Goal: Task Accomplishment & Management: Complete application form

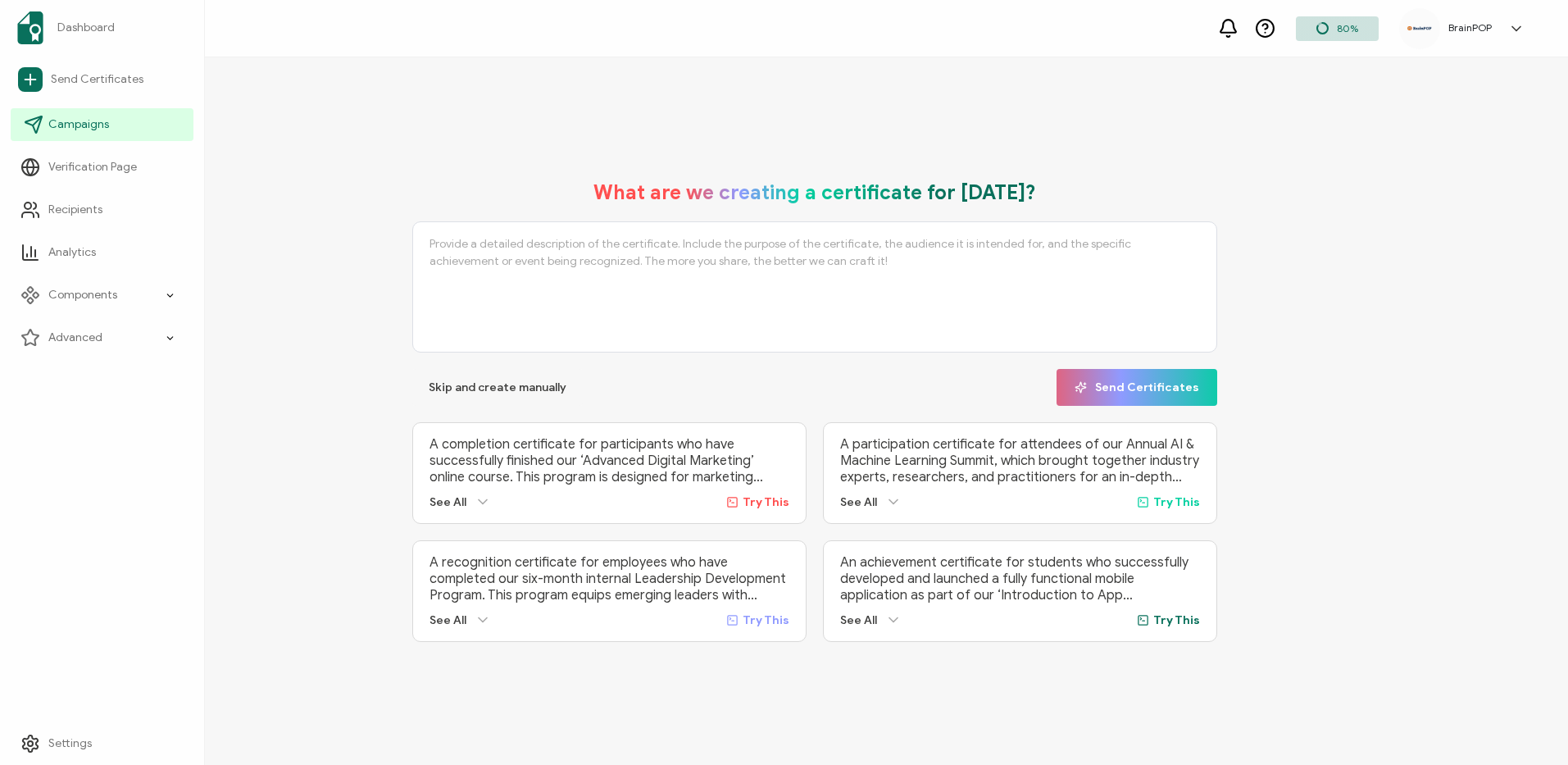
click at [84, 125] on span "Campaigns" at bounding box center [79, 125] width 61 height 16
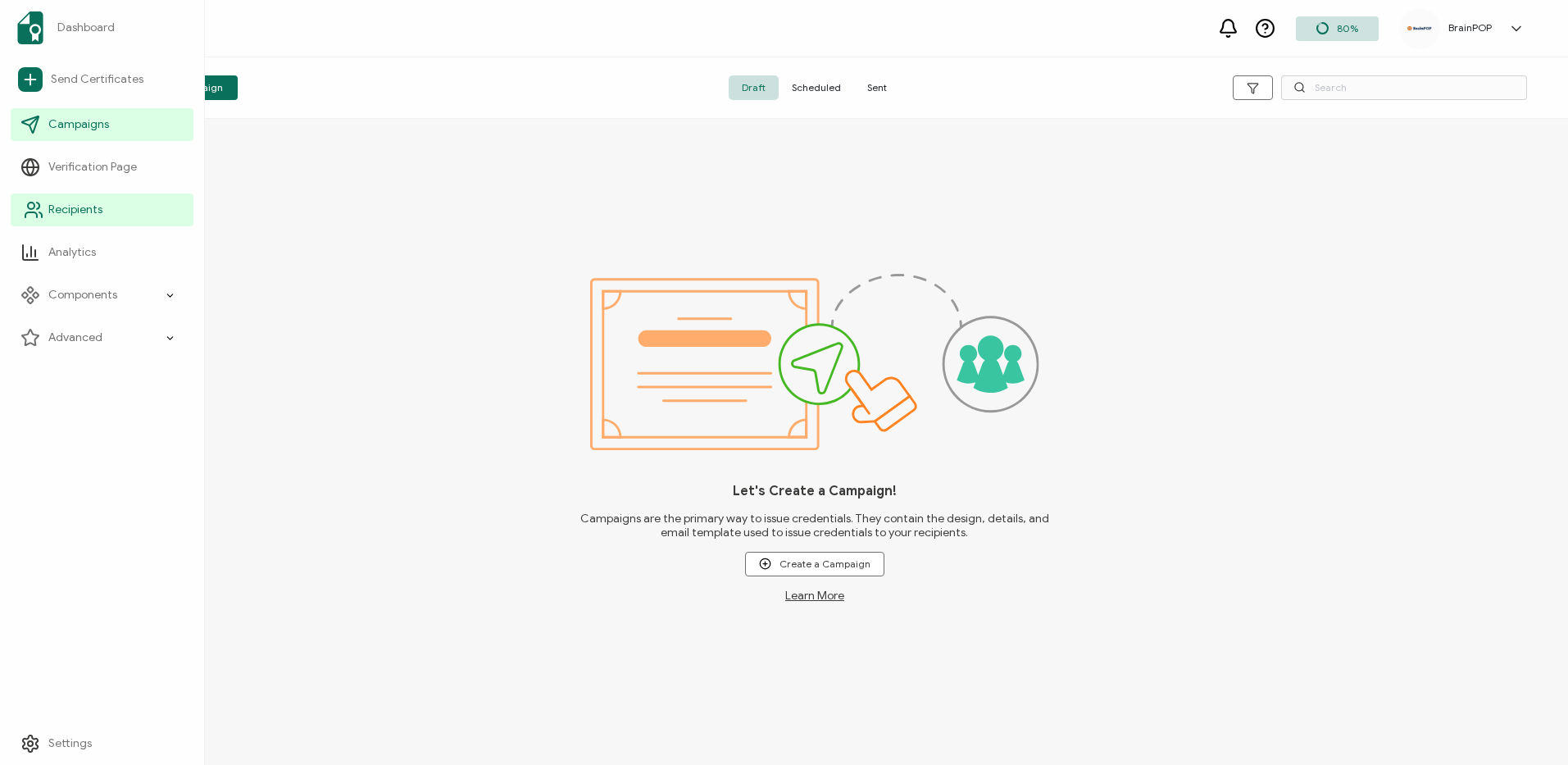
click at [66, 215] on span "Recipients" at bounding box center [76, 209] width 54 height 16
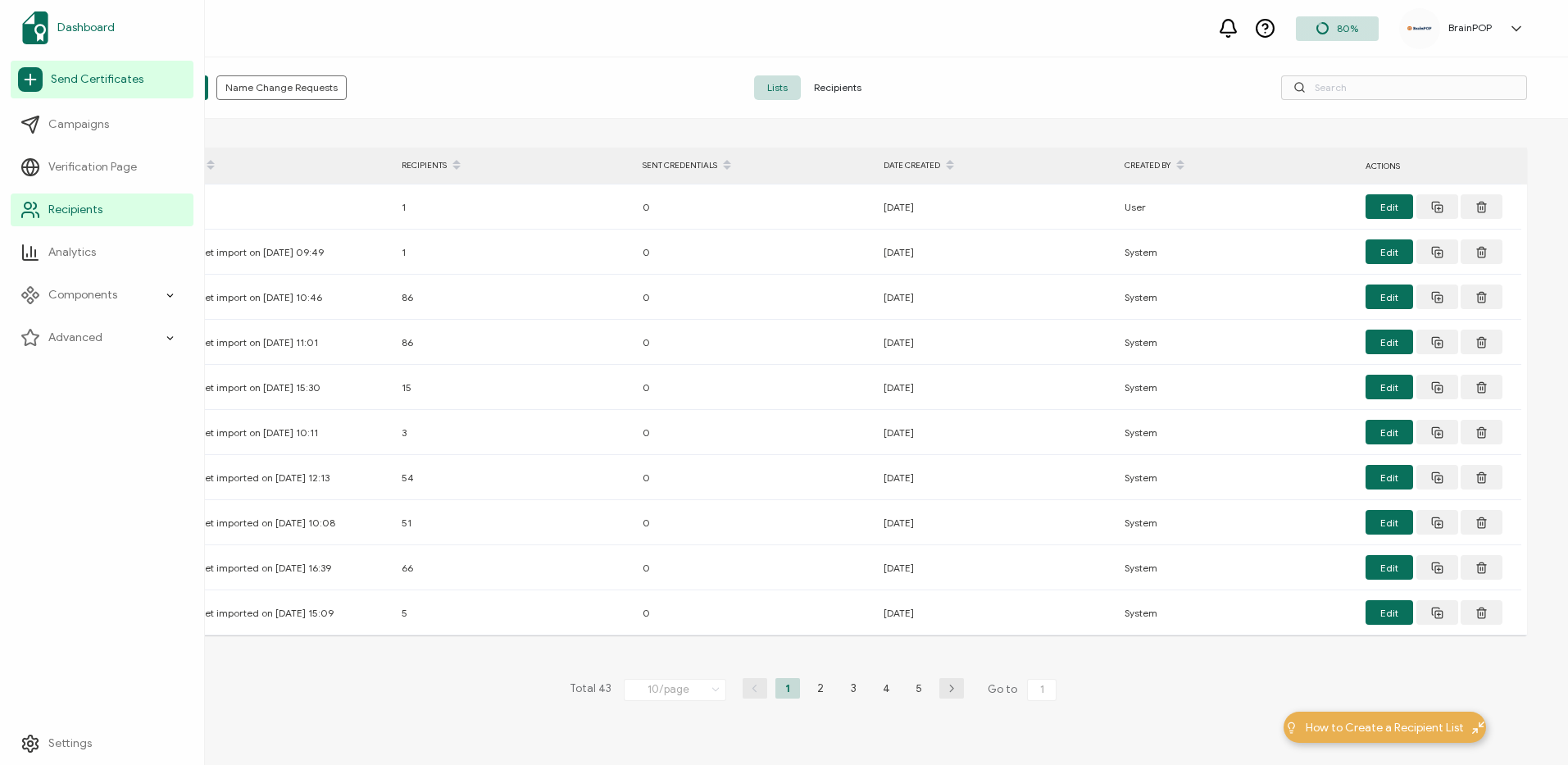
click at [100, 27] on span "Dashboard" at bounding box center [87, 28] width 58 height 16
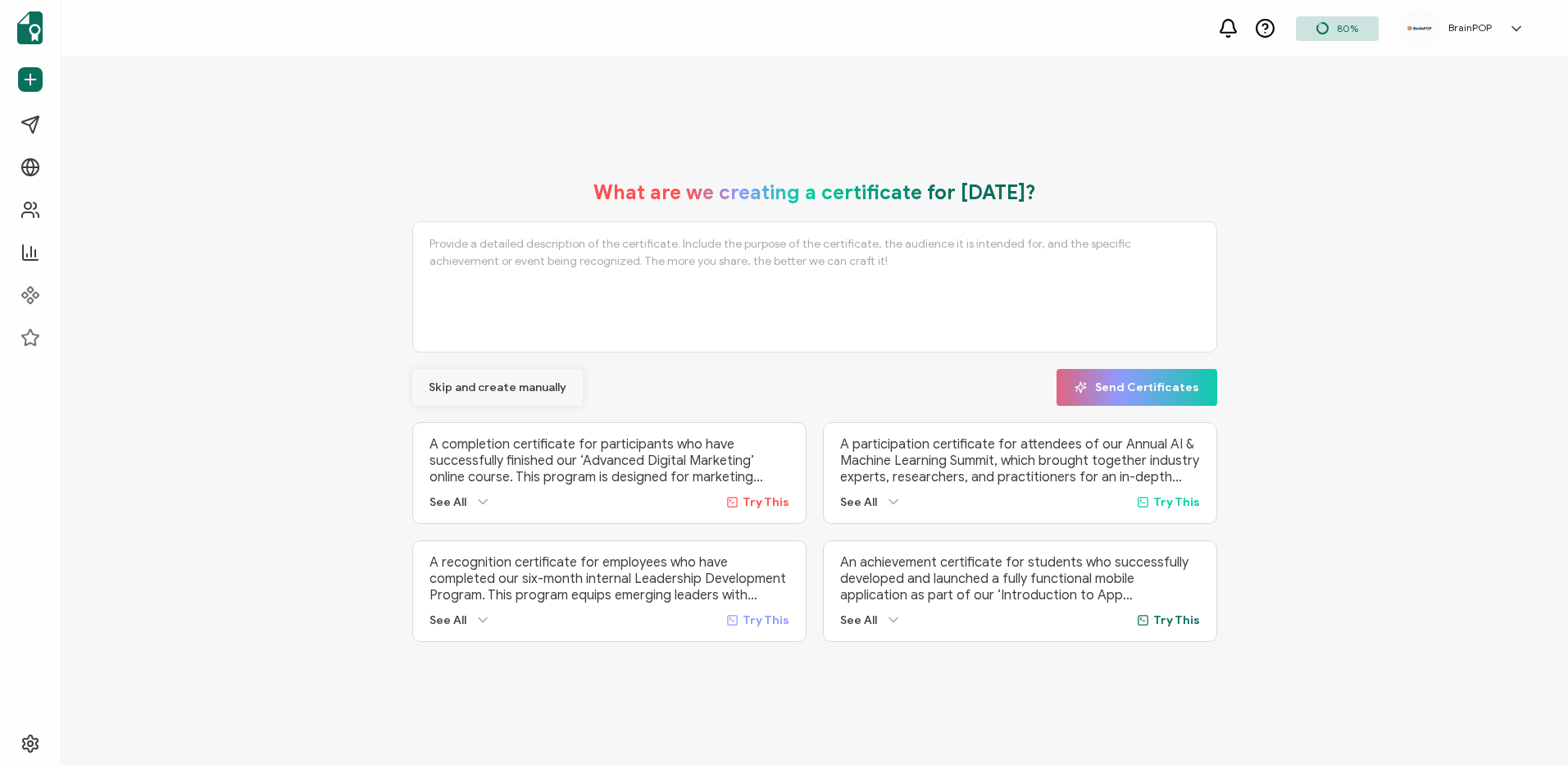
click at [513, 382] on span "Skip and create manually" at bounding box center [497, 387] width 137 height 12
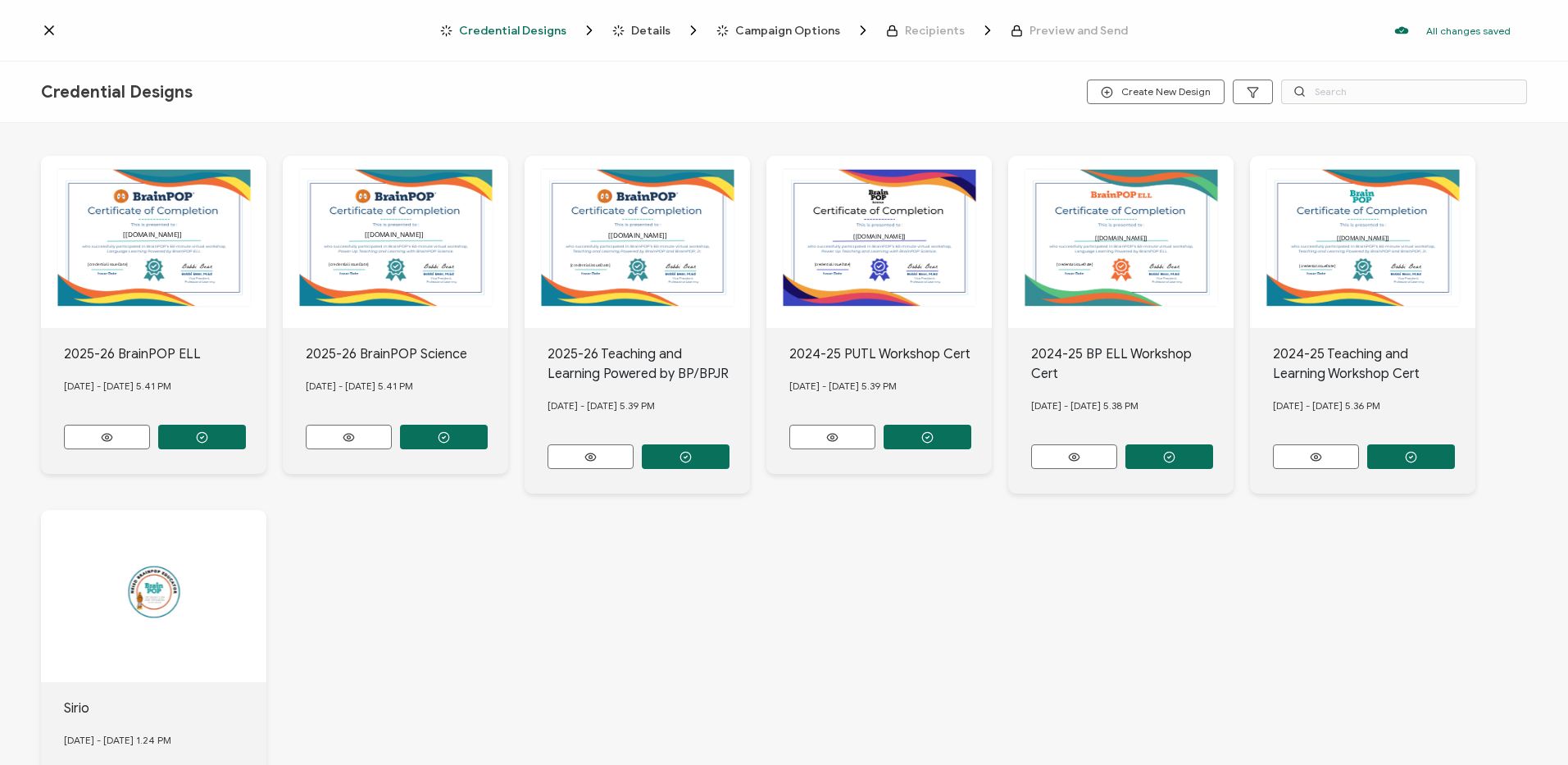
click at [47, 28] on icon at bounding box center [49, 30] width 8 height 8
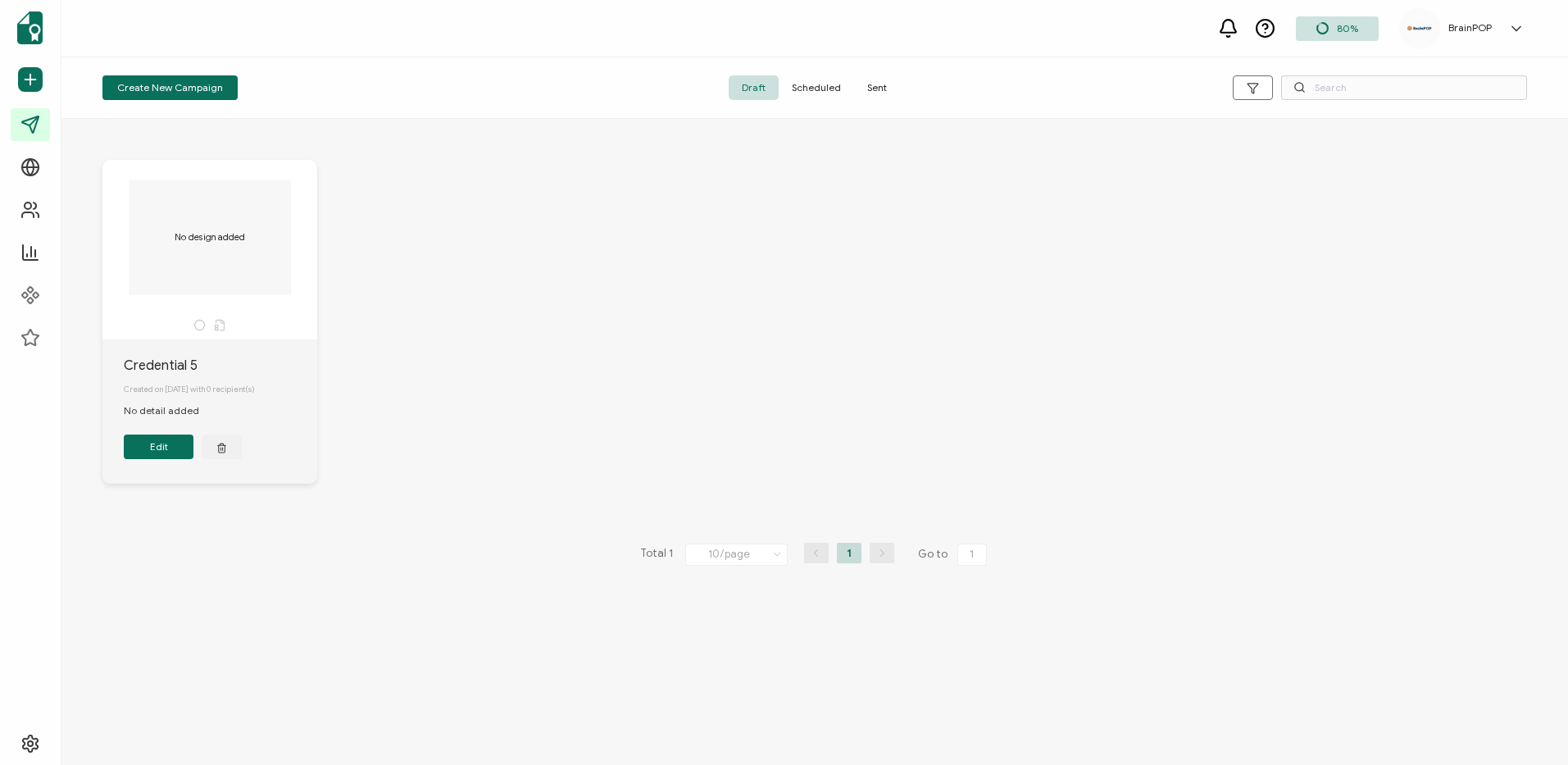
click at [227, 454] on button "button" at bounding box center [221, 446] width 40 height 25
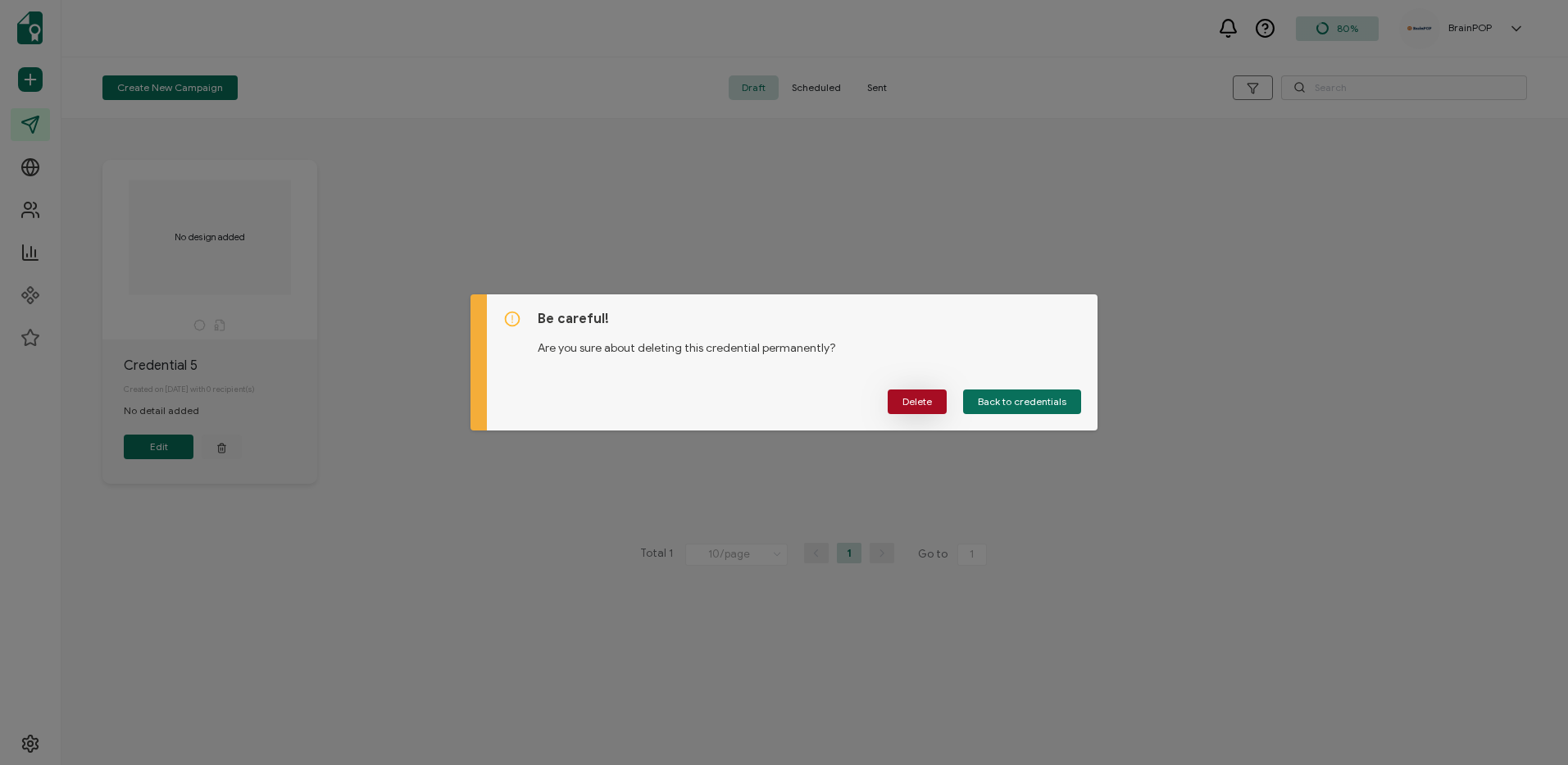
click at [901, 400] on button "Delete" at bounding box center [916, 401] width 59 height 25
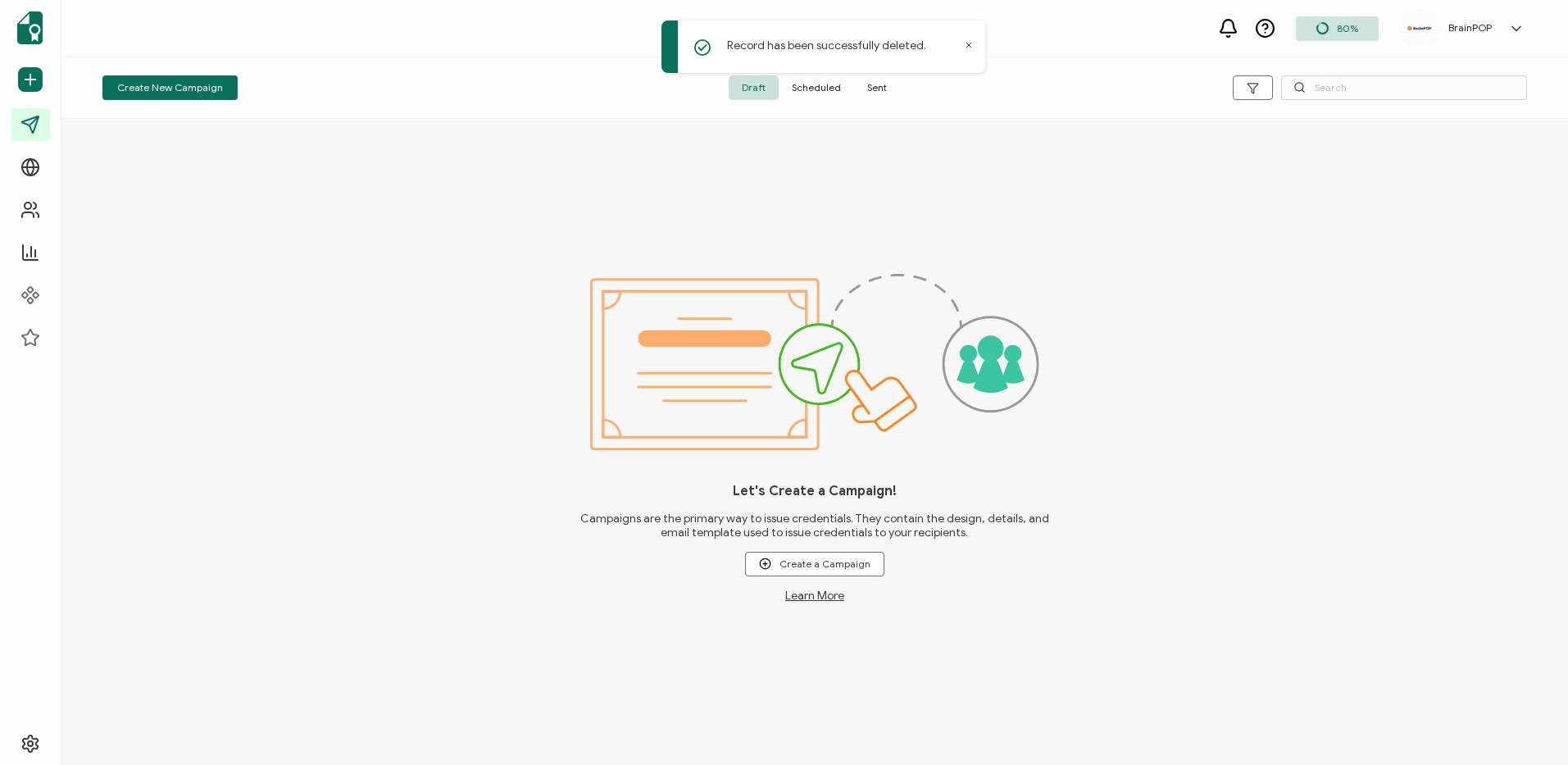
click at [886, 90] on span "Sent" at bounding box center [877, 88] width 46 height 25
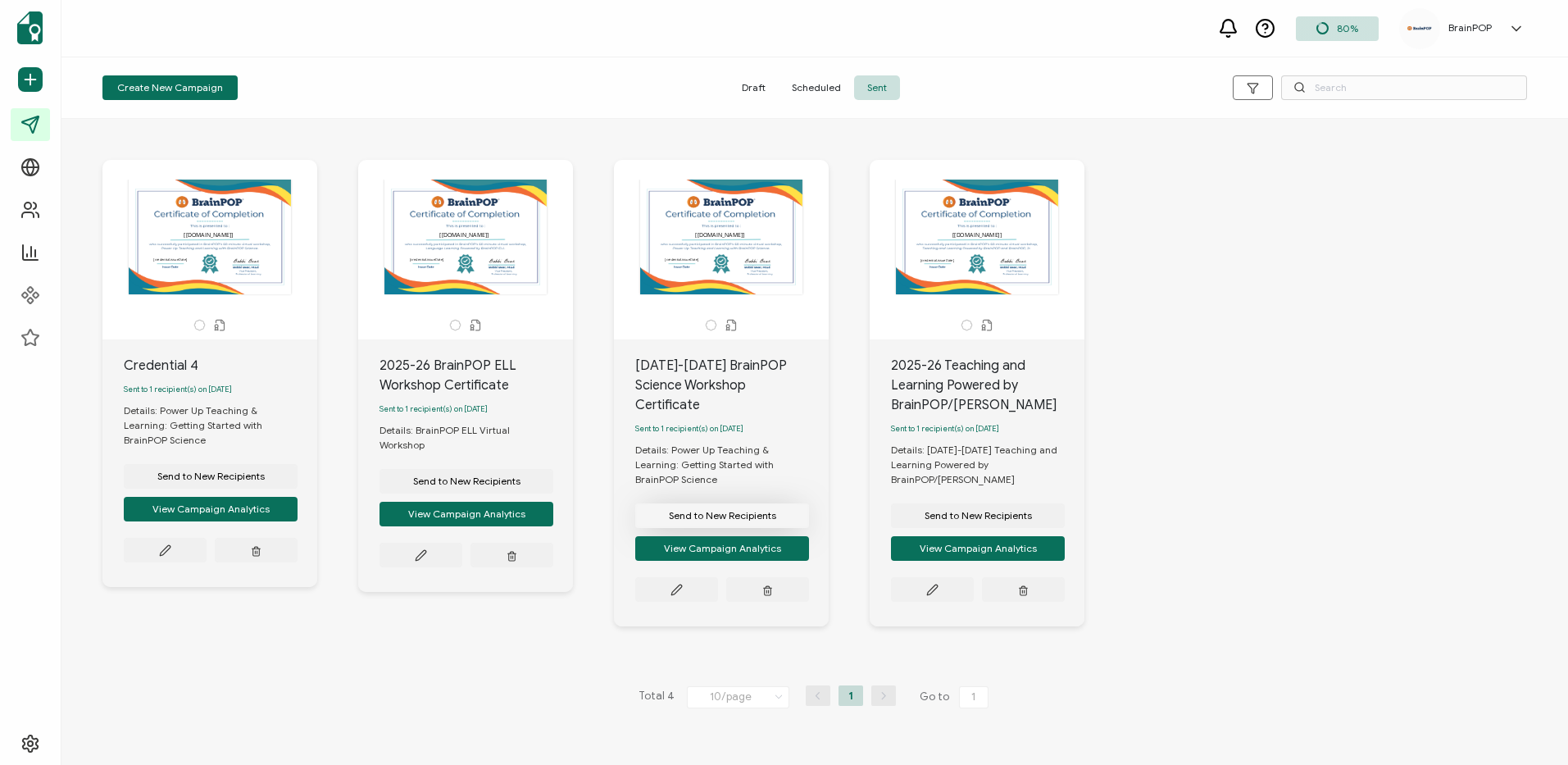
click at [265, 481] on span "Send to New Recipients" at bounding box center [211, 476] width 108 height 10
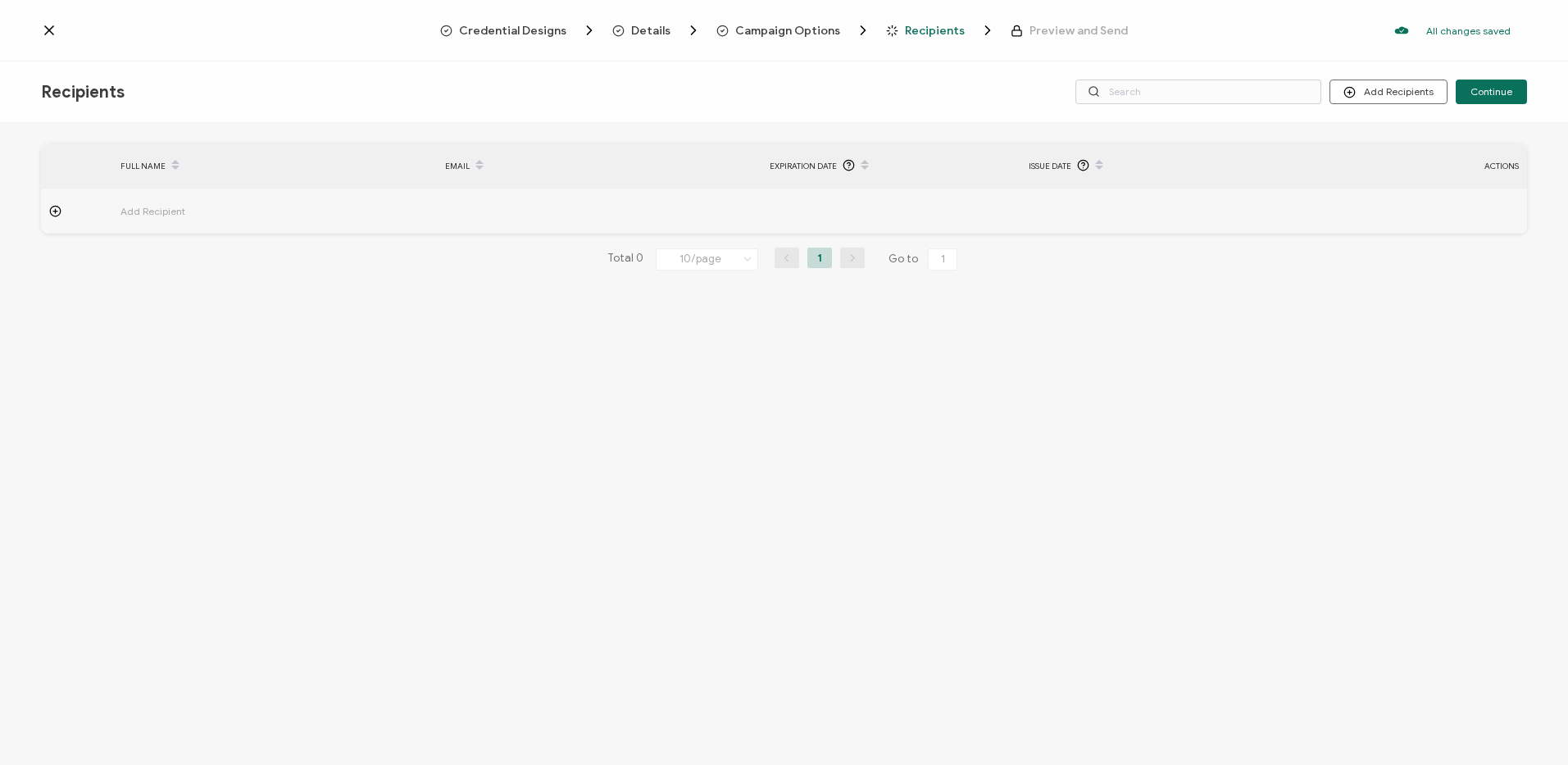
click at [151, 207] on span "Add Recipient" at bounding box center [198, 210] width 155 height 19
click at [186, 266] on input "text" at bounding box center [192, 256] width 143 height 26
paste input "[PERSON_NAME] [PERSON_NAME] [PERSON_NAME]"
type input "[PERSON_NAME] [PERSON_NAME] [PERSON_NAME]"
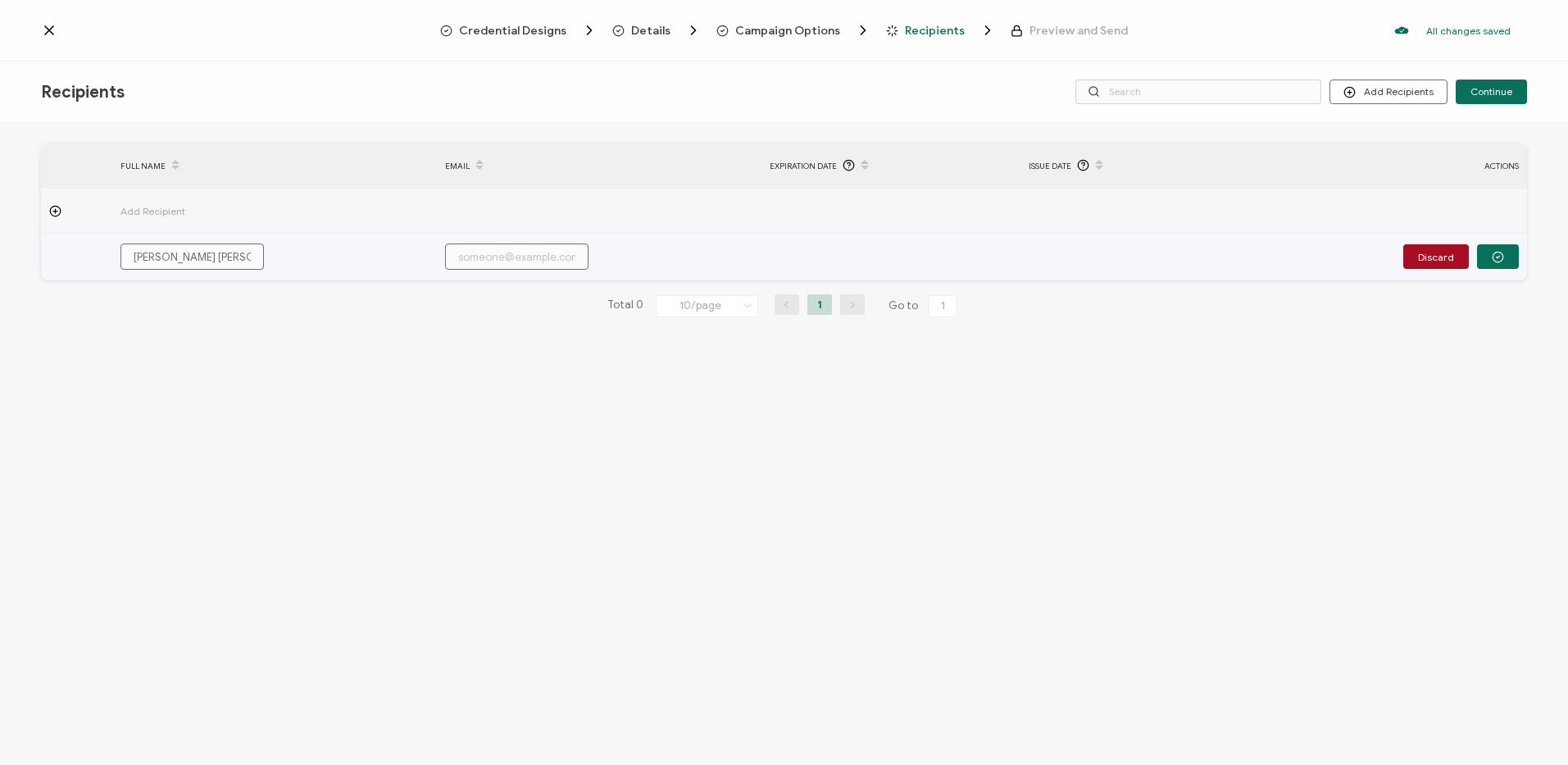
scroll to position [0, 100]
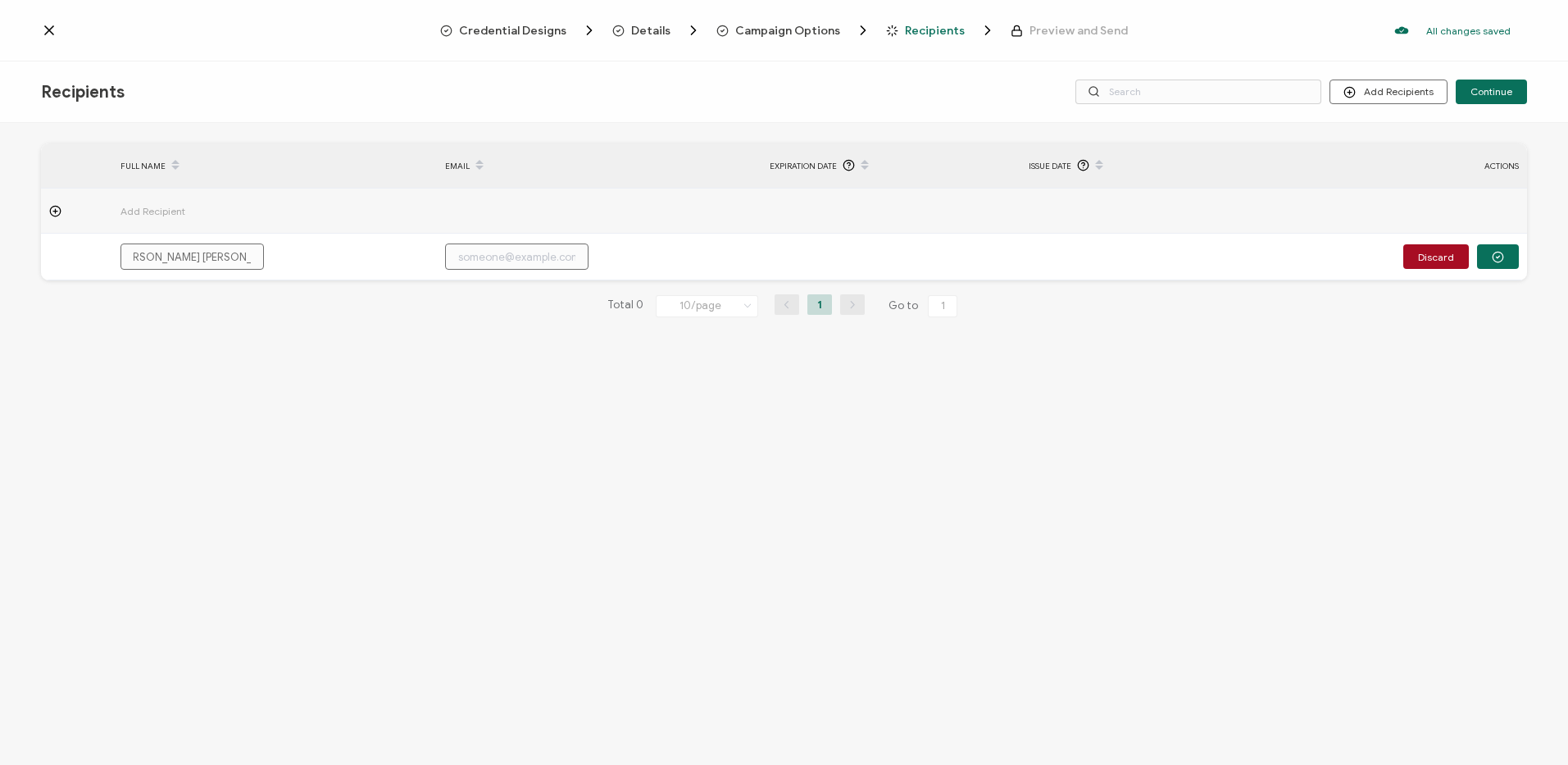
type input "[PERSON_NAME] [PERSON_NAME] [PERSON_NAME]"
click at [62, 211] on div at bounding box center [77, 211] width 72 height 12
click at [62, 210] on div at bounding box center [77, 211] width 72 height 12
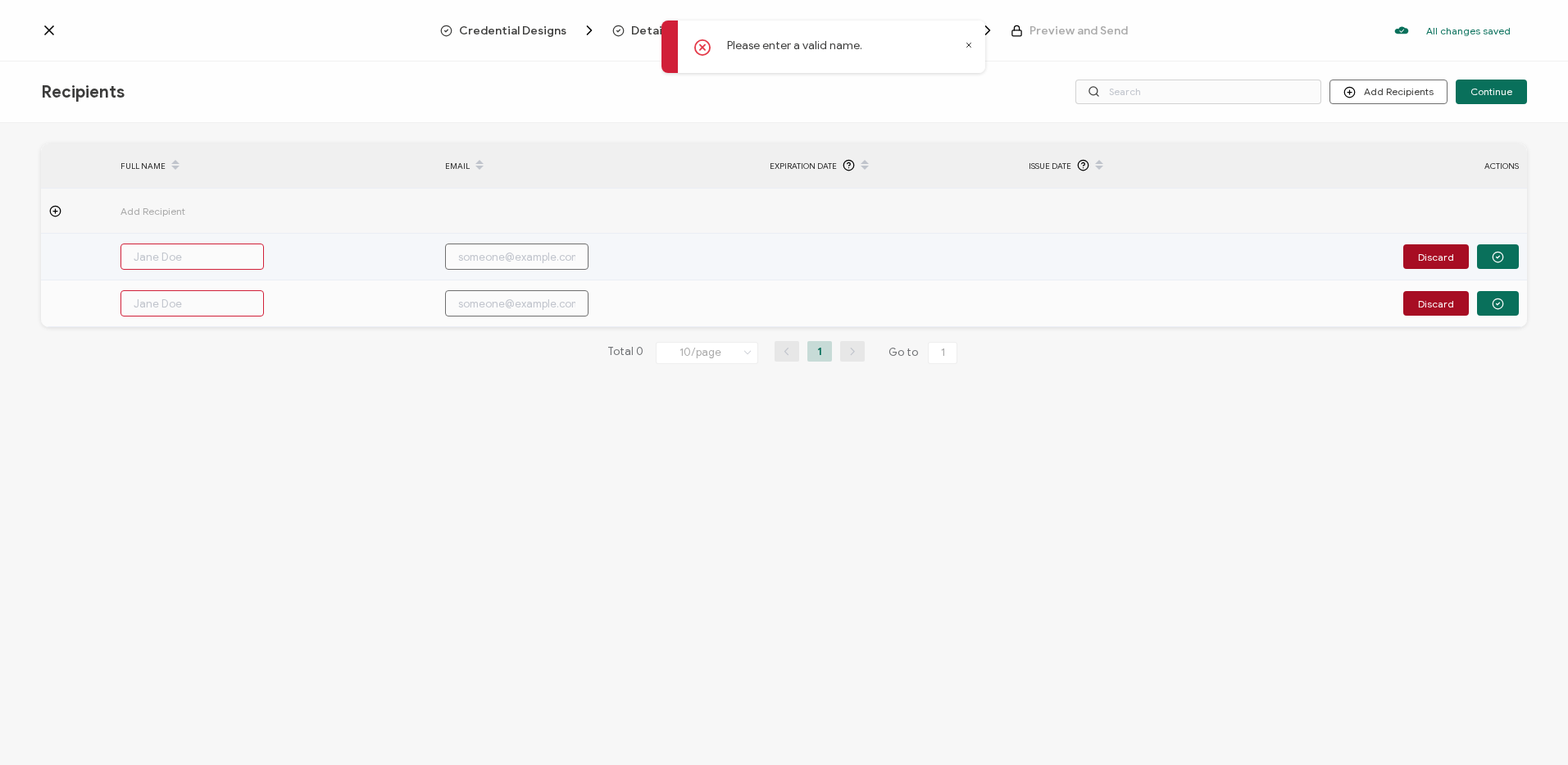
click at [180, 263] on input "text" at bounding box center [192, 256] width 143 height 26
paste input "[PERSON_NAME] [PERSON_NAME] [PERSON_NAME]"
type input "[PERSON_NAME] [PERSON_NAME] [PERSON_NAME]"
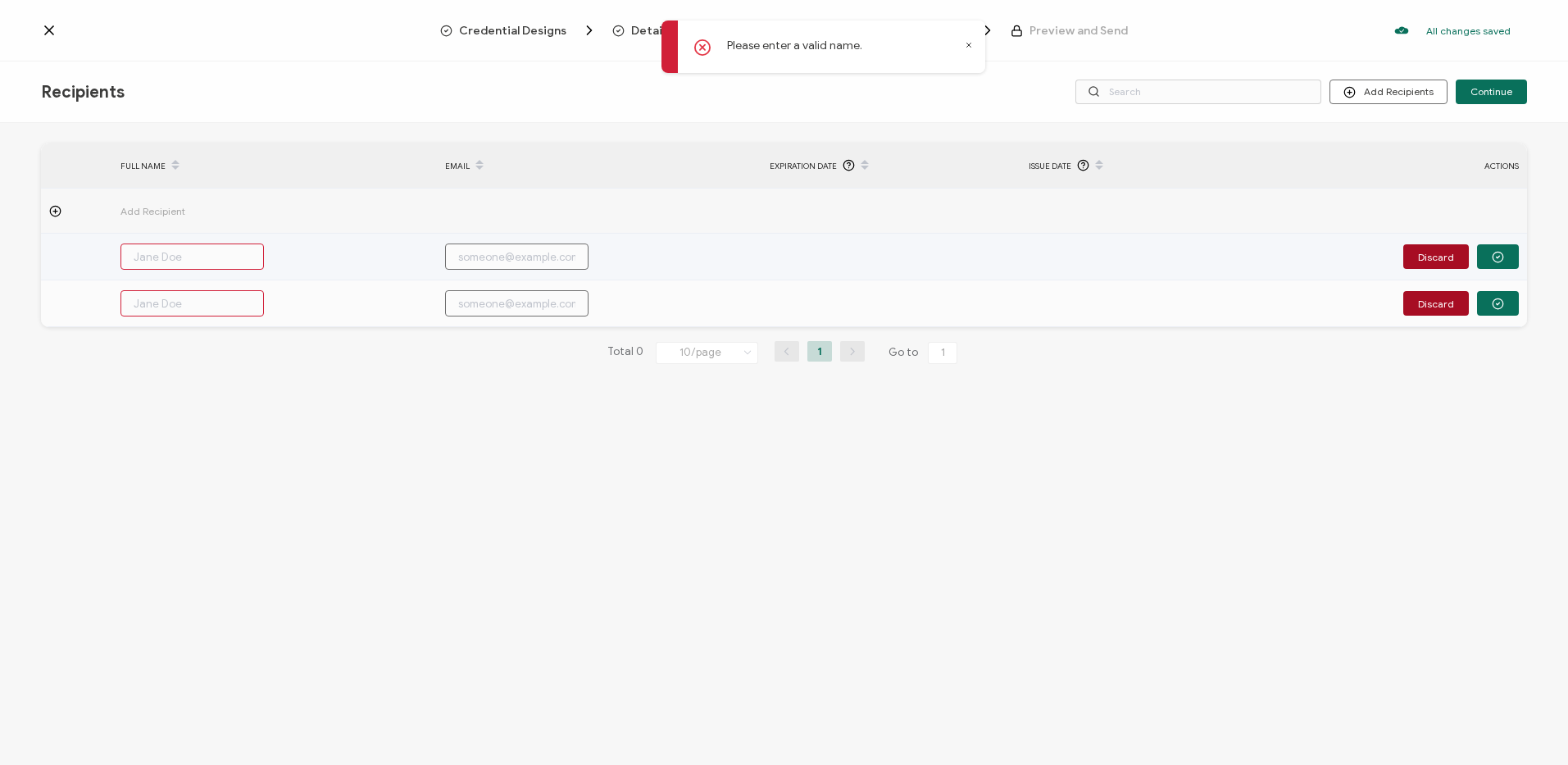
type input "[PERSON_NAME] [PERSON_NAME] [PERSON_NAME]"
click at [167, 259] on input "text" at bounding box center [192, 256] width 143 height 26
paste input "[PERSON_NAME]"
type input "[PERSON_NAME]"
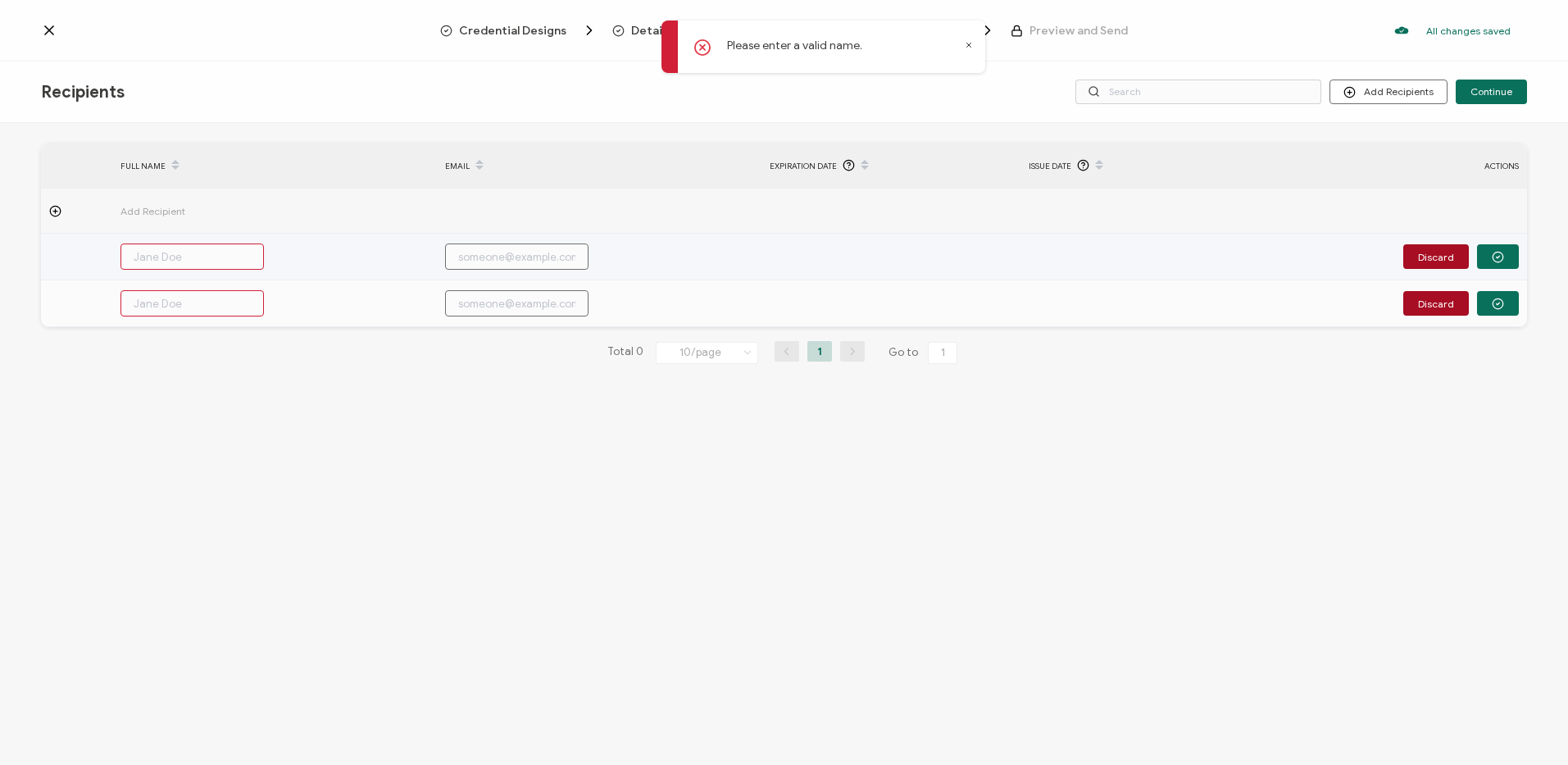
type input "[PERSON_NAME]"
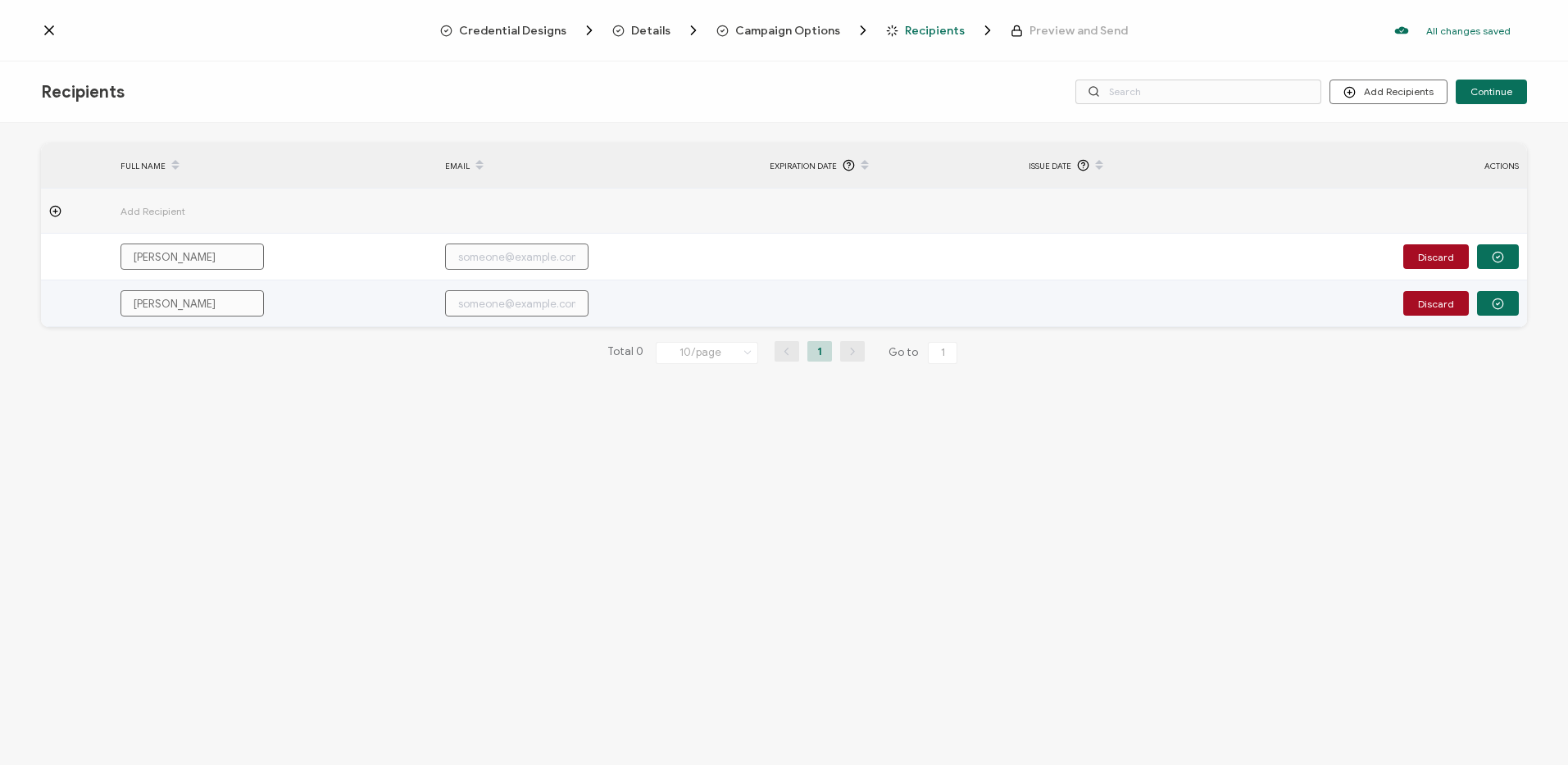
type input "[PERSON_NAME]"
drag, startPoint x: 210, startPoint y: 296, endPoint x: 49, endPoint y: 288, distance: 161.2
click at [49, 288] on tr "[PERSON_NAME] Discard" at bounding box center [784, 303] width 1486 height 47
drag, startPoint x: 214, startPoint y: 310, endPoint x: 37, endPoint y: 290, distance: 178.1
click at [35, 290] on div "FULL NAME EMAIL Expiration Date Issue Date ACTIONS Add Recipient [PERSON_NAME] …" at bounding box center [784, 445] width 1568 height 645
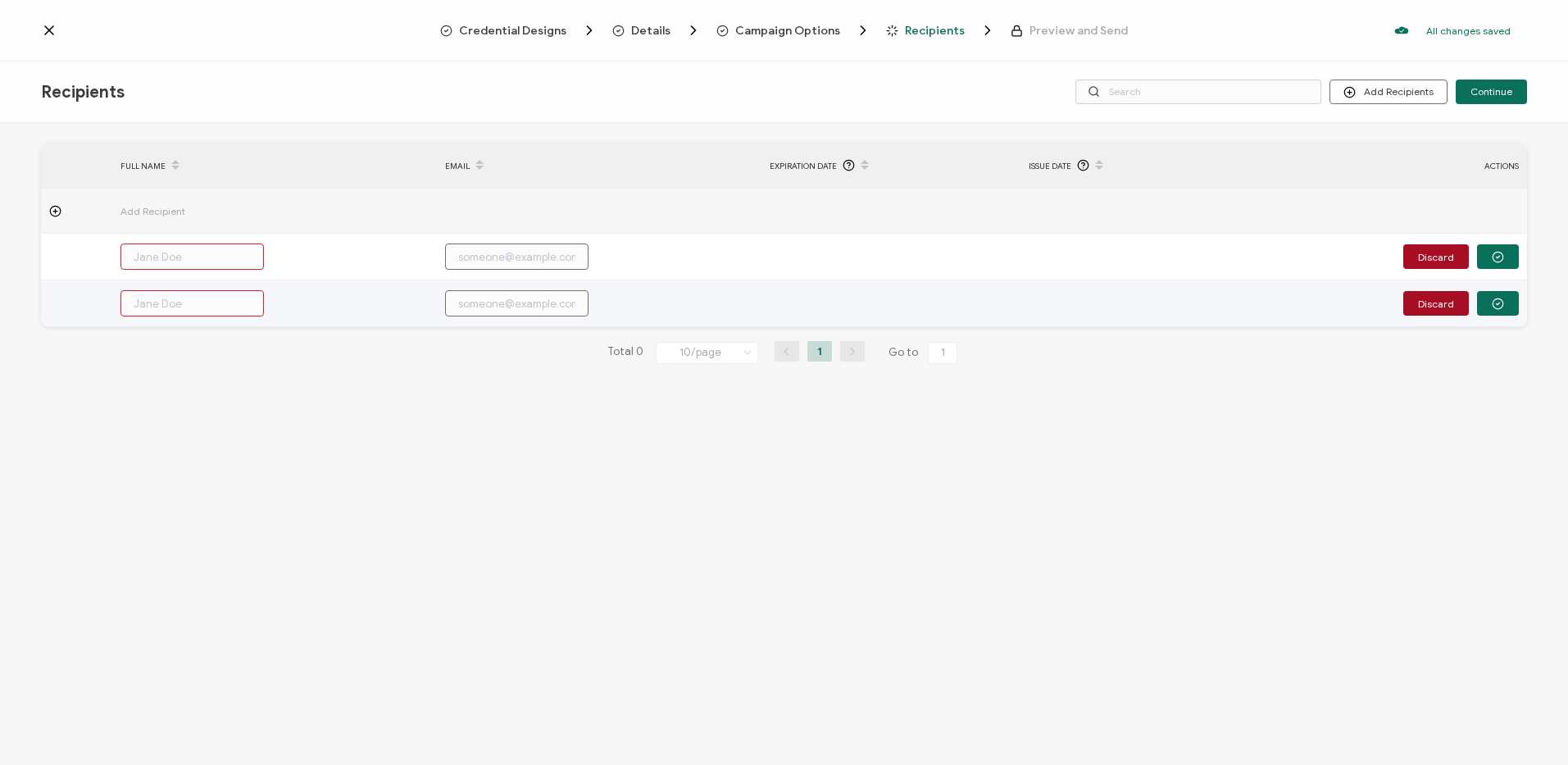
click at [1458, 299] on button "Discard" at bounding box center [1437, 303] width 66 height 25
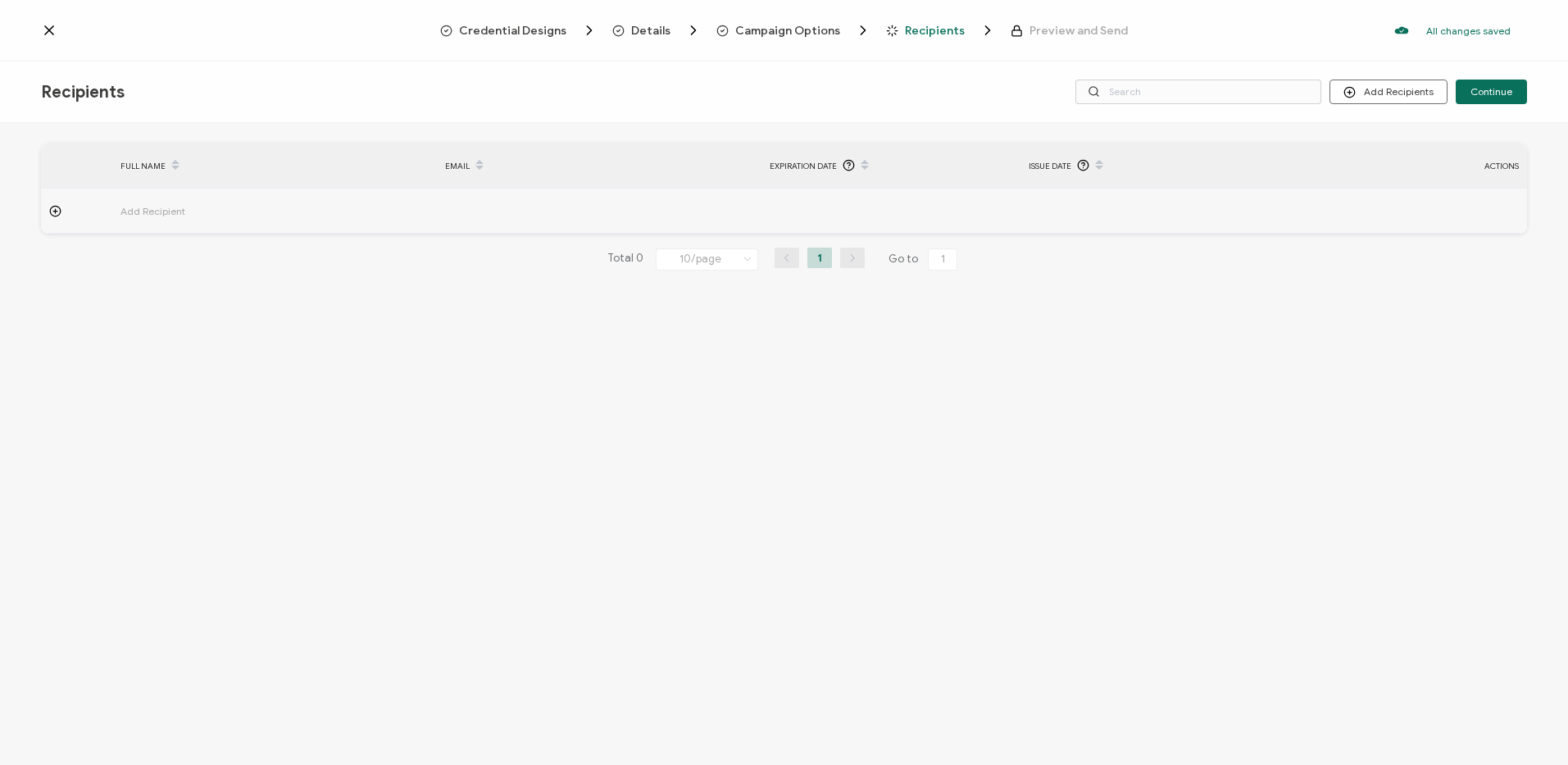
click at [141, 210] on span "Add Recipient" at bounding box center [198, 210] width 155 height 19
click at [198, 251] on input "text" at bounding box center [192, 256] width 143 height 26
paste input "[PERSON_NAME]"
type input "[PERSON_NAME]"
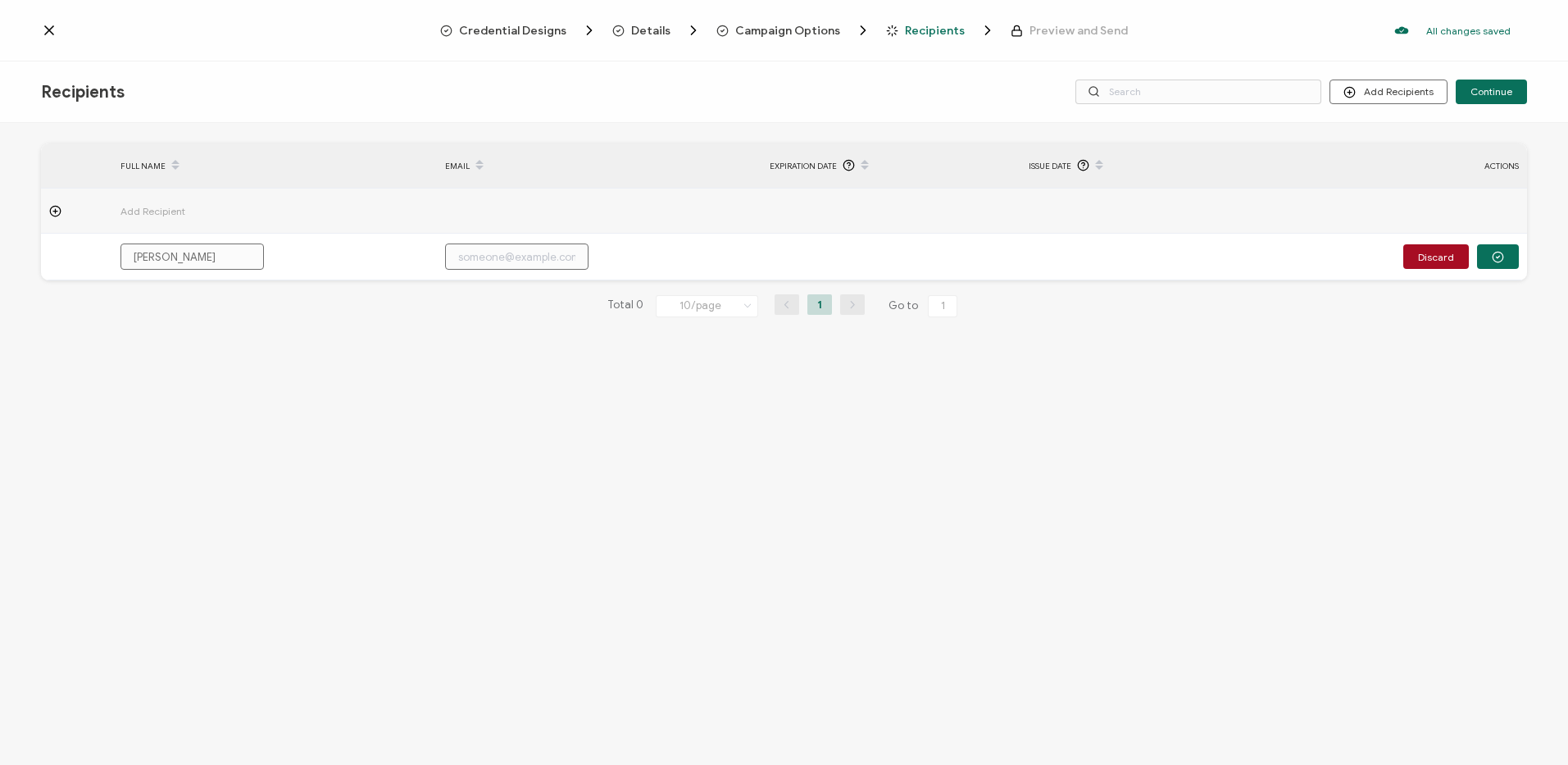
type input "[PERSON_NAME]"
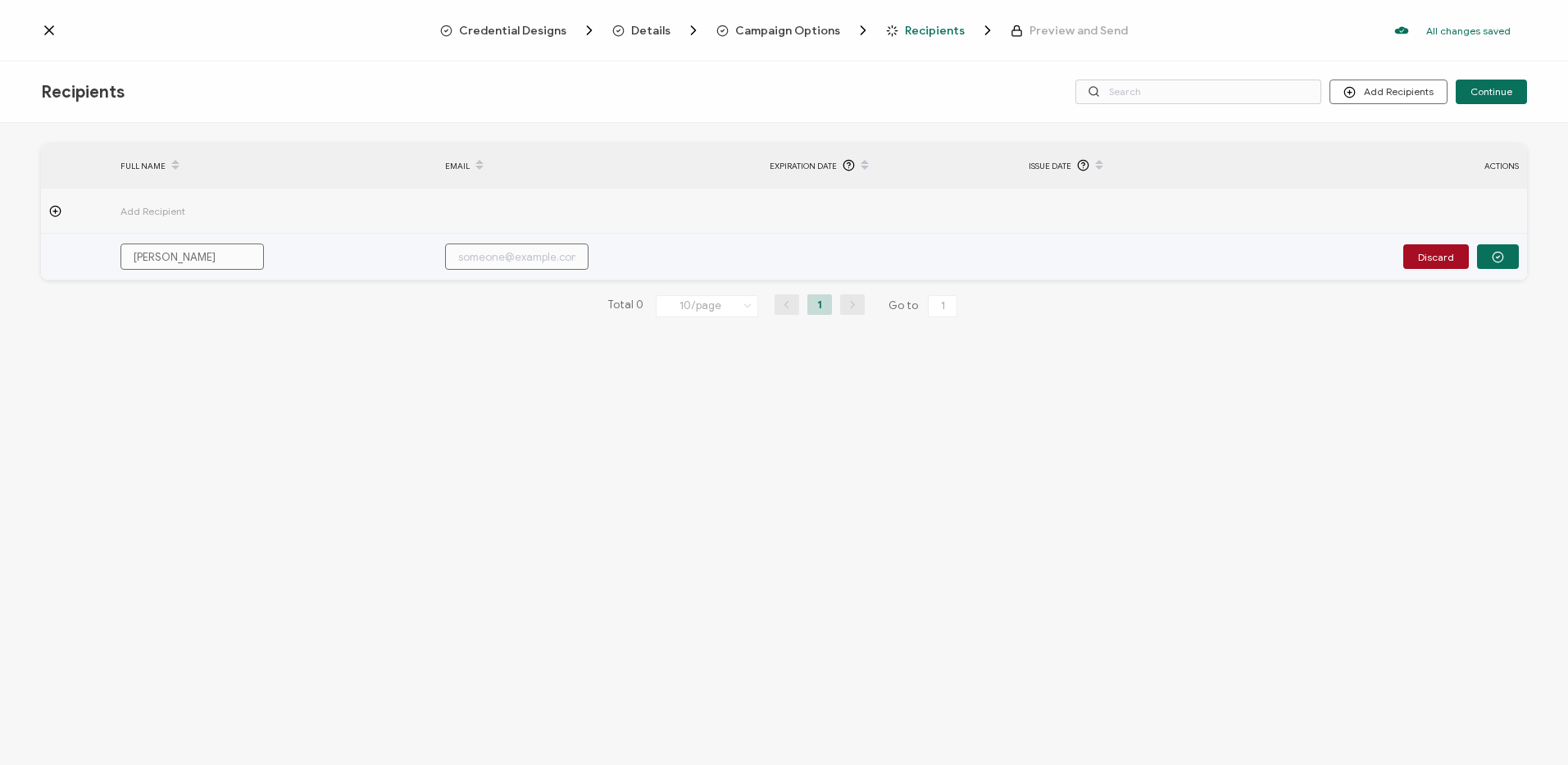
click at [496, 258] on input "text" at bounding box center [517, 256] width 143 height 26
paste input "[PERSON_NAME][EMAIL_ADDRESS][PERSON_NAME][DOMAIN_NAME]"
type input "[PERSON_NAME][EMAIL_ADDRESS][PERSON_NAME][DOMAIN_NAME]"
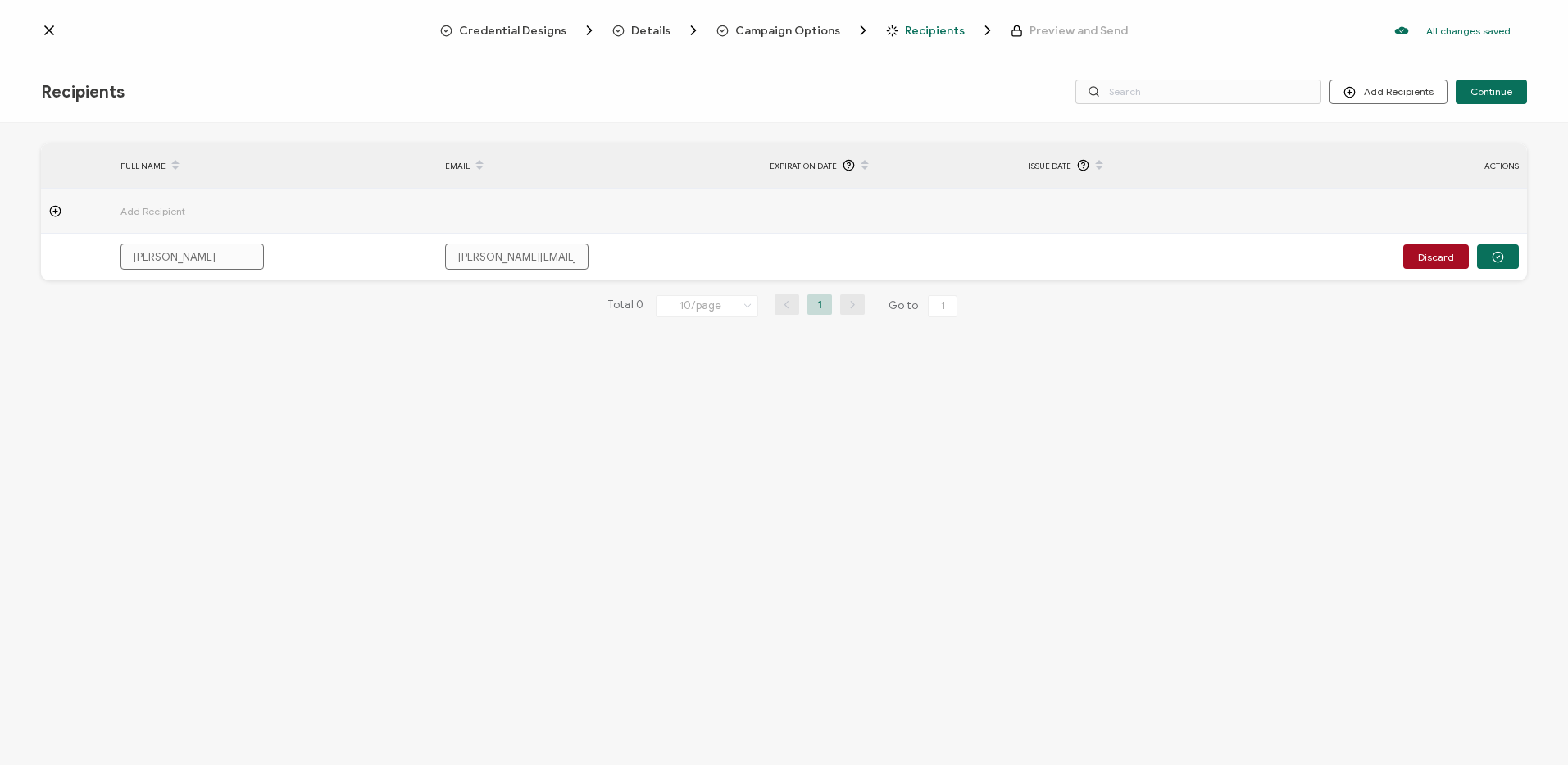
type input "[PERSON_NAME][EMAIL_ADDRESS][PERSON_NAME][DOMAIN_NAME]"
click at [47, 208] on div at bounding box center [77, 211] width 72 height 12
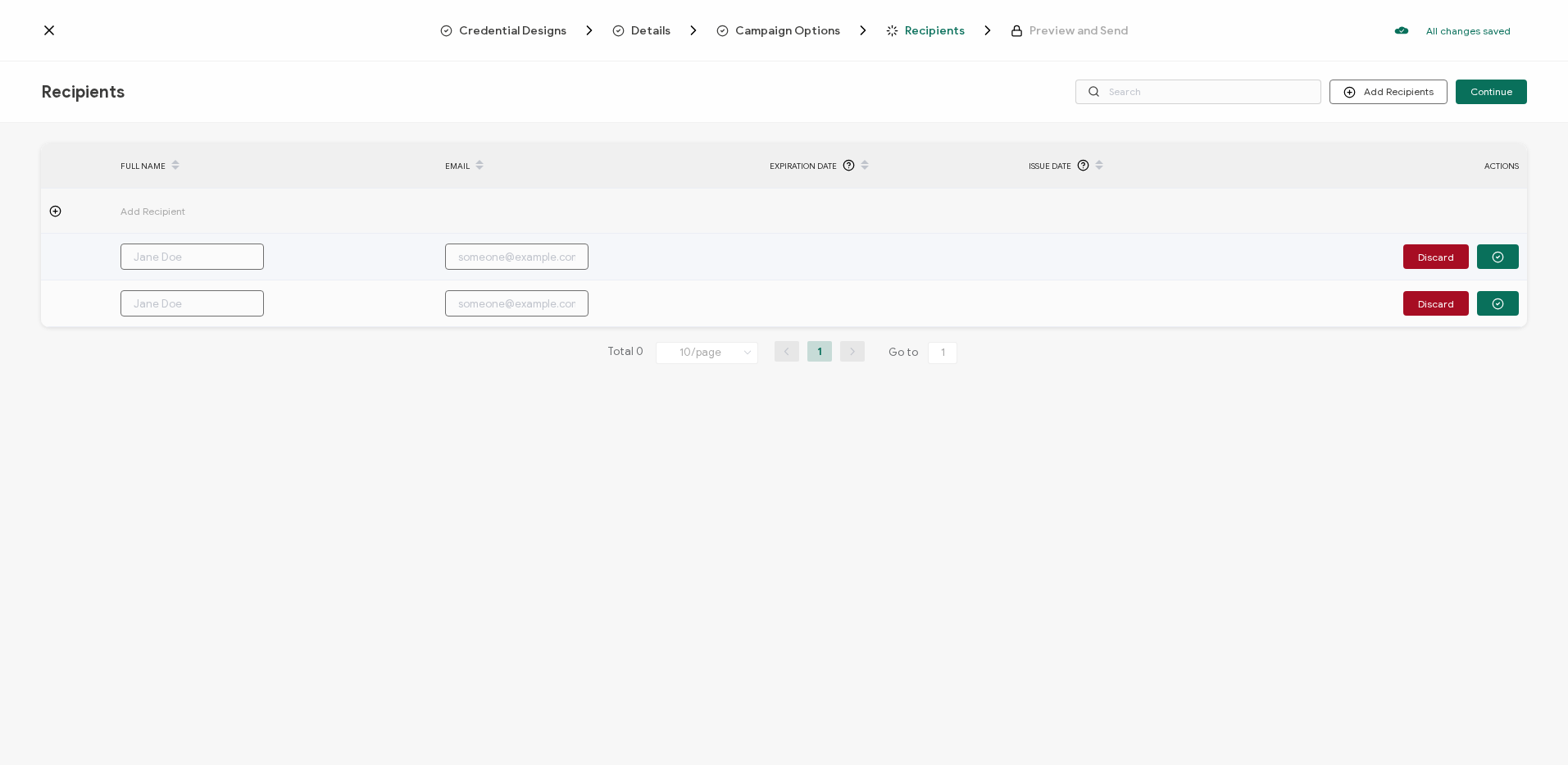
click at [179, 266] on input "text" at bounding box center [192, 256] width 143 height 26
paste input "[PERSON_NAME][EMAIL_ADDRESS][PERSON_NAME][DOMAIN_NAME]"
type input "[PERSON_NAME][EMAIL_ADDRESS][PERSON_NAME][DOMAIN_NAME]"
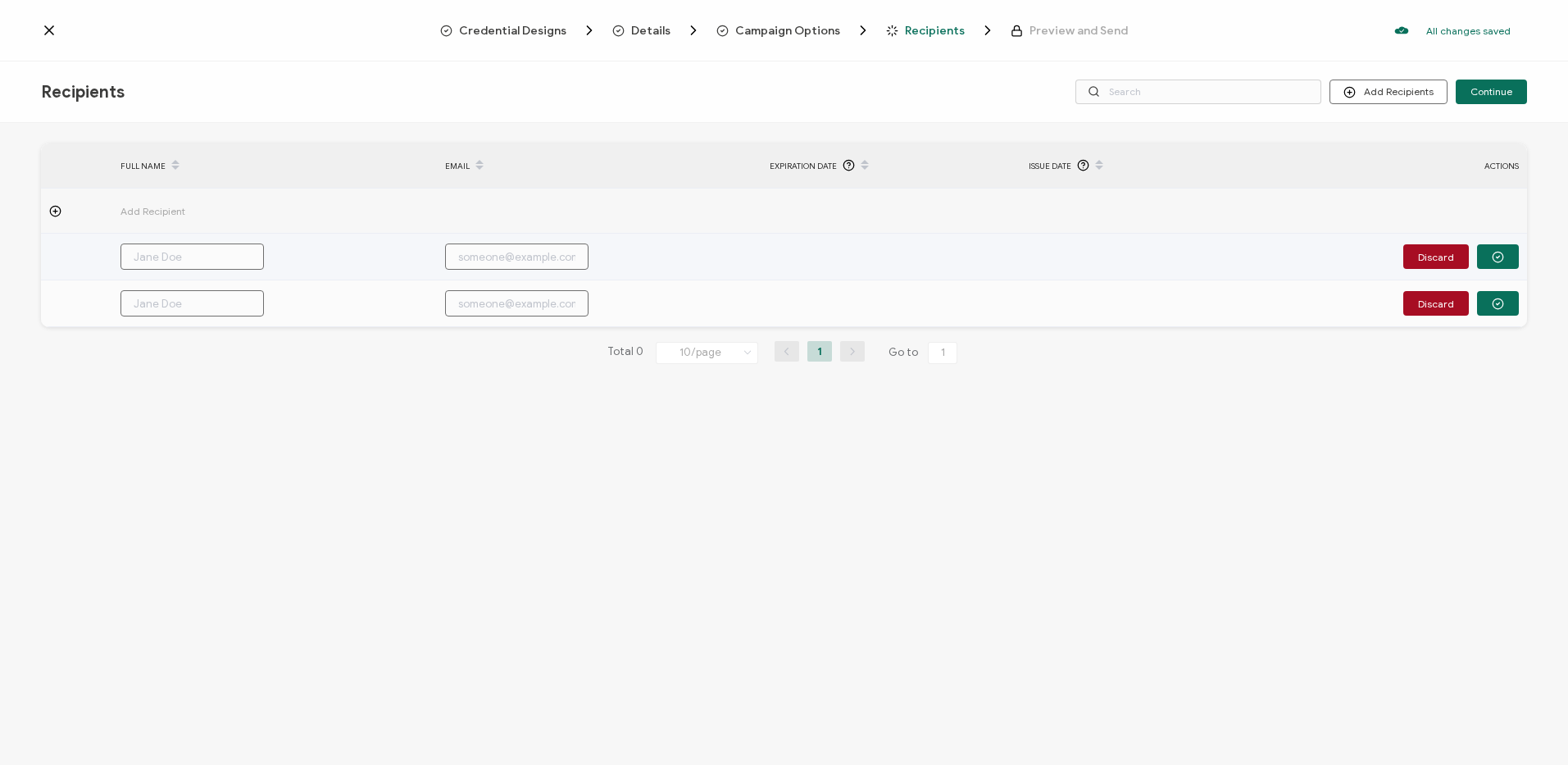
type input "[PERSON_NAME][EMAIL_ADDRESS][PERSON_NAME][DOMAIN_NAME]"
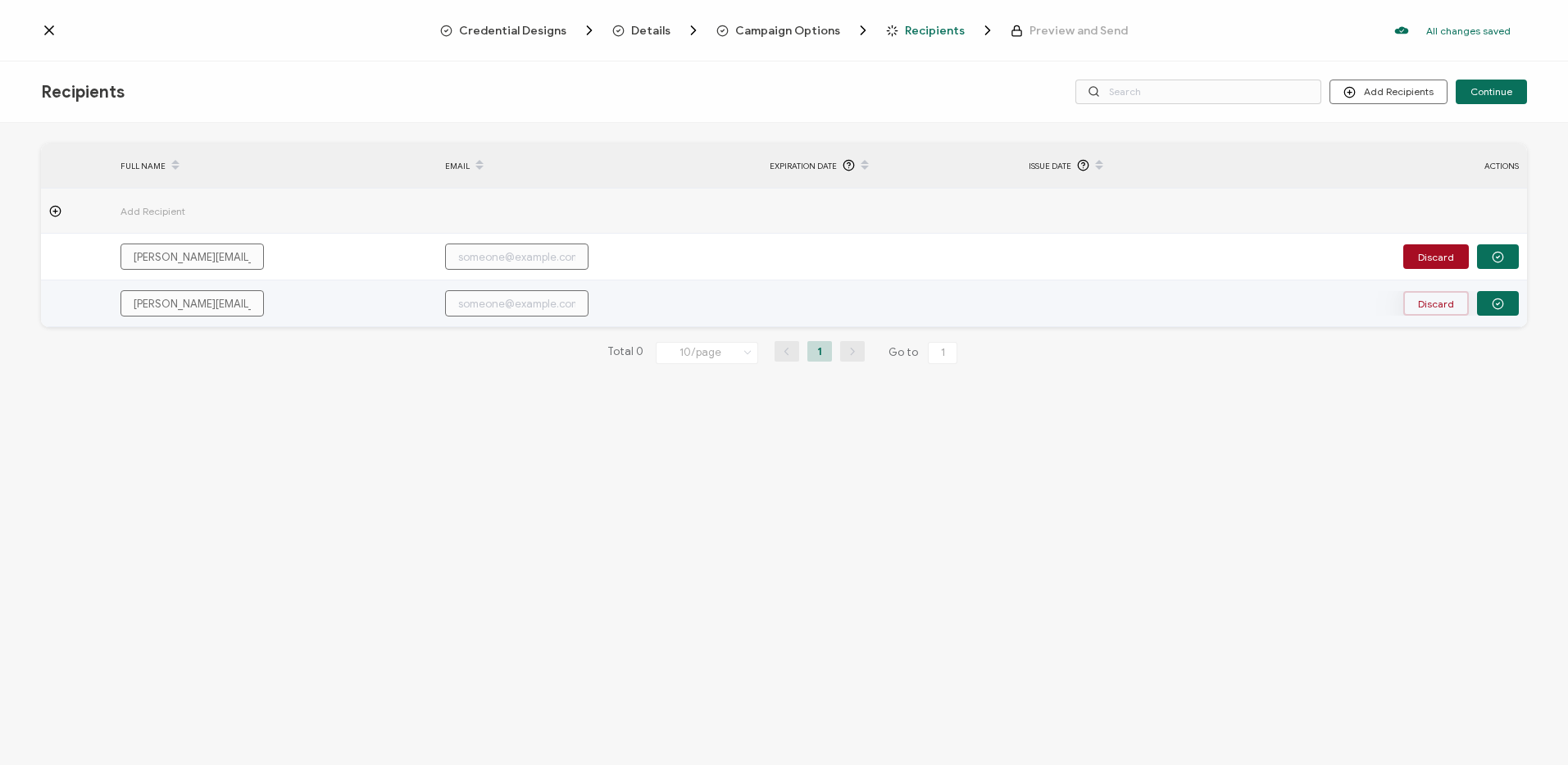
type input "[PERSON_NAME][EMAIL_ADDRESS][PERSON_NAME][DOMAIN_NAME]"
click at [1428, 306] on button "Discard" at bounding box center [1437, 303] width 66 height 25
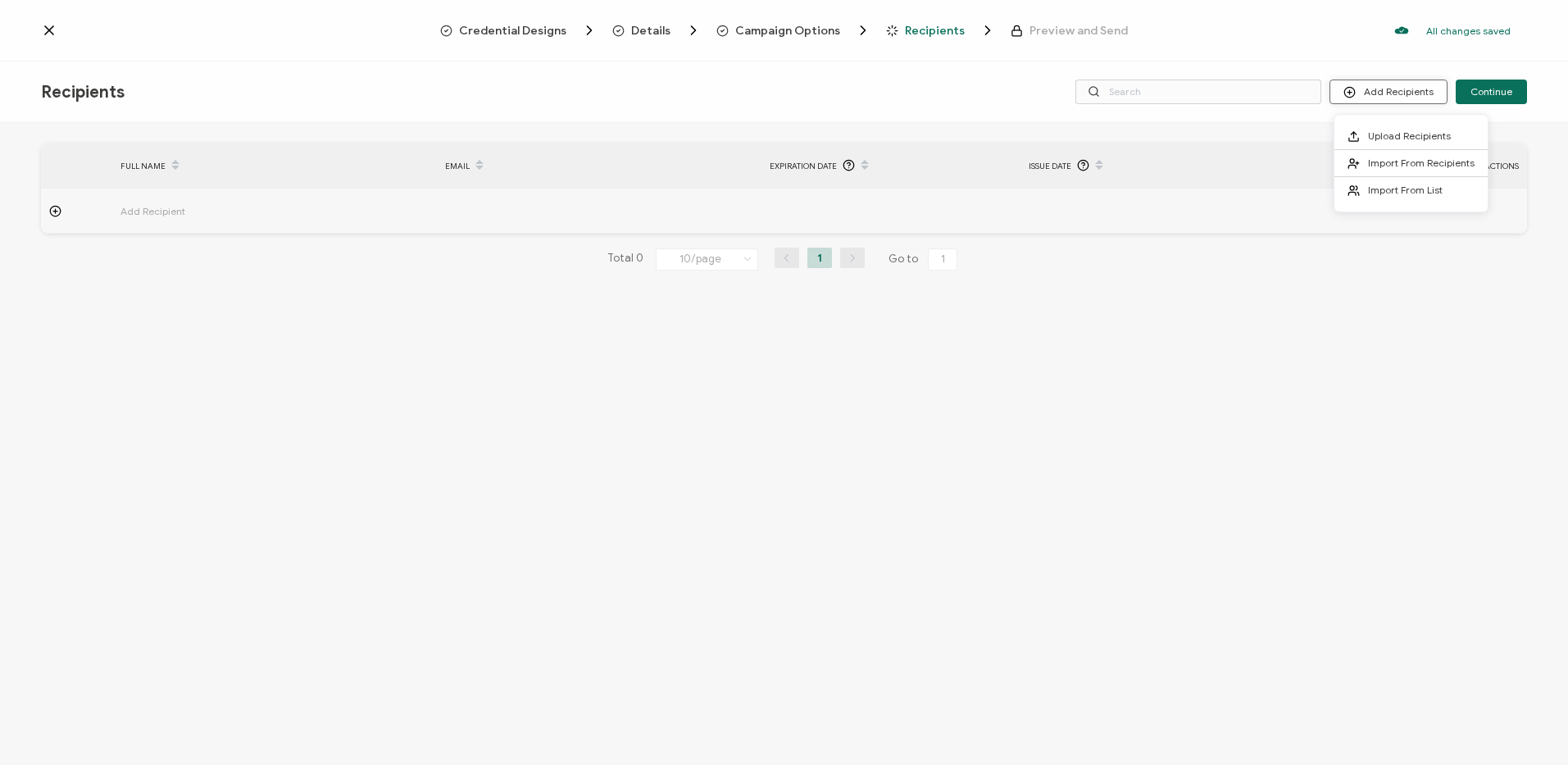
click at [1405, 87] on button "Add Recipients" at bounding box center [1389, 92] width 118 height 25
click at [174, 209] on span "Add Recipient" at bounding box center [198, 210] width 155 height 19
click at [169, 267] on input "text" at bounding box center [192, 256] width 143 height 26
paste input "[PERSON_NAME][EMAIL_ADDRESS][PERSON_NAME][DOMAIN_NAME]"
type input "[PERSON_NAME][EMAIL_ADDRESS][PERSON_NAME][DOMAIN_NAME]"
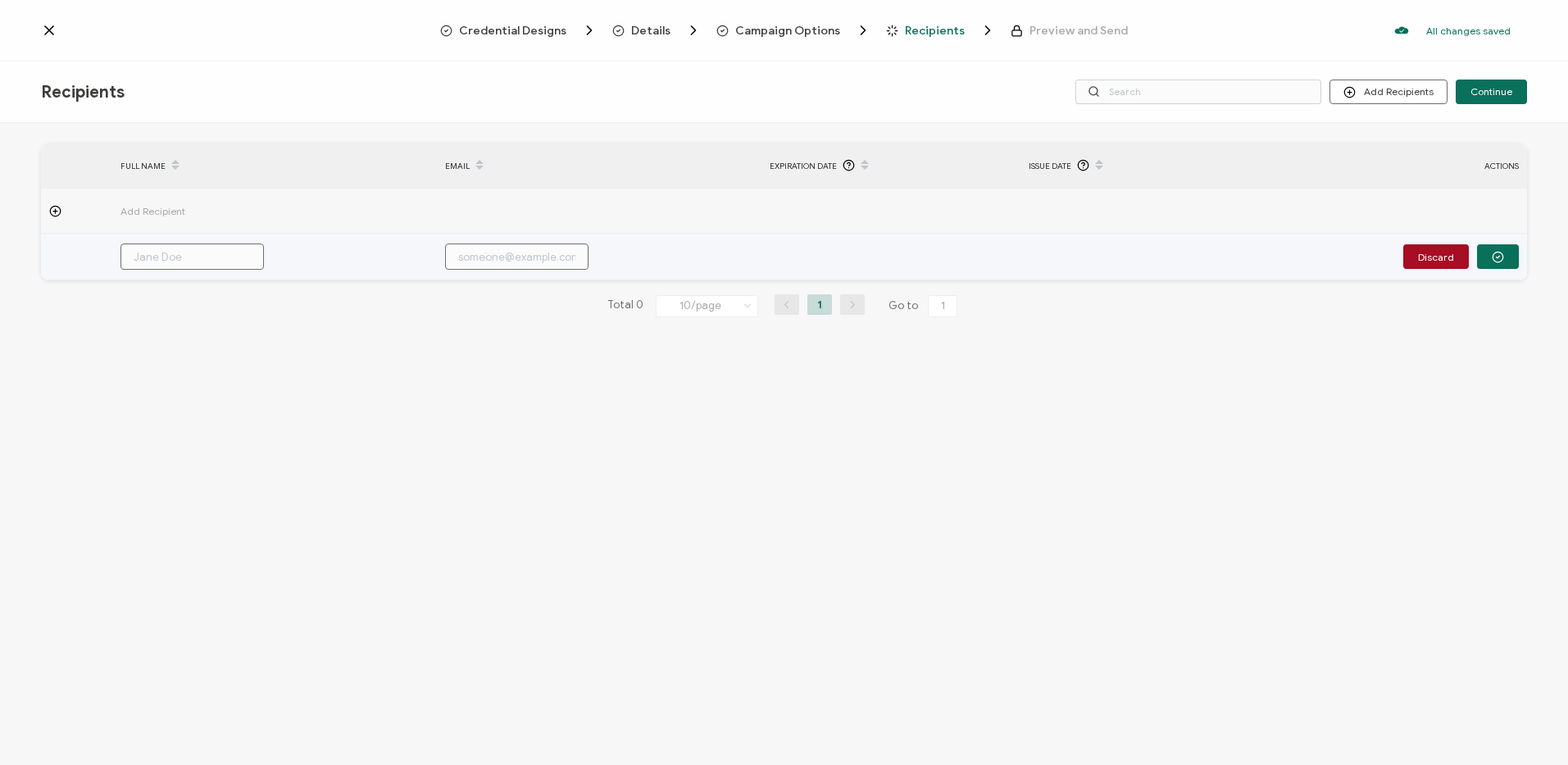
type input "[PERSON_NAME][EMAIL_ADDRESS][PERSON_NAME][DOMAIN_NAME]"
click at [479, 243] on input "text" at bounding box center [517, 256] width 143 height 26
paste input "[PERSON_NAME][EMAIL_ADDRESS][PERSON_NAME][DOMAIN_NAME]"
type input "[PERSON_NAME][EMAIL_ADDRESS][PERSON_NAME][DOMAIN_NAME]"
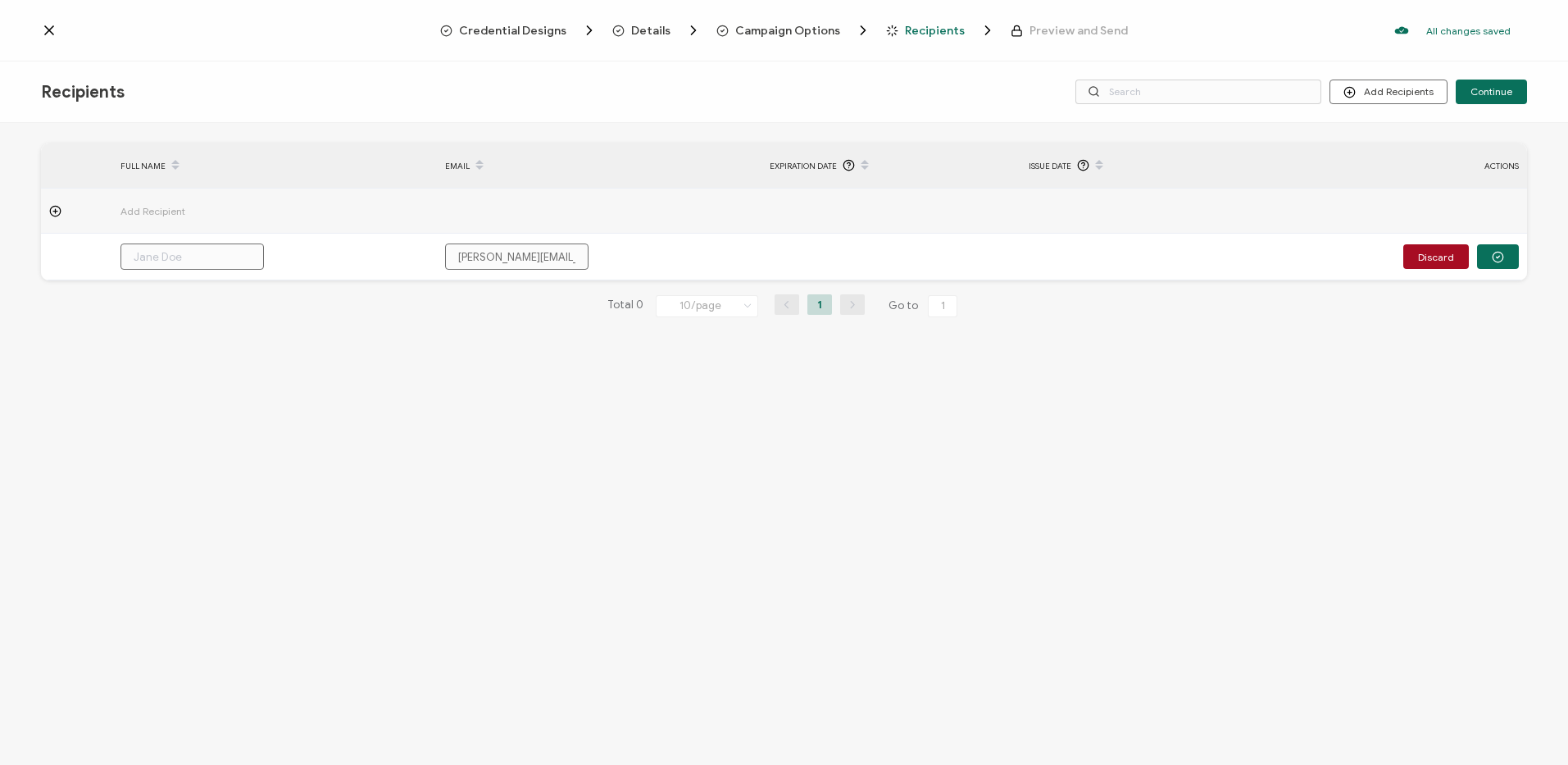
type input "[PERSON_NAME][EMAIL_ADDRESS][PERSON_NAME][DOMAIN_NAME]"
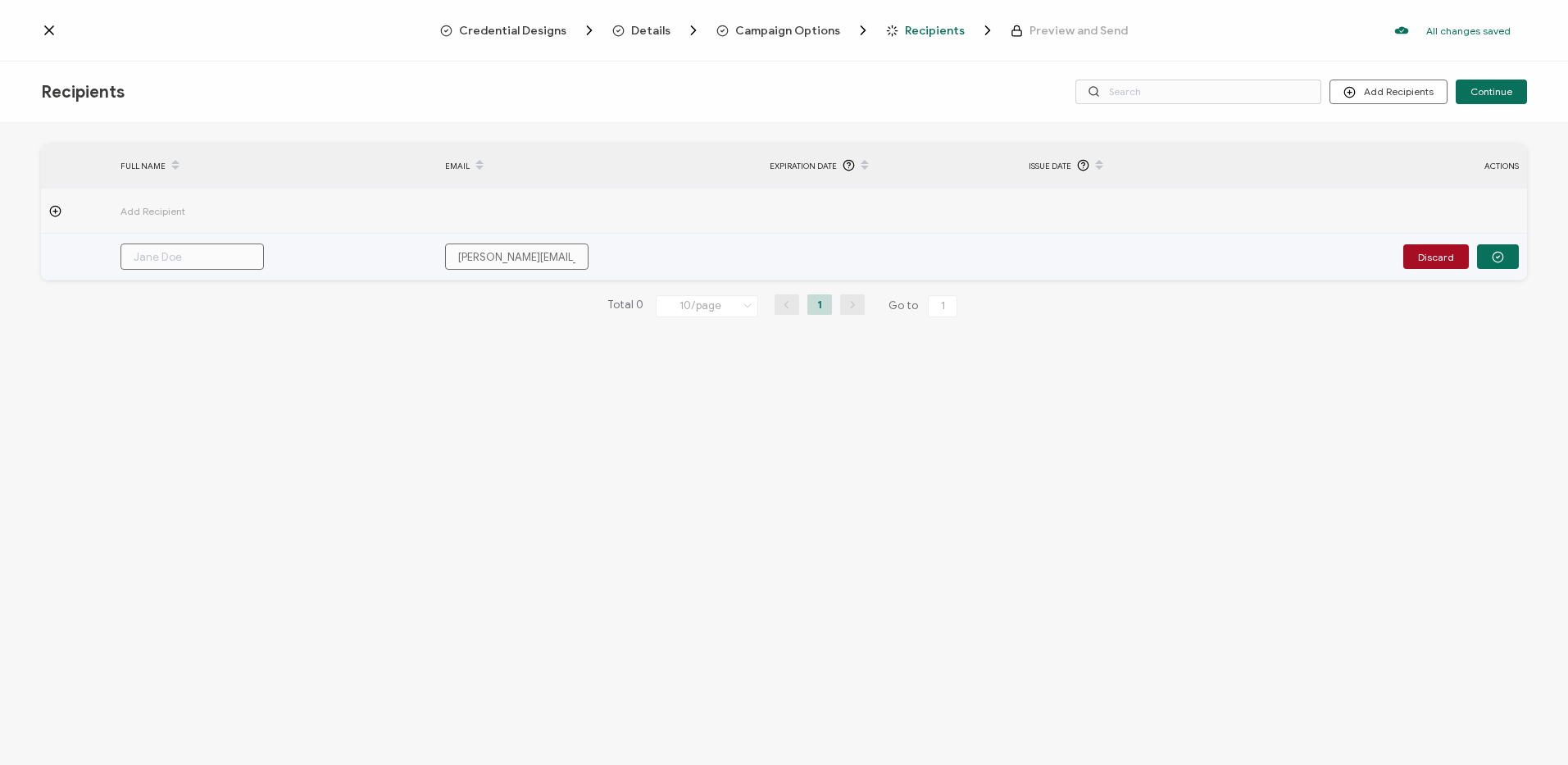
click at [224, 254] on input "text" at bounding box center [192, 256] width 143 height 26
paste input "[PERSON_NAME]"
type input "[PERSON_NAME]"
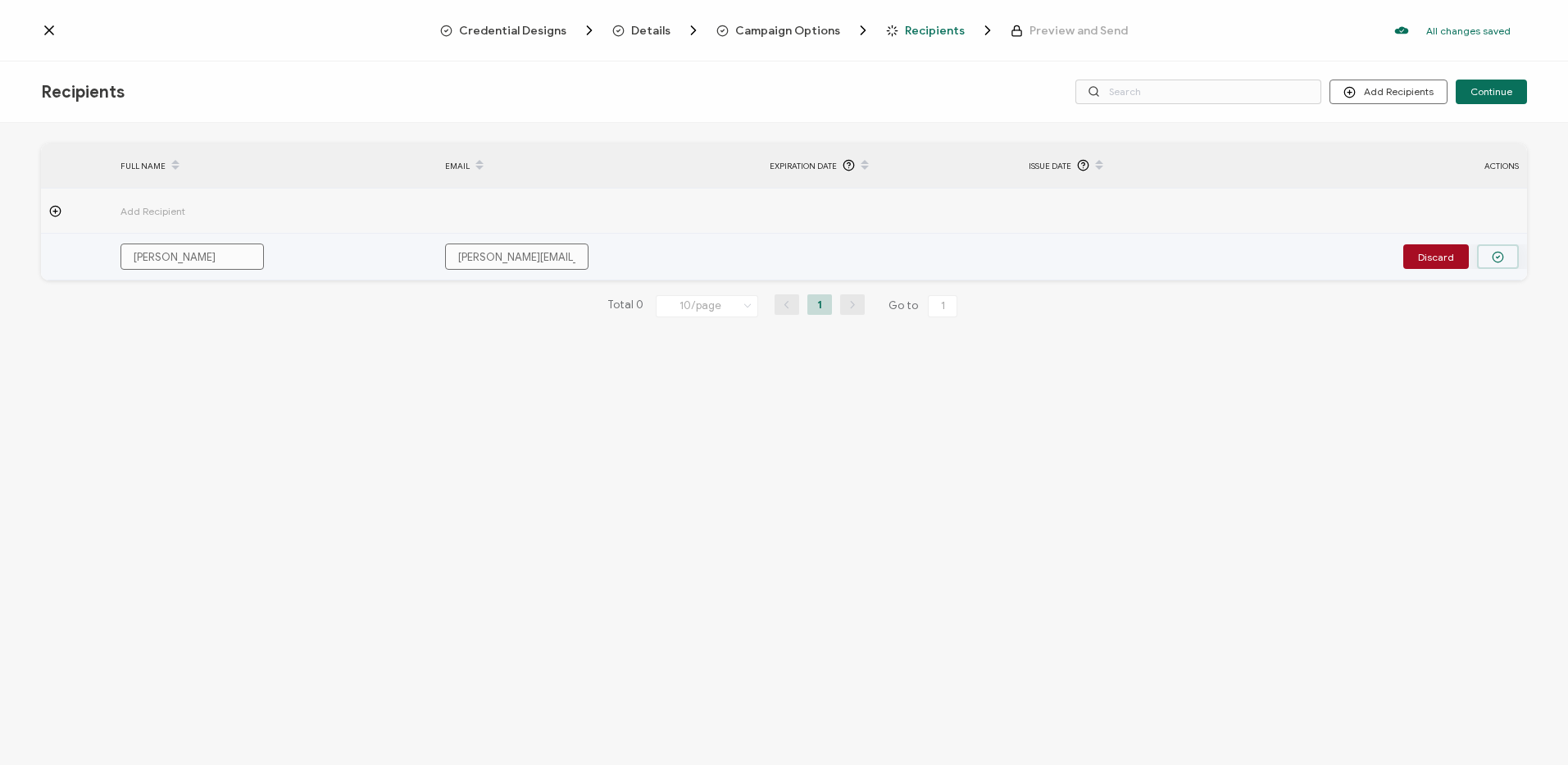
click at [1501, 252] on circle "button" at bounding box center [1497, 257] width 11 height 11
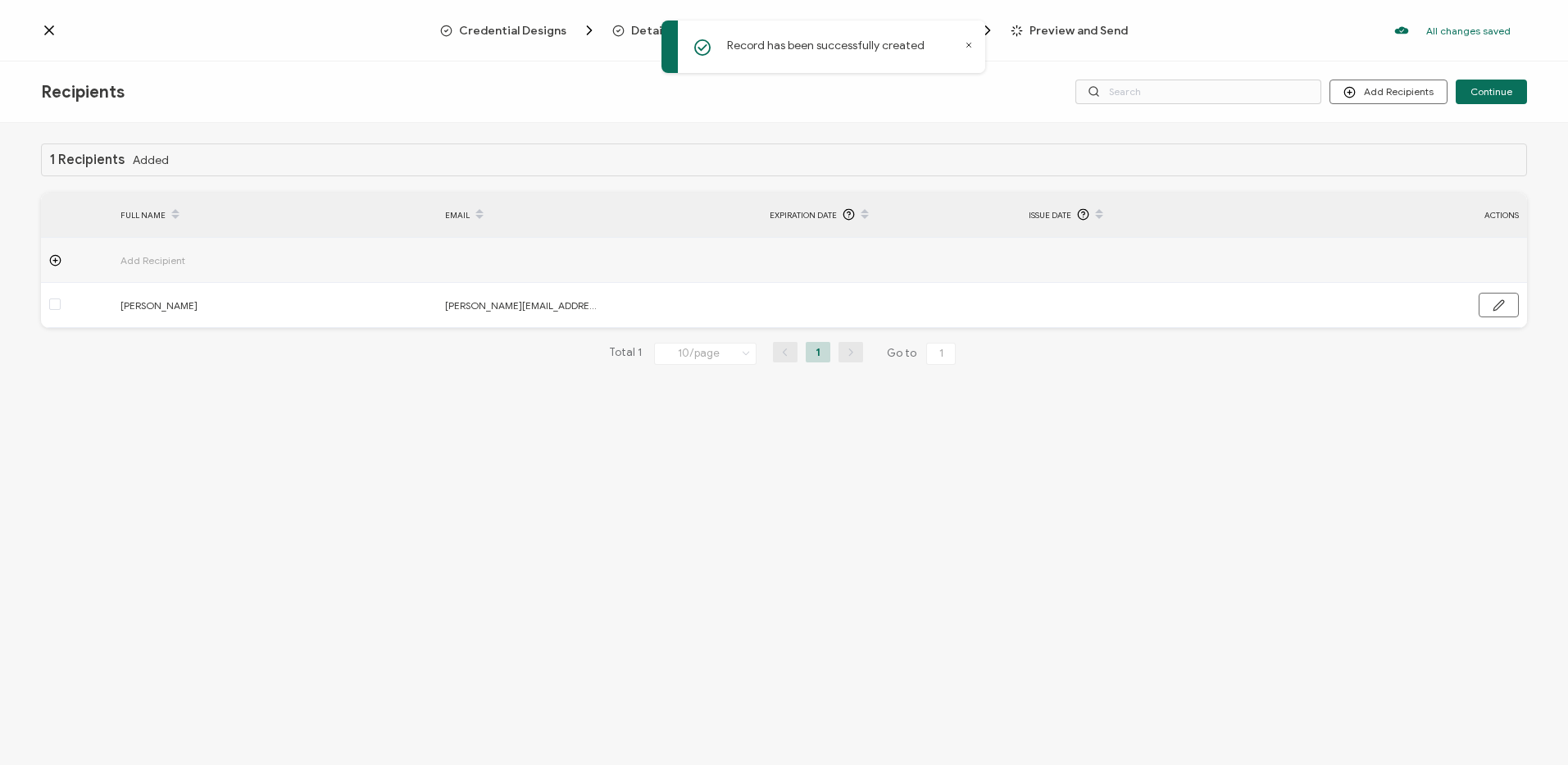
click at [51, 259] on icon at bounding box center [55, 260] width 12 height 12
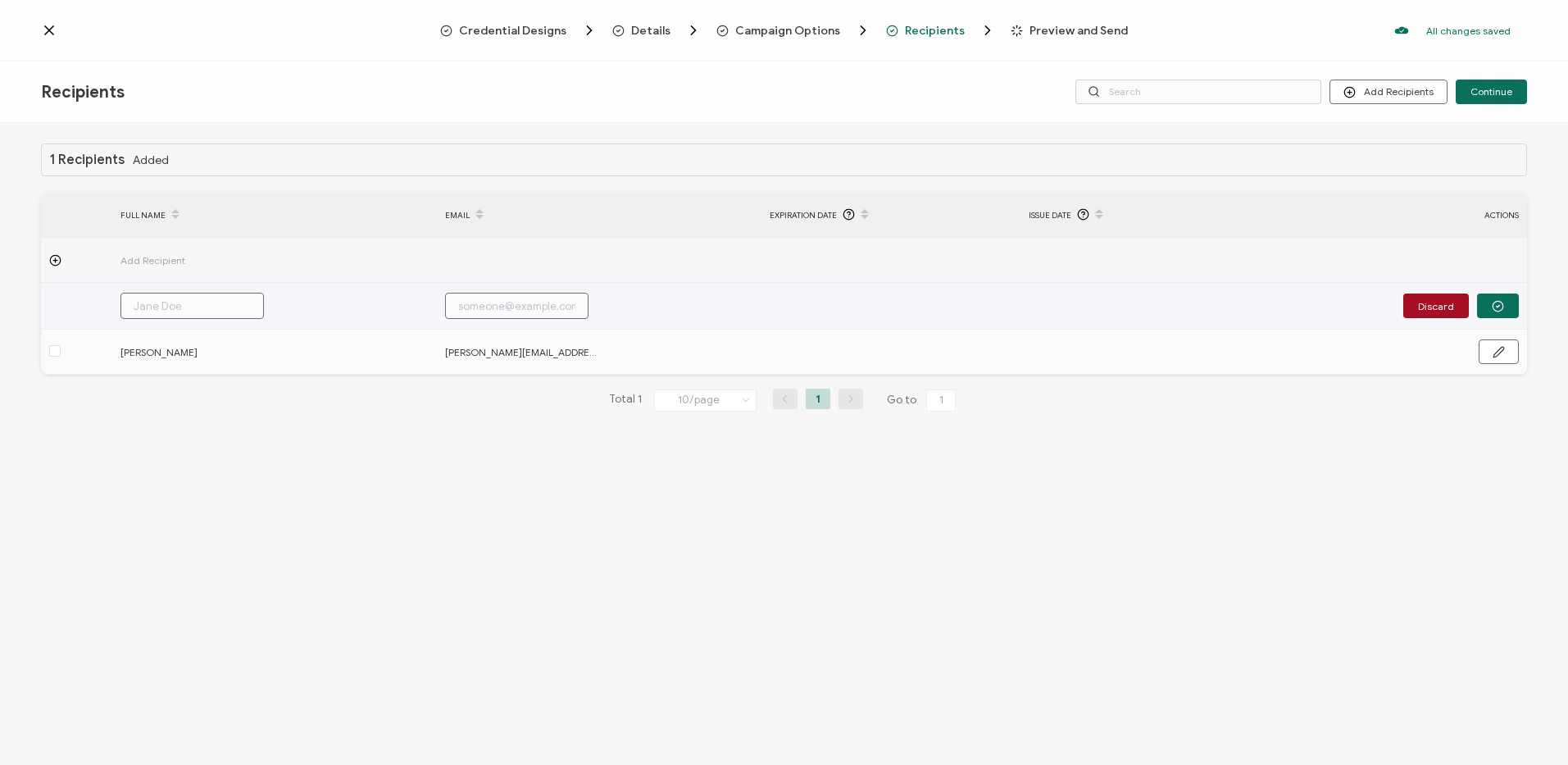
click at [164, 311] on input "text" at bounding box center [192, 306] width 143 height 26
paste input "[PERSON_NAME]"
type input "[PERSON_NAME]"
click at [137, 307] on input "[PERSON_NAME]" at bounding box center [192, 306] width 143 height 26
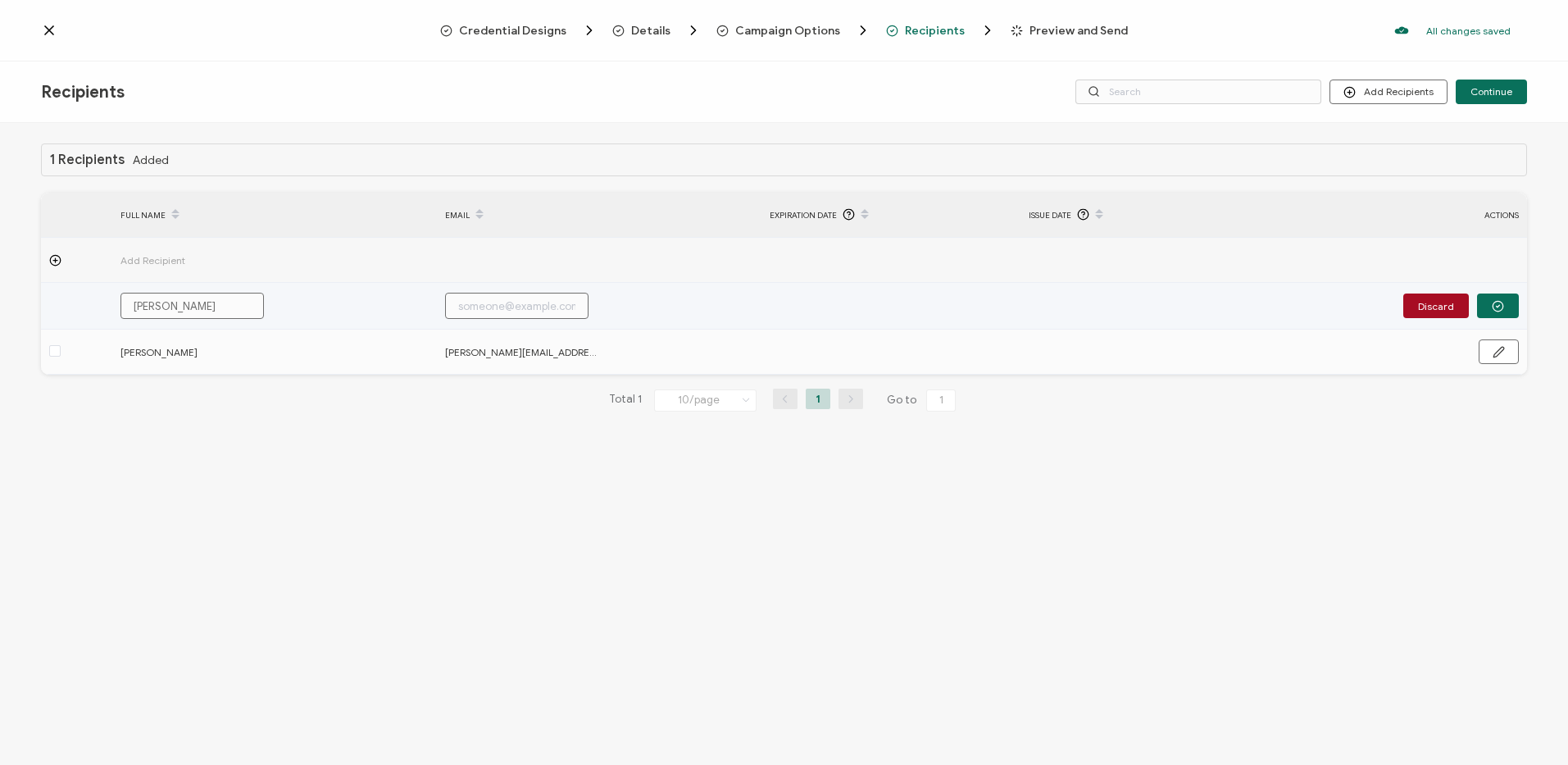
type input "arcy haineault"
type input "[PERSON_NAME]"
type input "[PERSON_NAME] aineault"
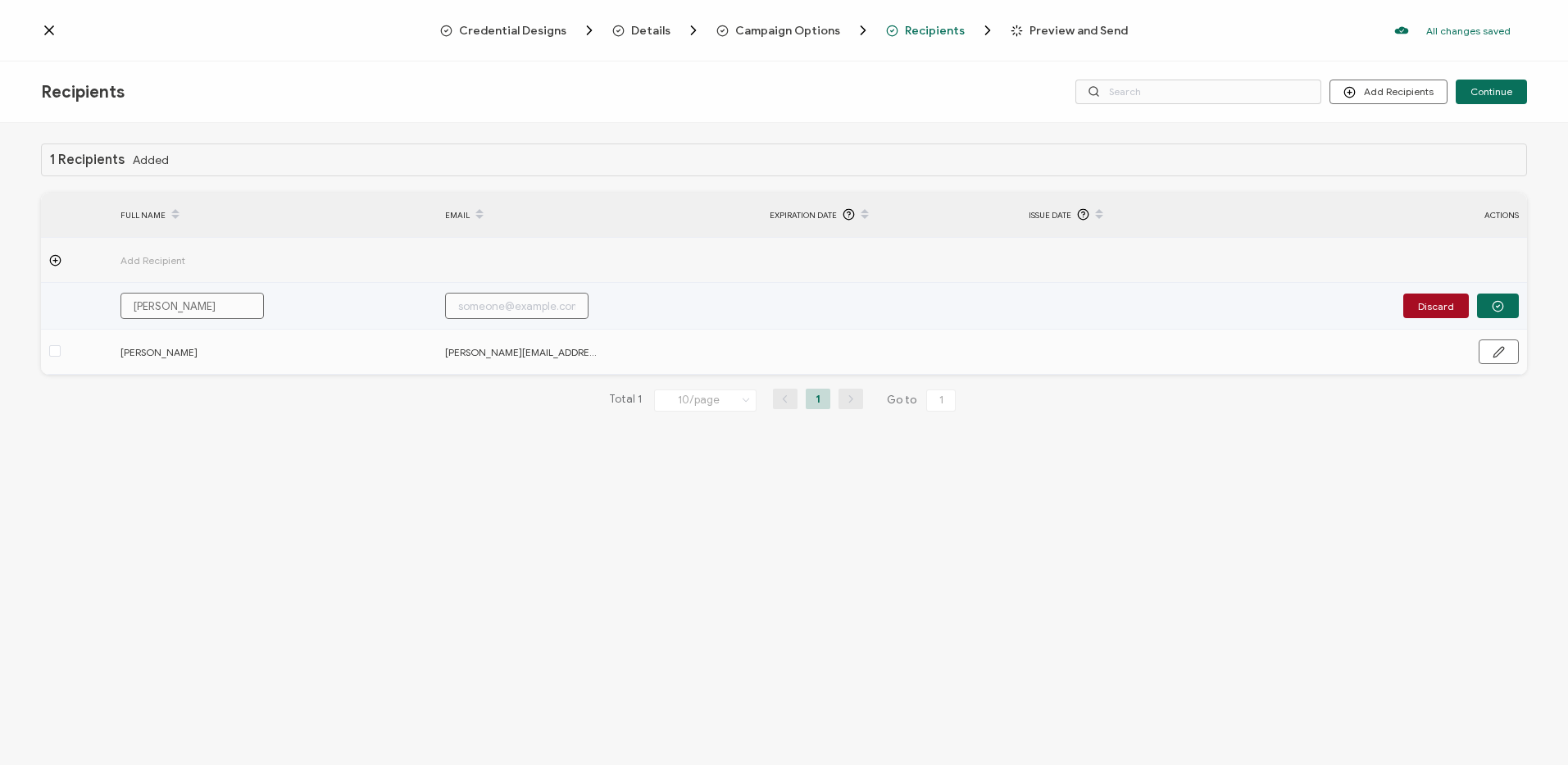
type input "[PERSON_NAME] aineault"
type input "[PERSON_NAME]"
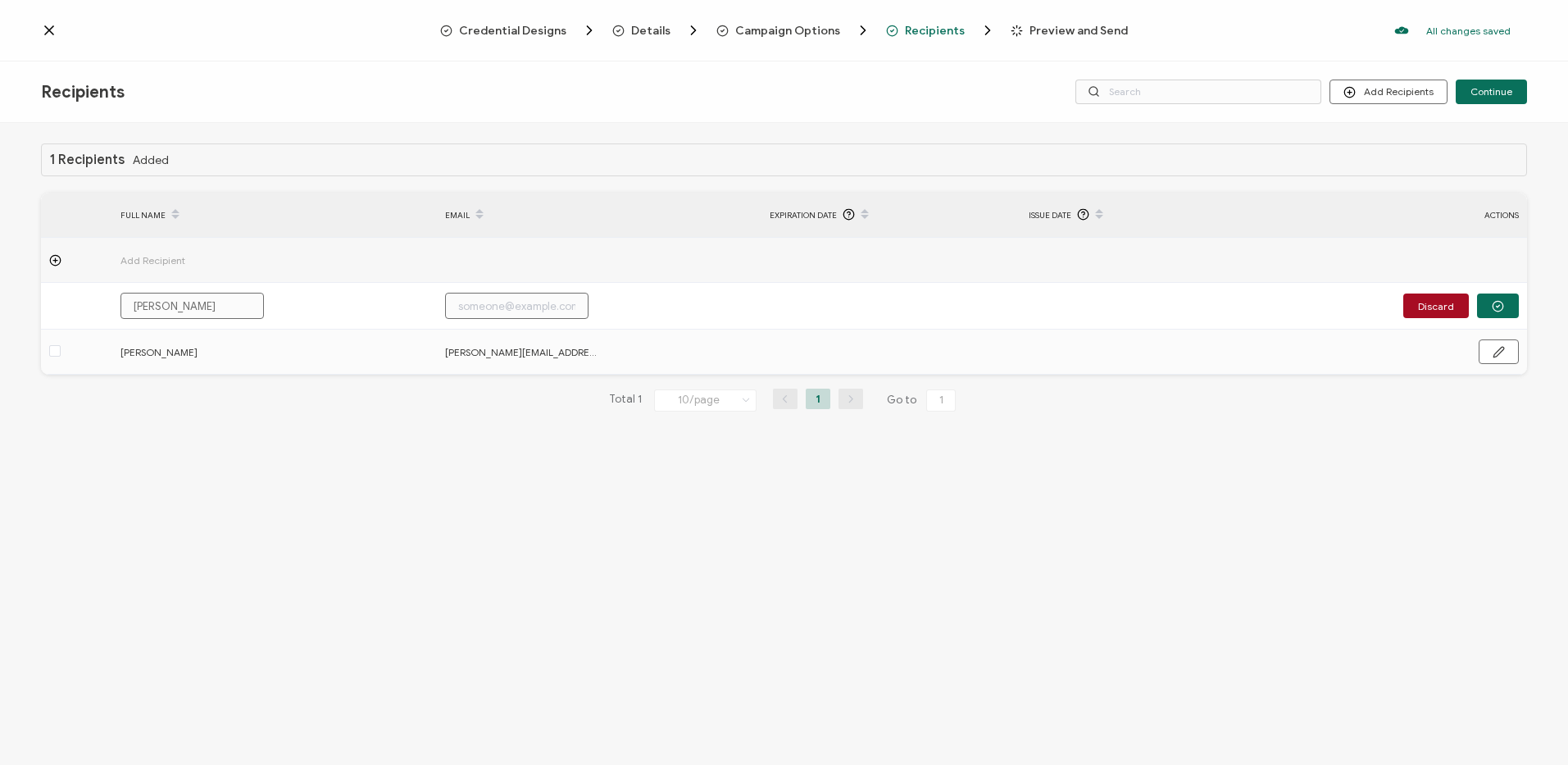
type input "[PERSON_NAME]"
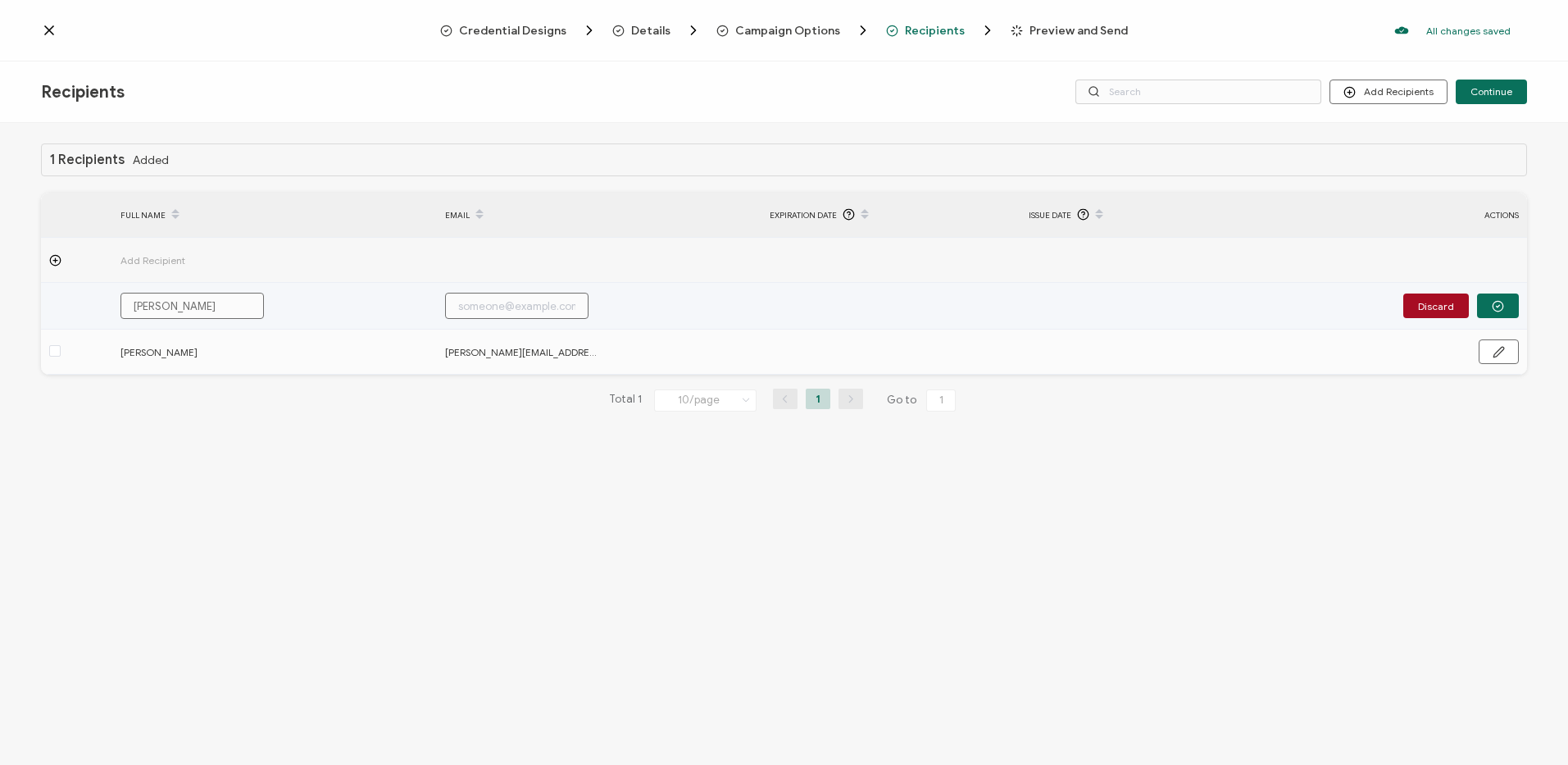
click at [459, 307] on input "text" at bounding box center [517, 306] width 143 height 26
paste input "[PERSON_NAME][EMAIL_ADDRESS][PERSON_NAME][DOMAIN_NAME]"
type input "[PERSON_NAME][EMAIL_ADDRESS][PERSON_NAME][DOMAIN_NAME]"
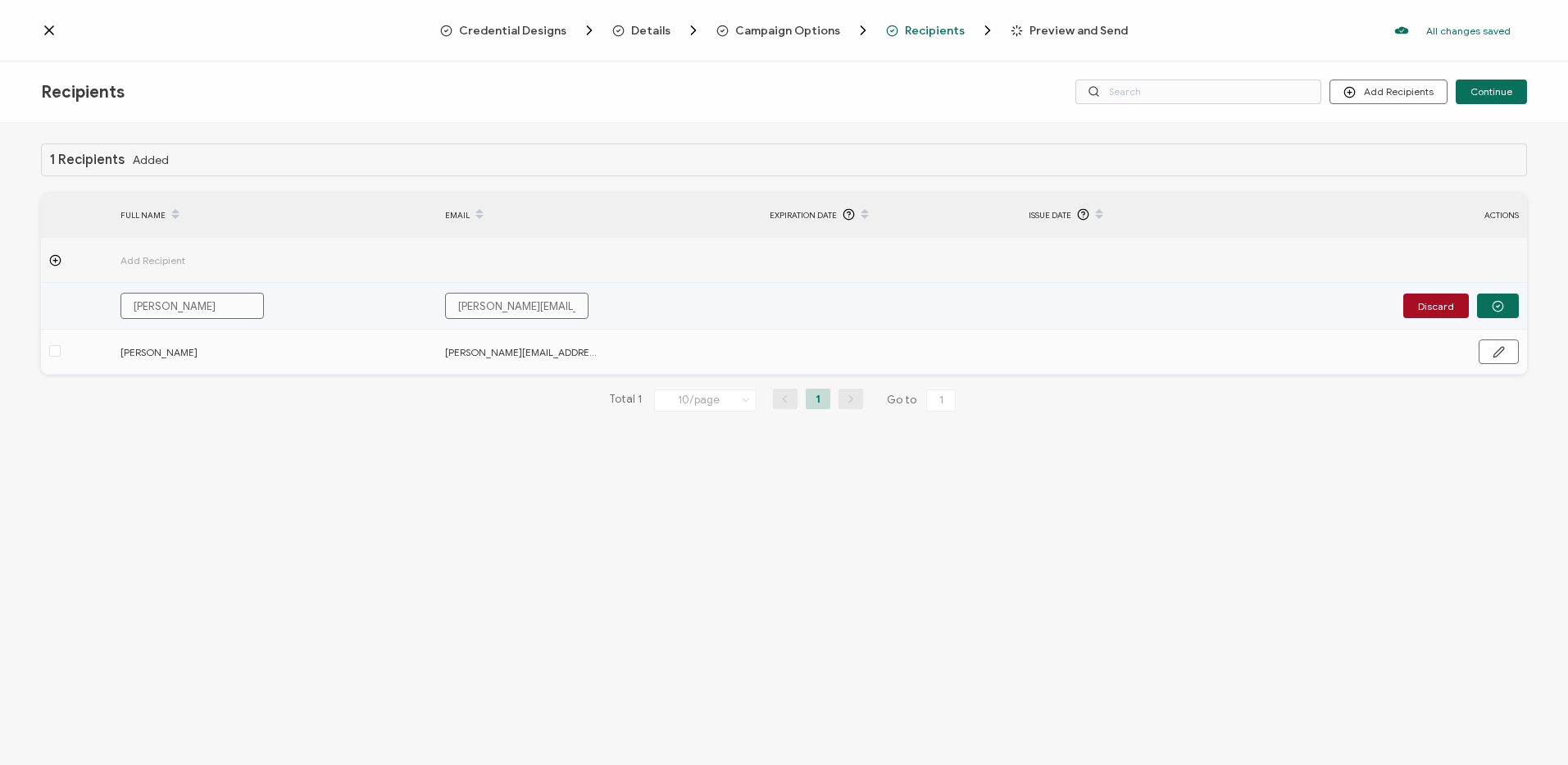
click at [1488, 298] on button "button" at bounding box center [1498, 306] width 42 height 25
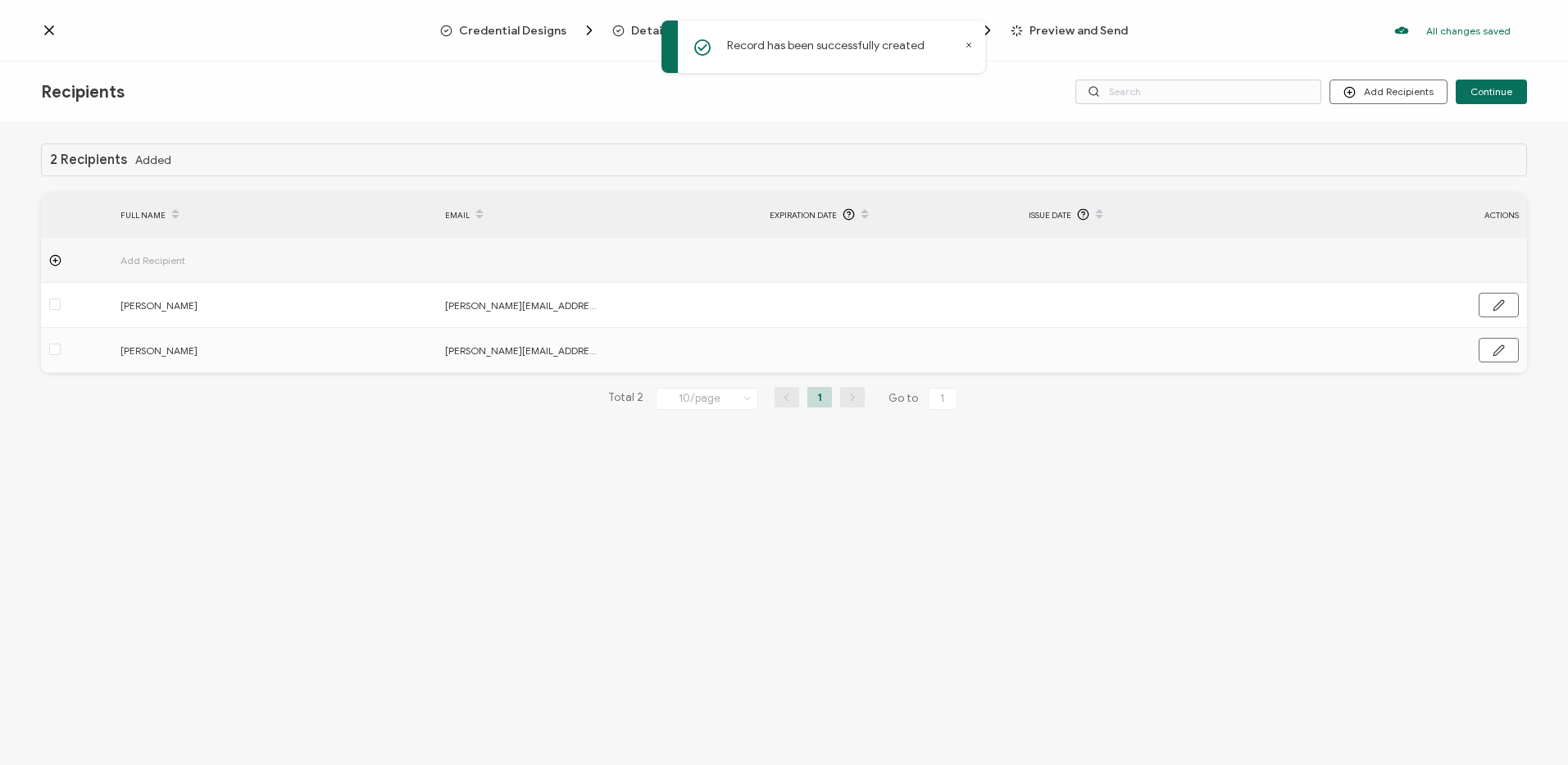
drag, startPoint x: 63, startPoint y: 262, endPoint x: 77, endPoint y: 209, distance: 54.8
click at [63, 261] on div at bounding box center [77, 260] width 72 height 12
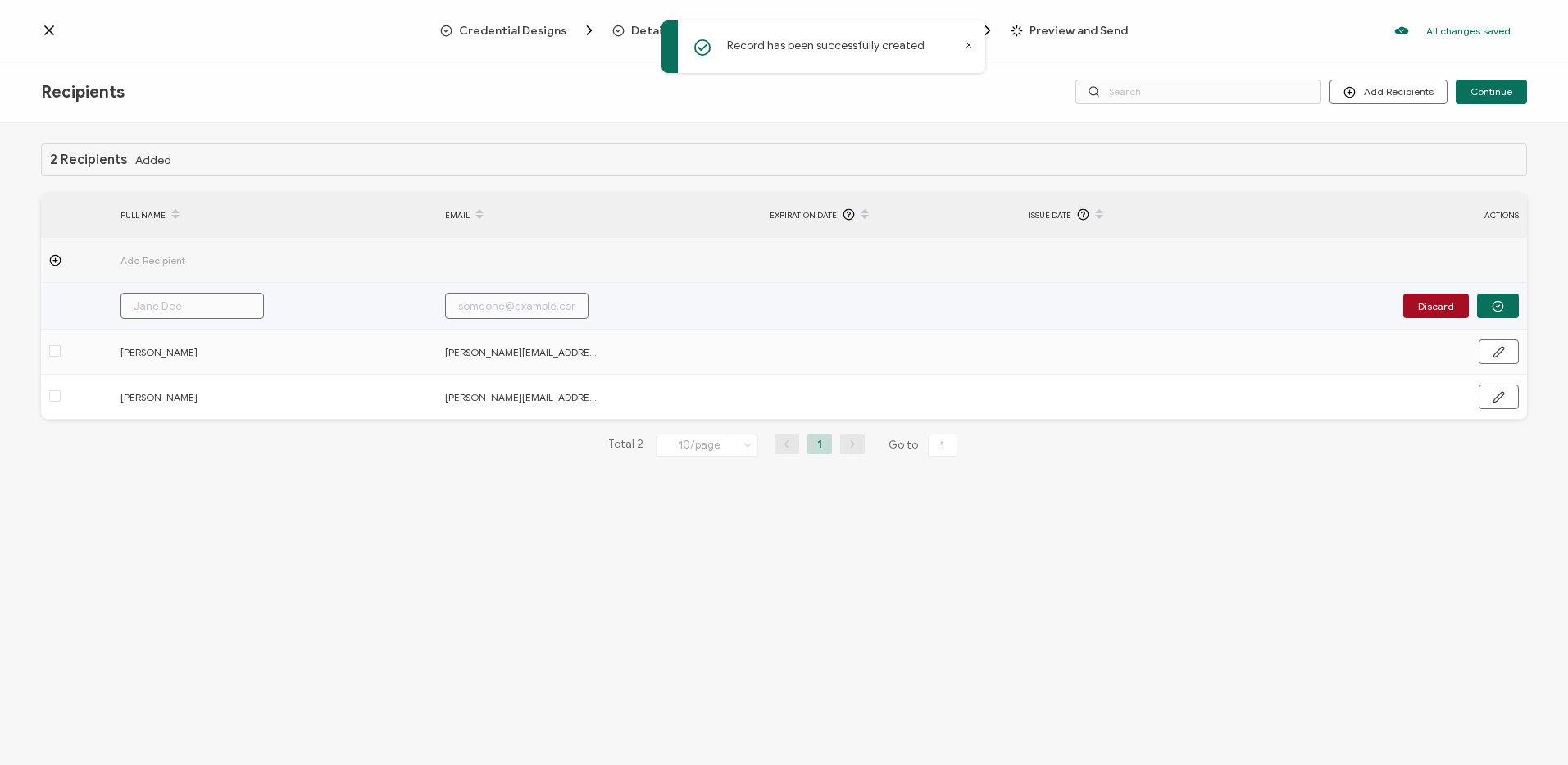
click at [178, 302] on input "text" at bounding box center [192, 306] width 143 height 26
paste input "[PERSON_NAME]"
type input "[PERSON_NAME]"
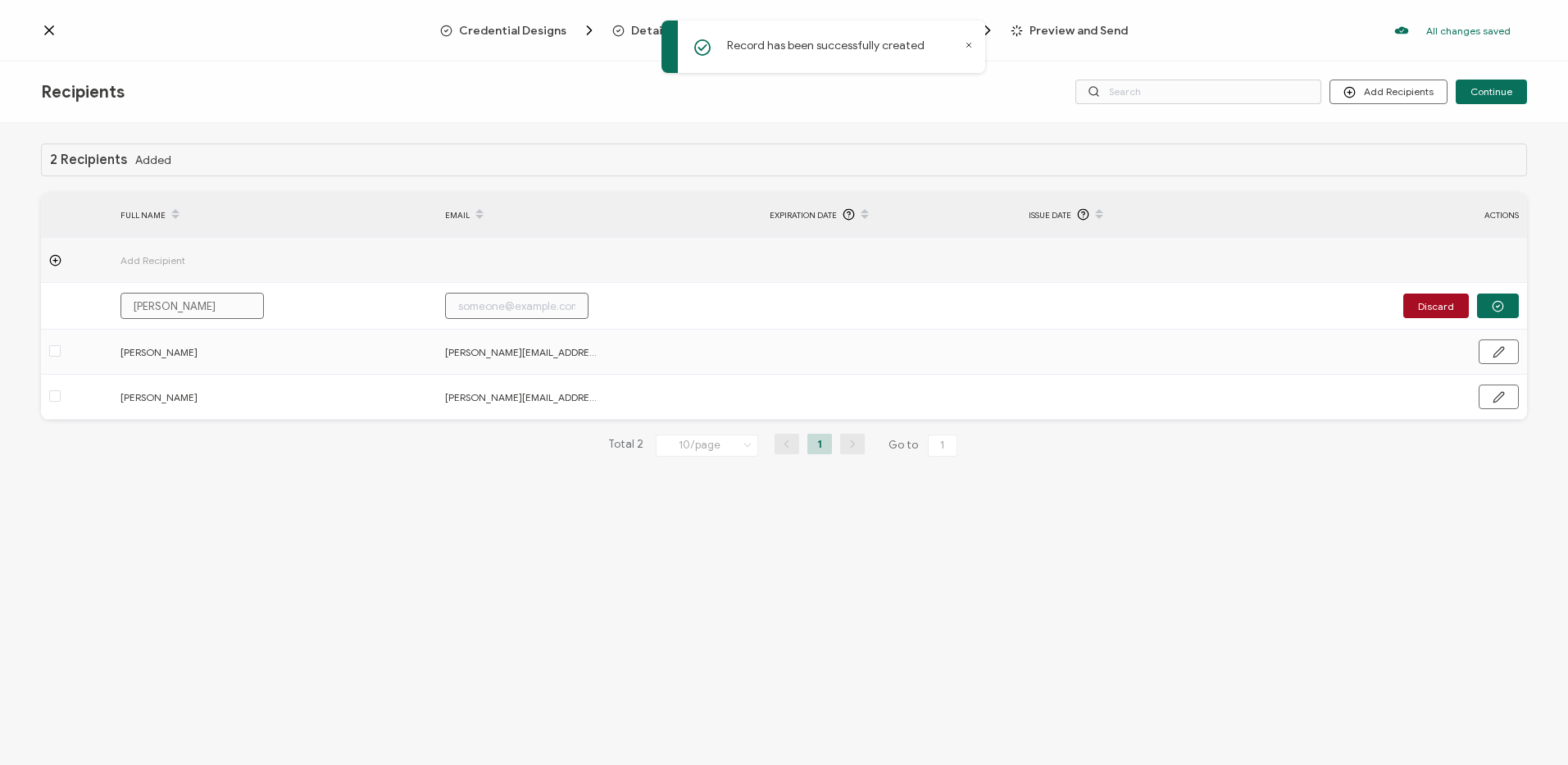
type input "[PERSON_NAME]"
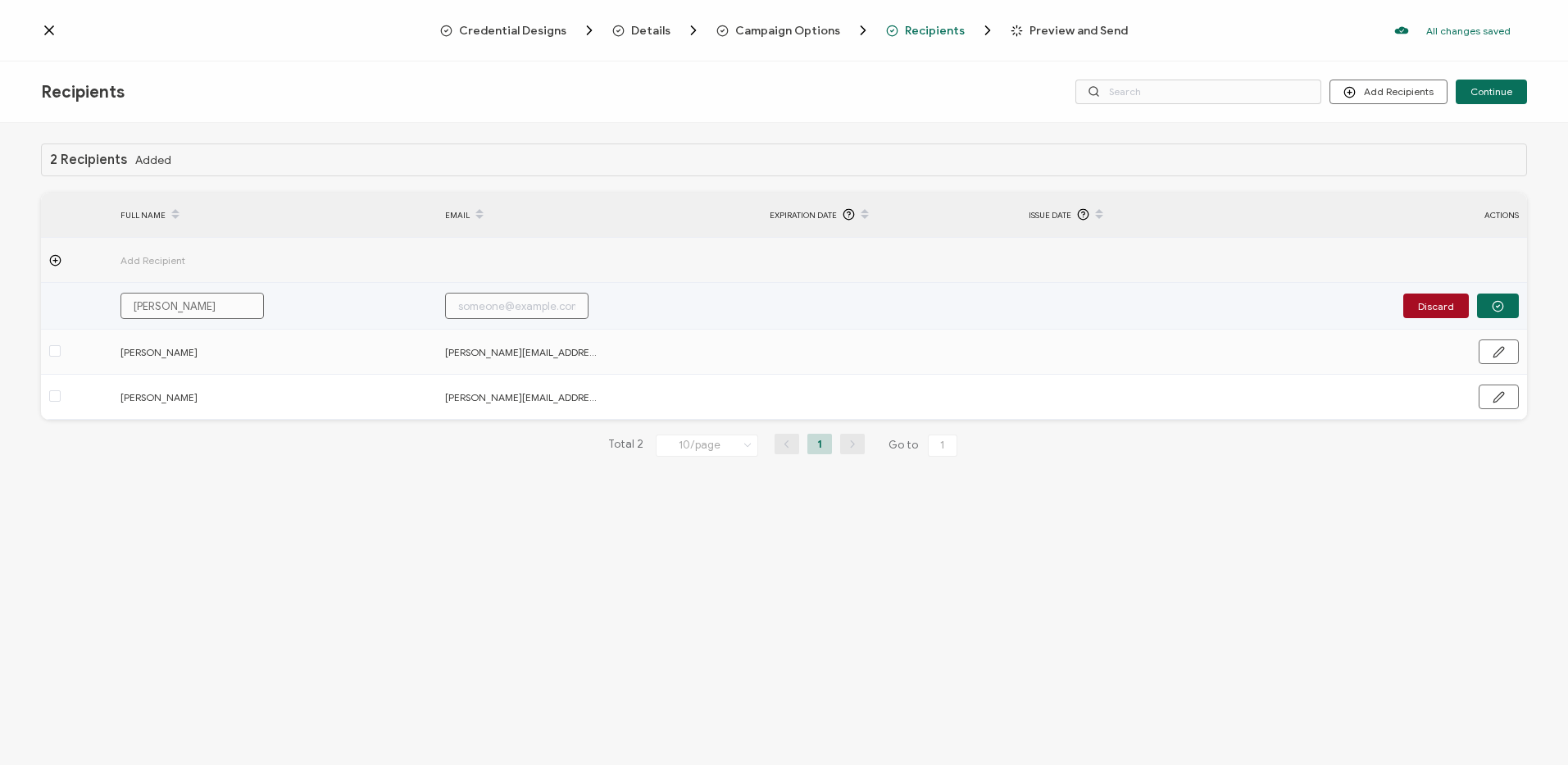
click at [520, 298] on input "text" at bounding box center [517, 306] width 143 height 26
paste input "[EMAIL_ADDRESS][PERSON_NAME][DOMAIN_NAME]"
type input "[EMAIL_ADDRESS][PERSON_NAME][DOMAIN_NAME]"
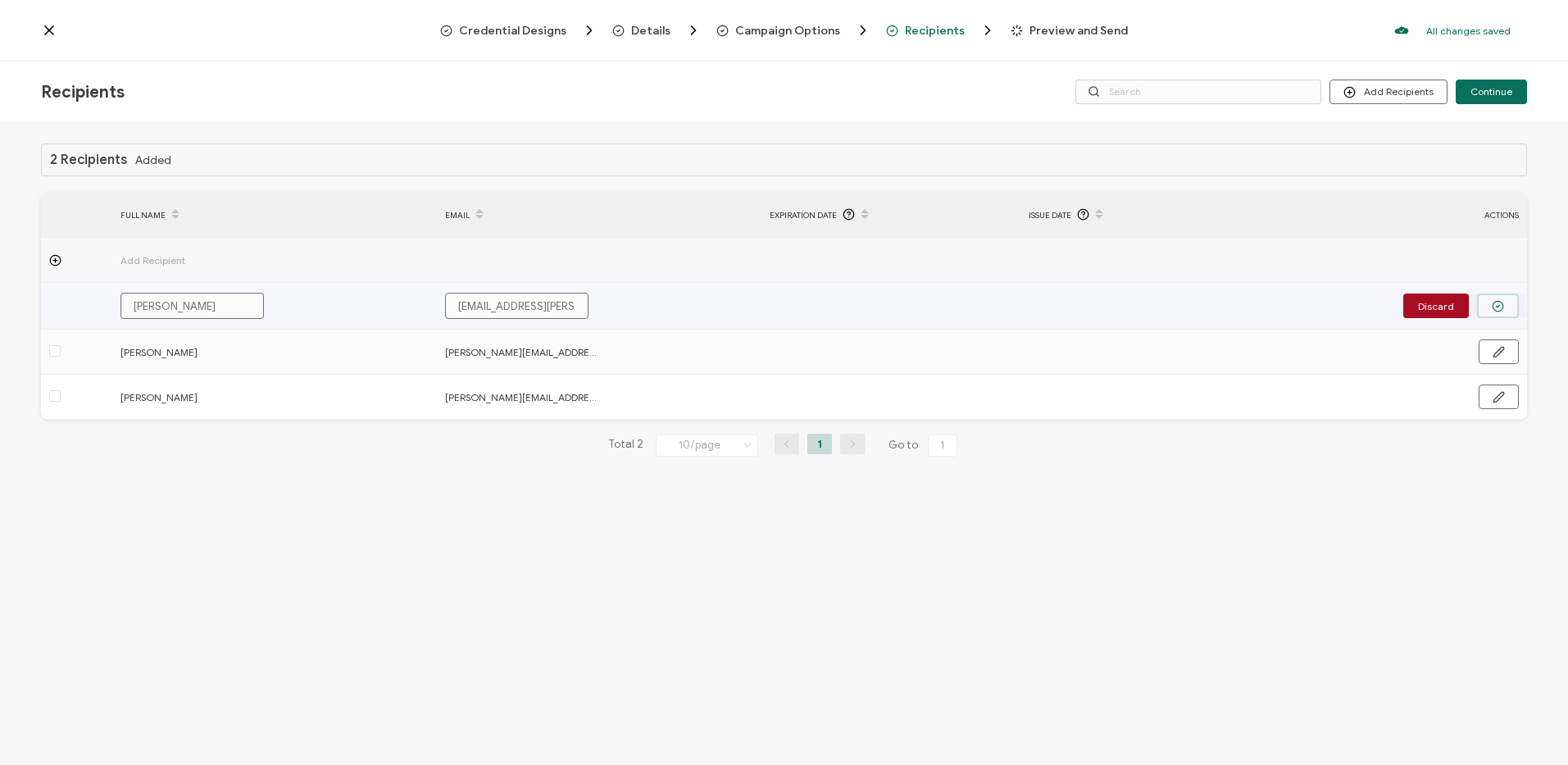
click at [1495, 302] on icon "button" at bounding box center [1498, 306] width 12 height 12
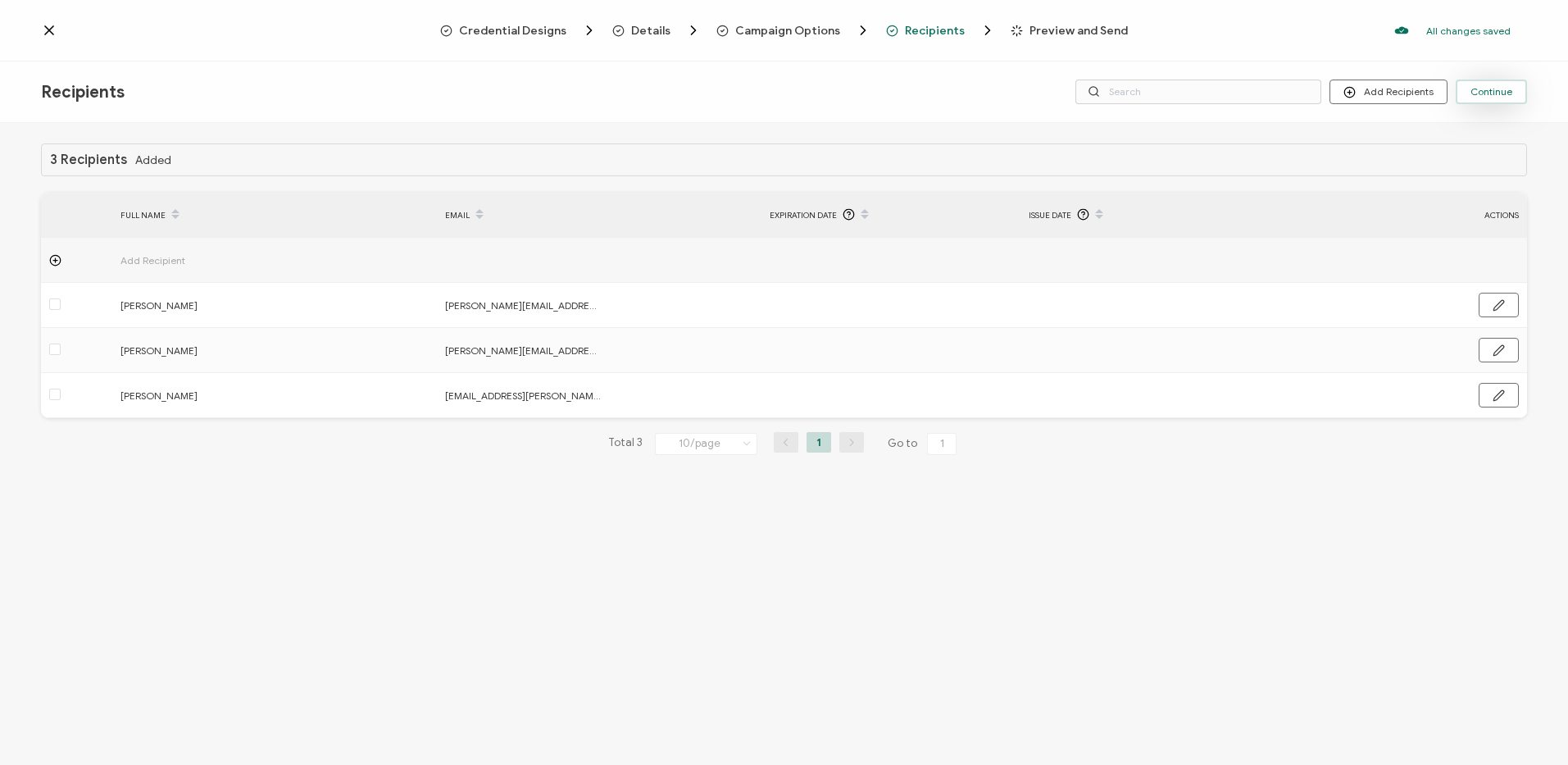
click at [1487, 84] on button "Continue" at bounding box center [1491, 92] width 72 height 25
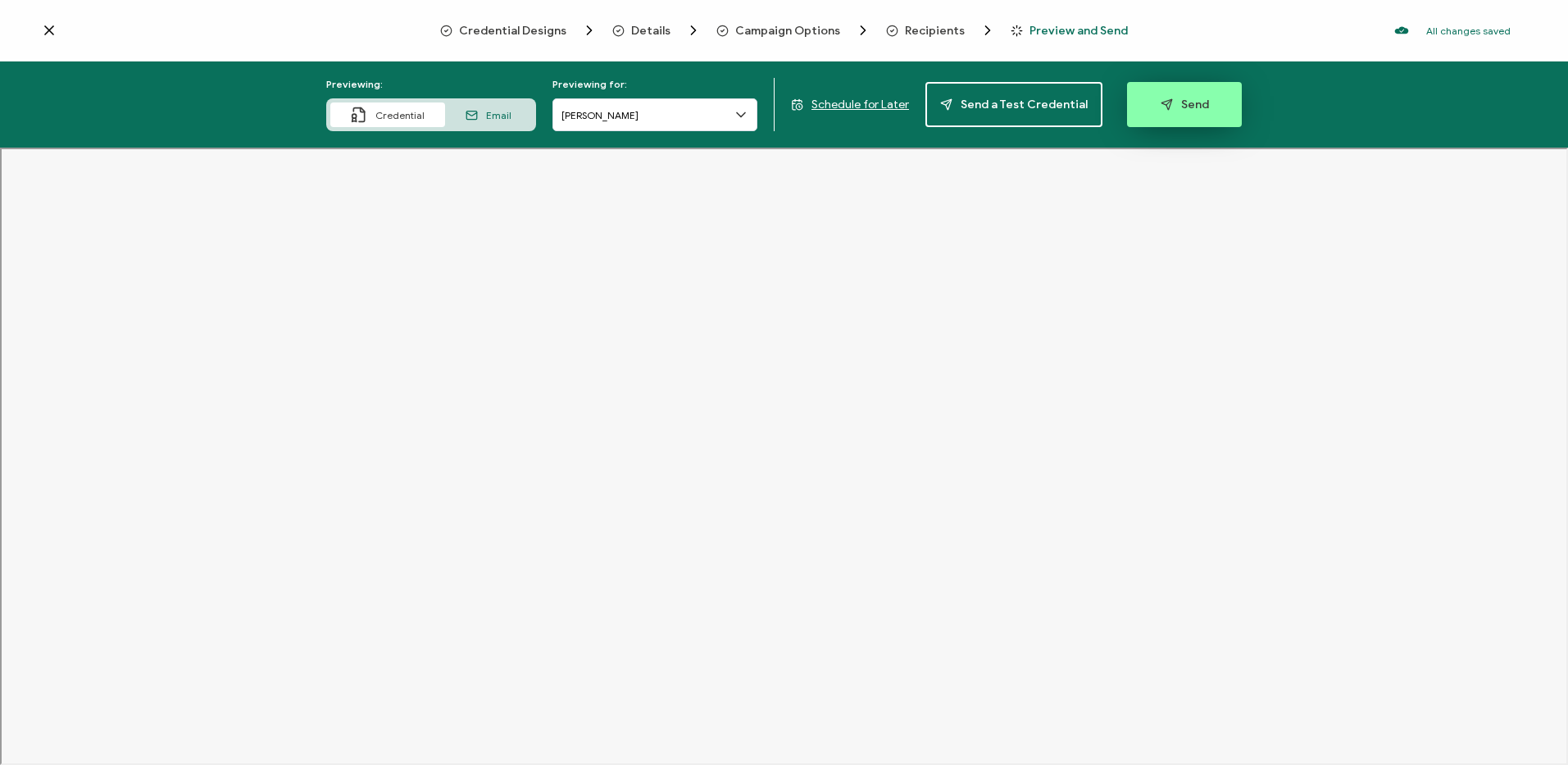
click at [1172, 102] on span "Send" at bounding box center [1184, 105] width 49 height 12
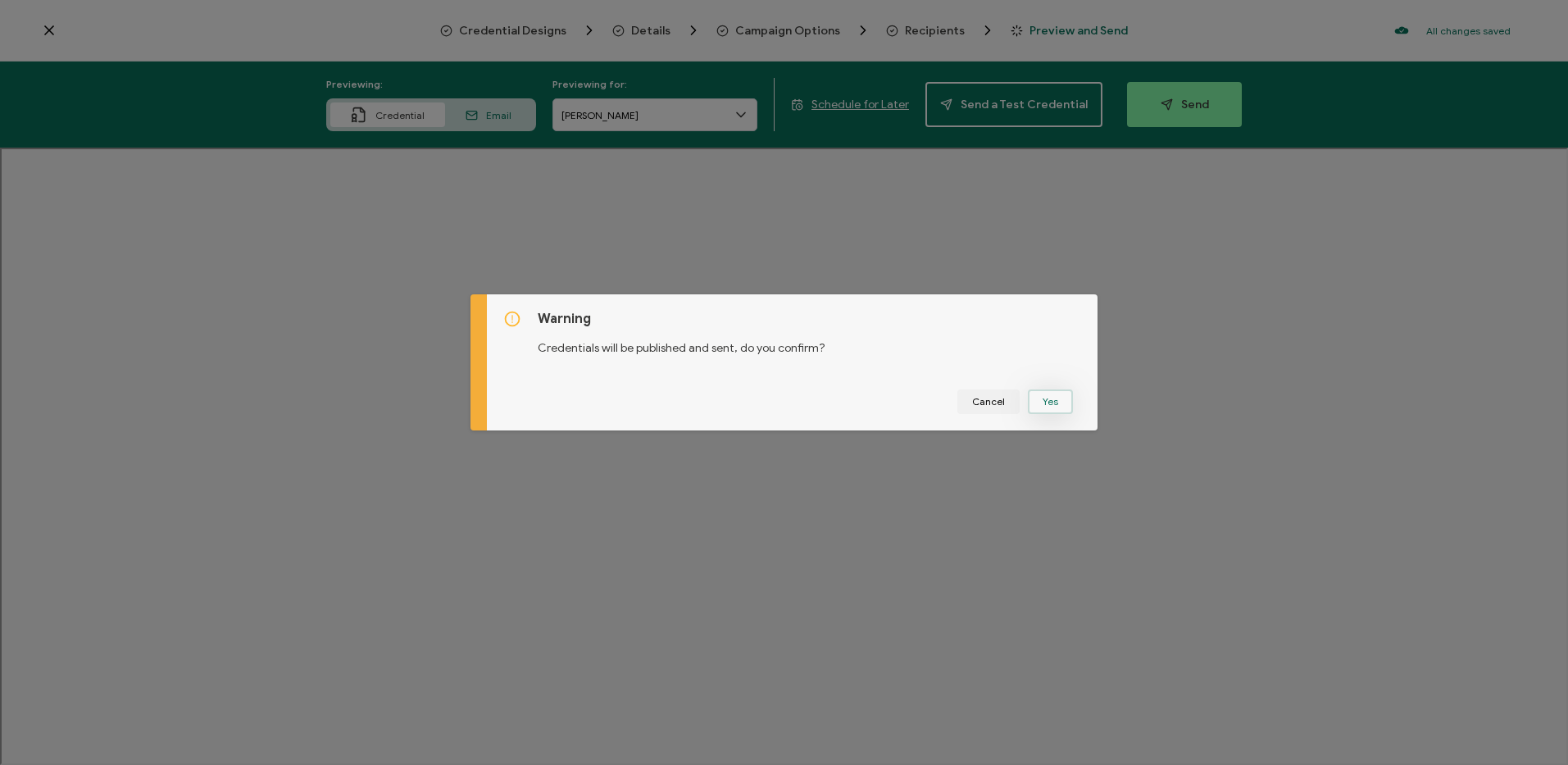
click at [1042, 403] on button "Yes" at bounding box center [1050, 401] width 45 height 25
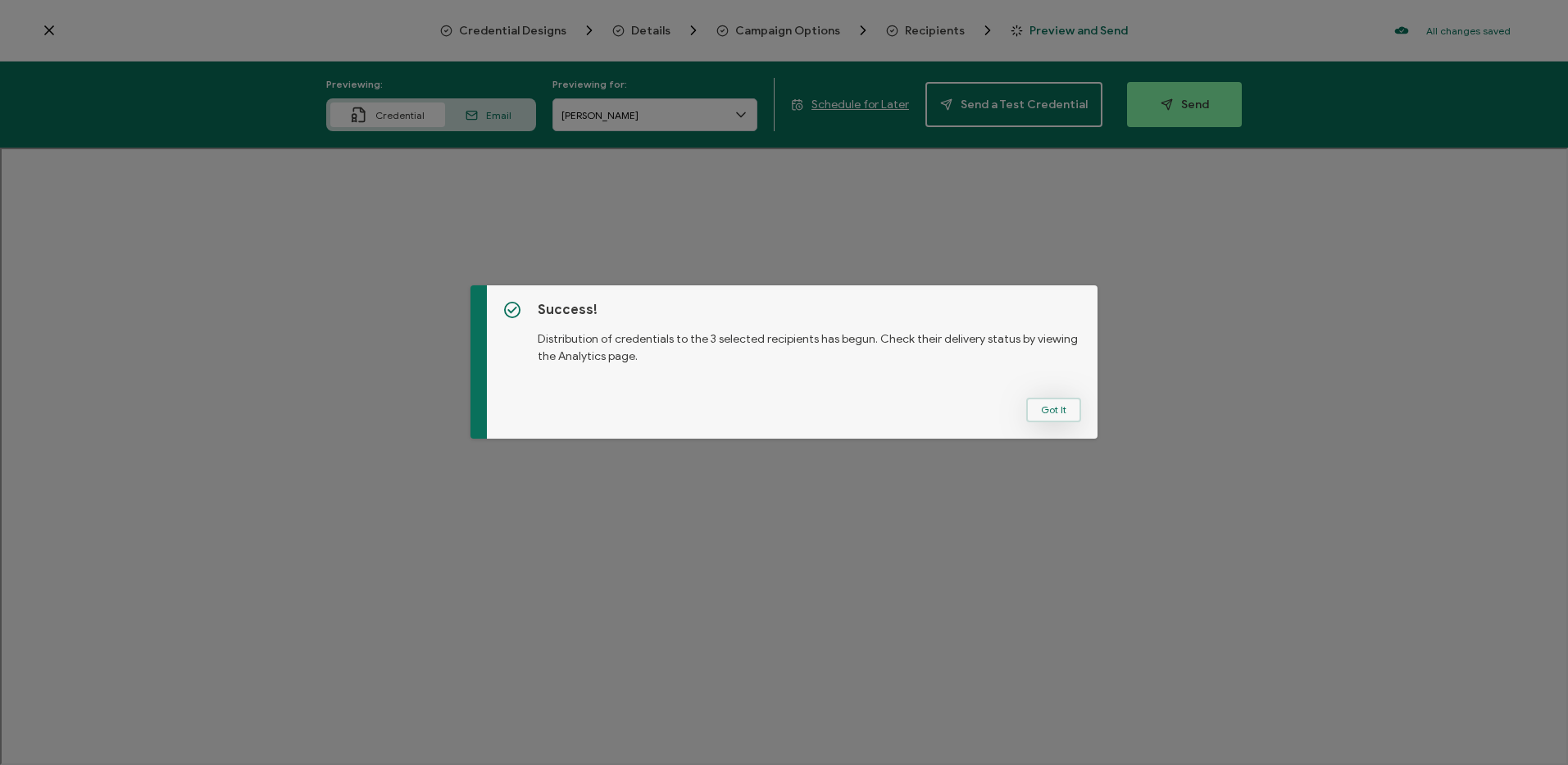
click at [1034, 411] on button "Got It" at bounding box center [1053, 409] width 55 height 25
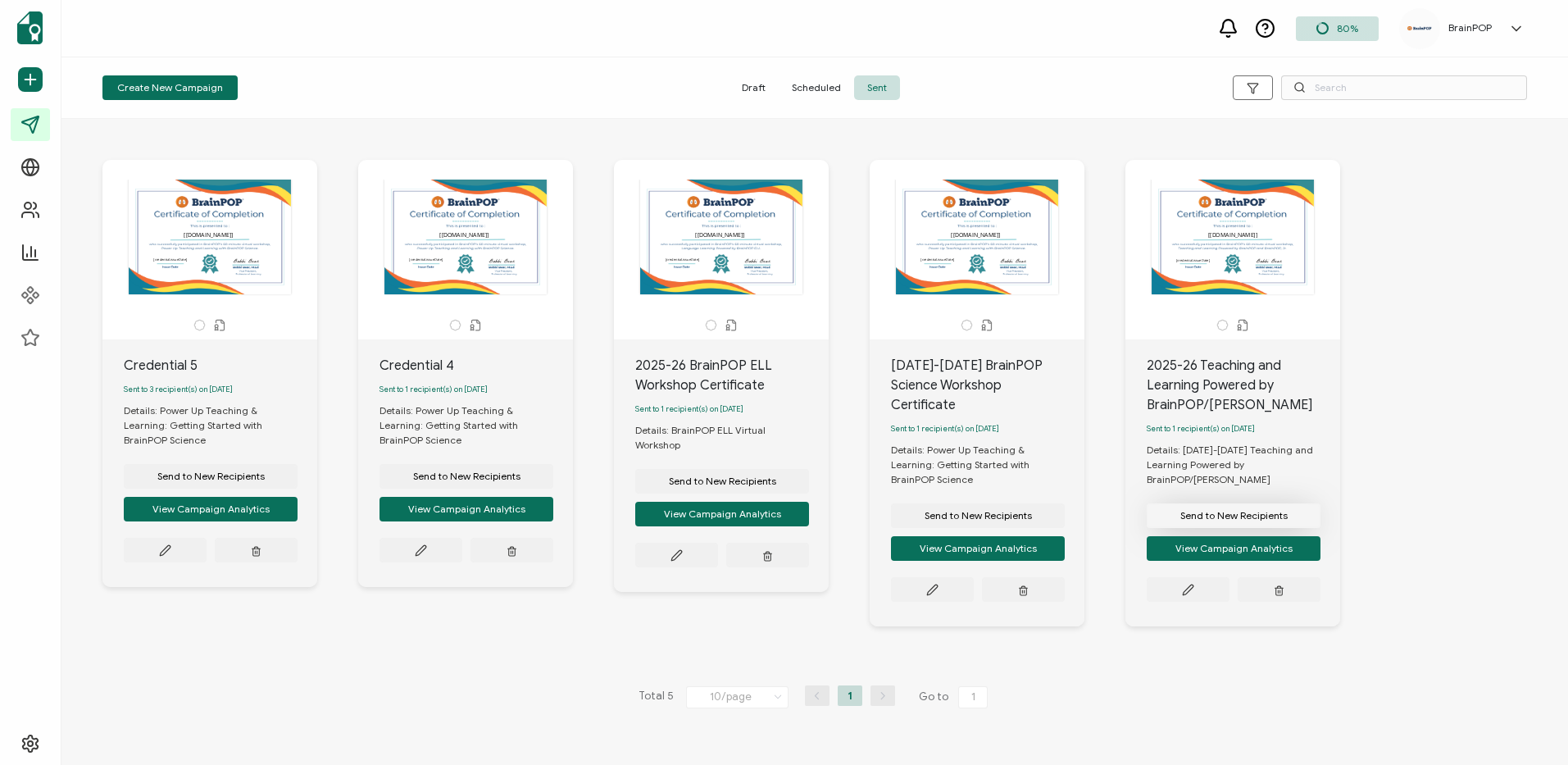
click at [265, 481] on span "Send to New Recipients" at bounding box center [211, 476] width 108 height 10
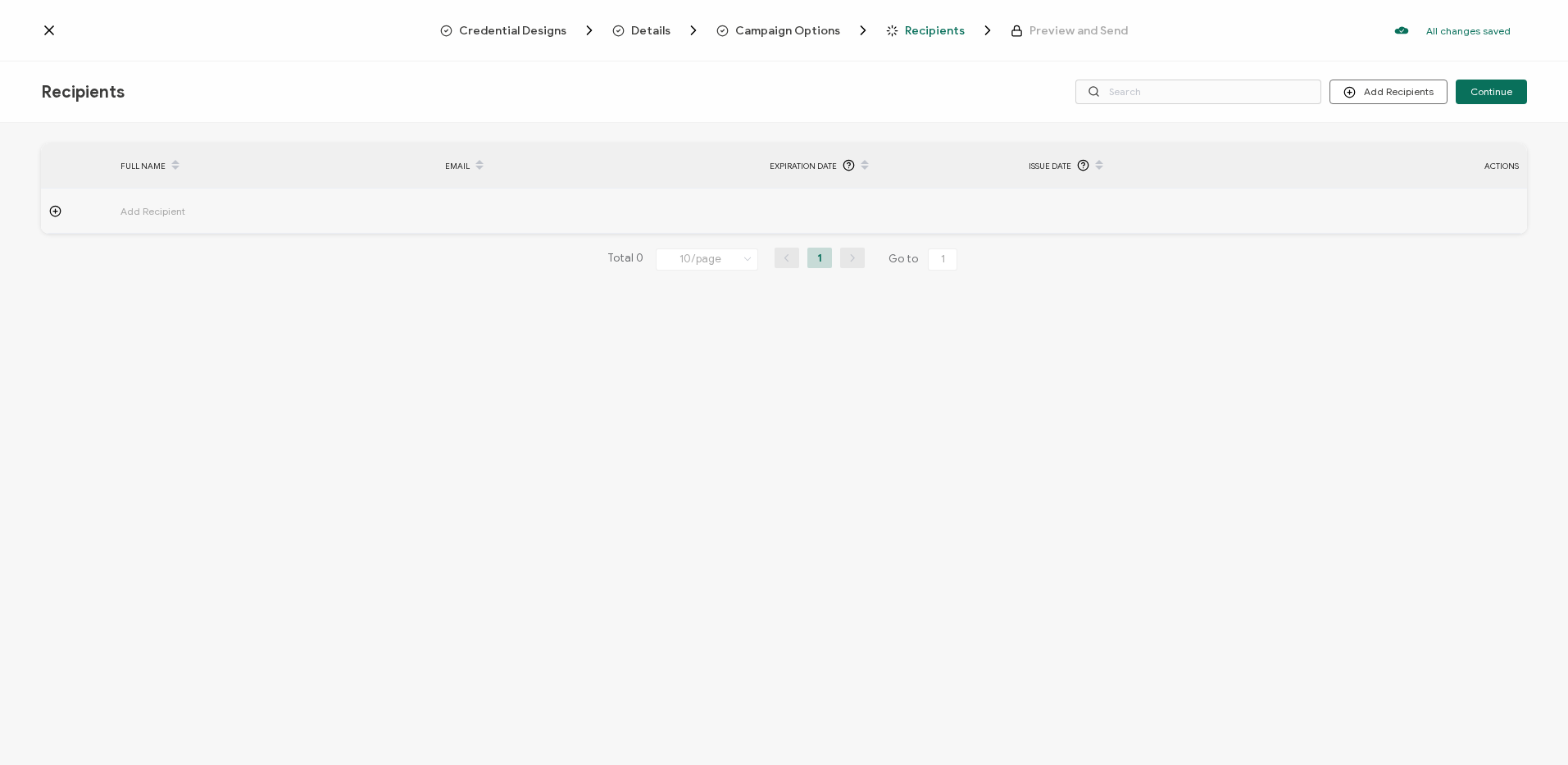
click at [53, 201] on td at bounding box center [77, 210] width 72 height 45
click at [206, 250] on input "text" at bounding box center [192, 256] width 143 height 26
paste input "[PERSON_NAME]"
type input "[PERSON_NAME]"
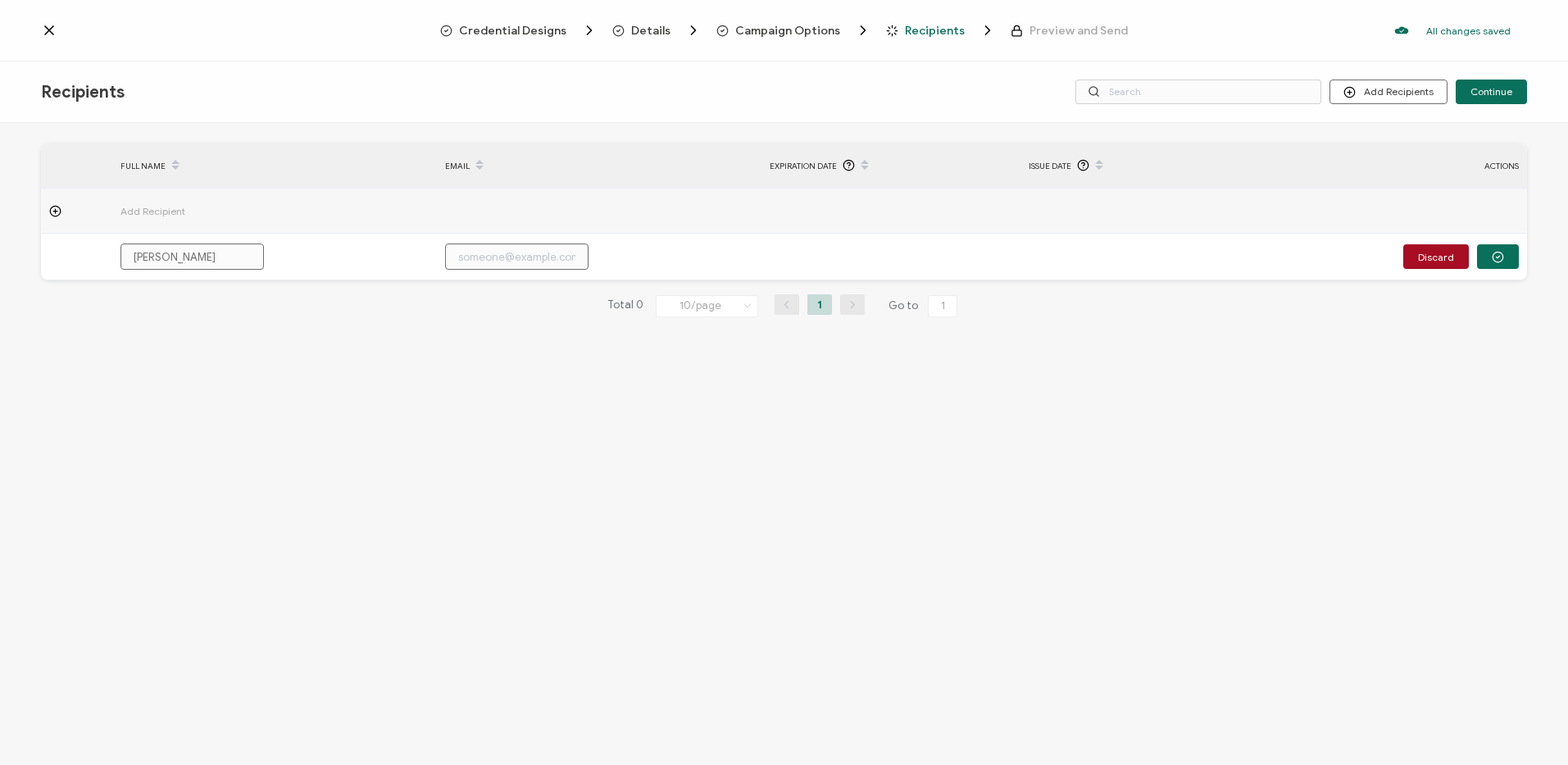
type input "[PERSON_NAME]"
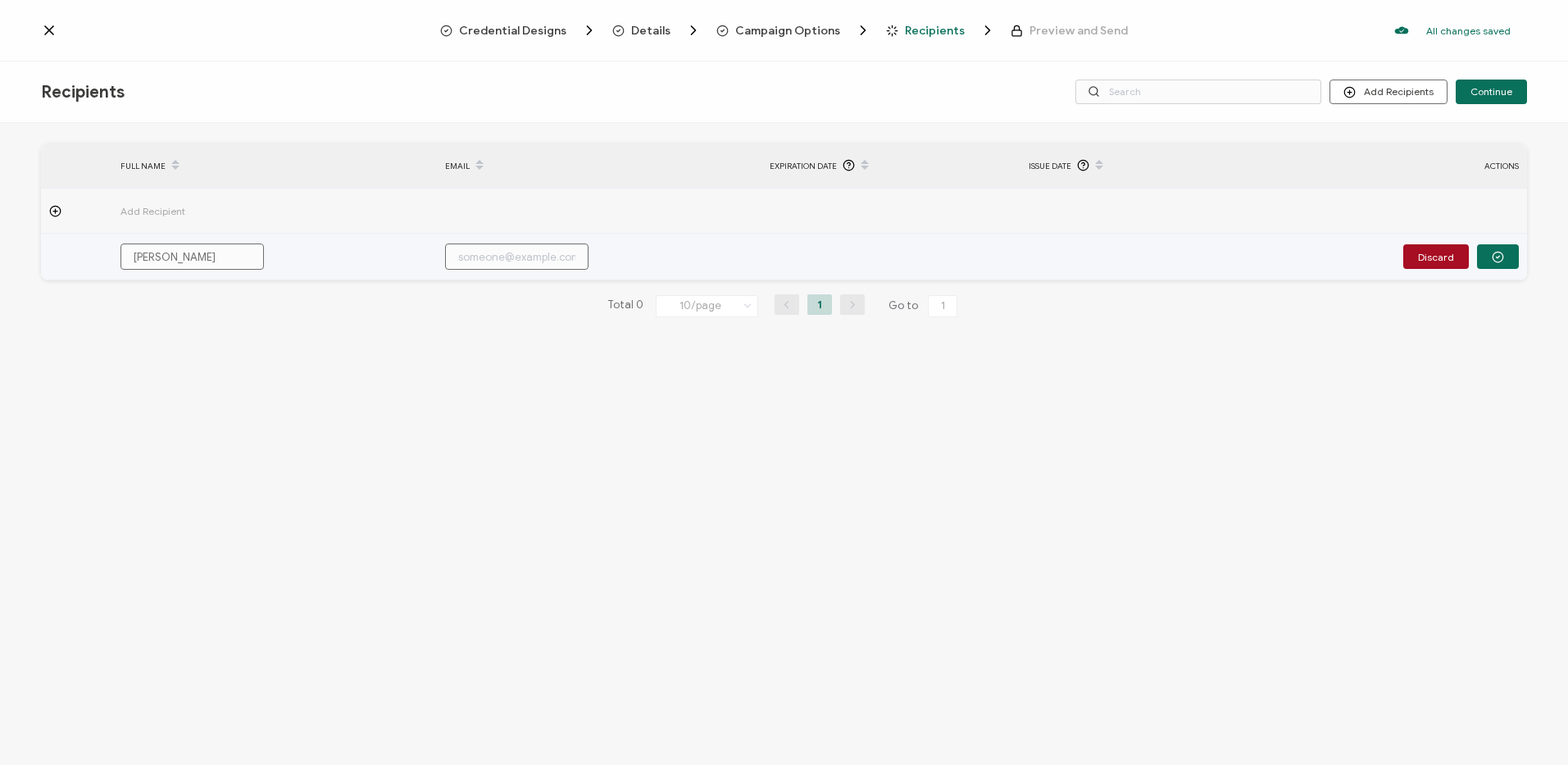
click at [503, 251] on input "text" at bounding box center [517, 256] width 143 height 26
paste input "[EMAIL_ADDRESS][DOMAIN_NAME]"
type input "[EMAIL_ADDRESS][DOMAIN_NAME]"
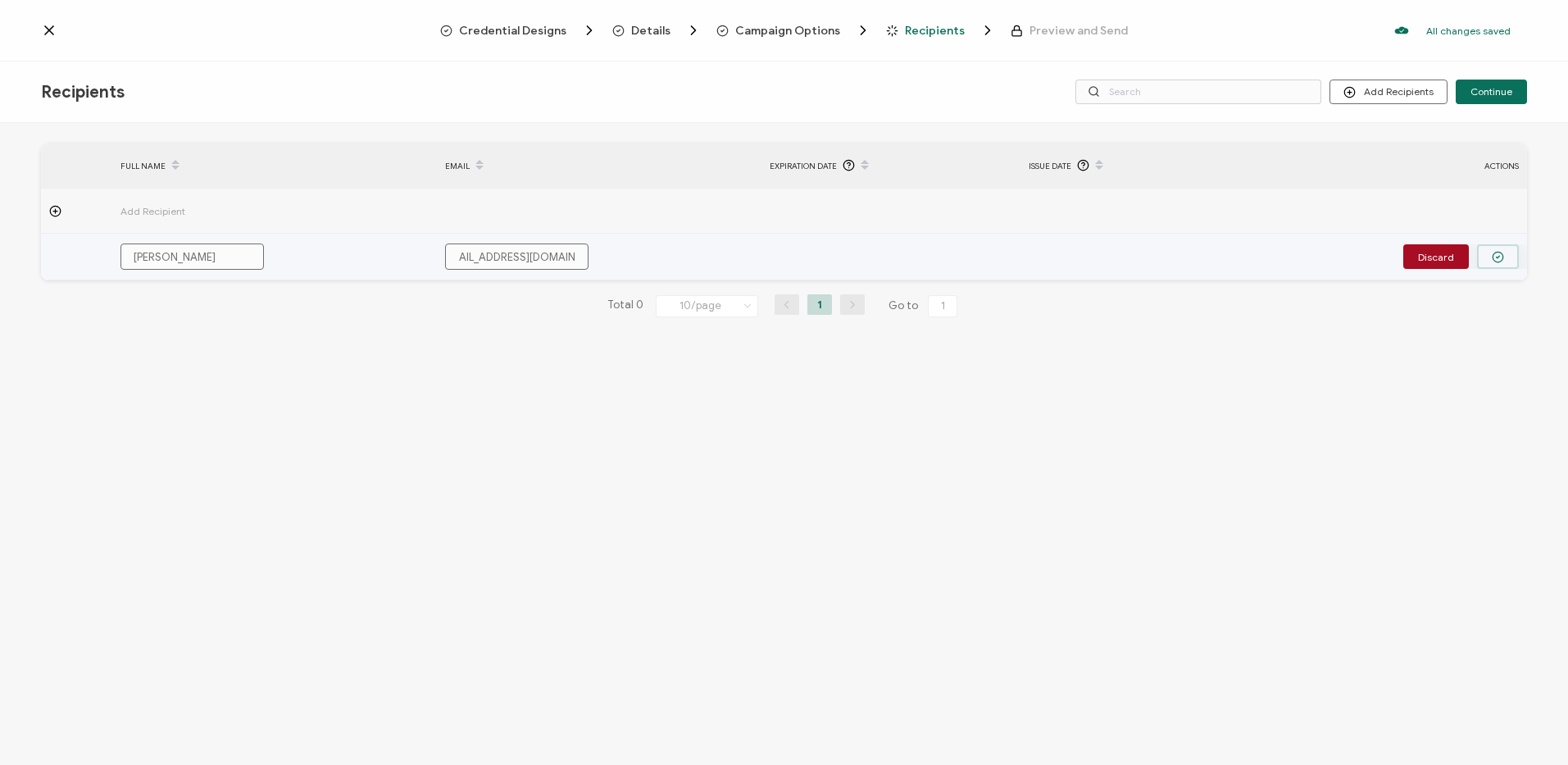
type input "[EMAIL_ADDRESS][DOMAIN_NAME]"
click at [1511, 257] on button "button" at bounding box center [1498, 256] width 42 height 25
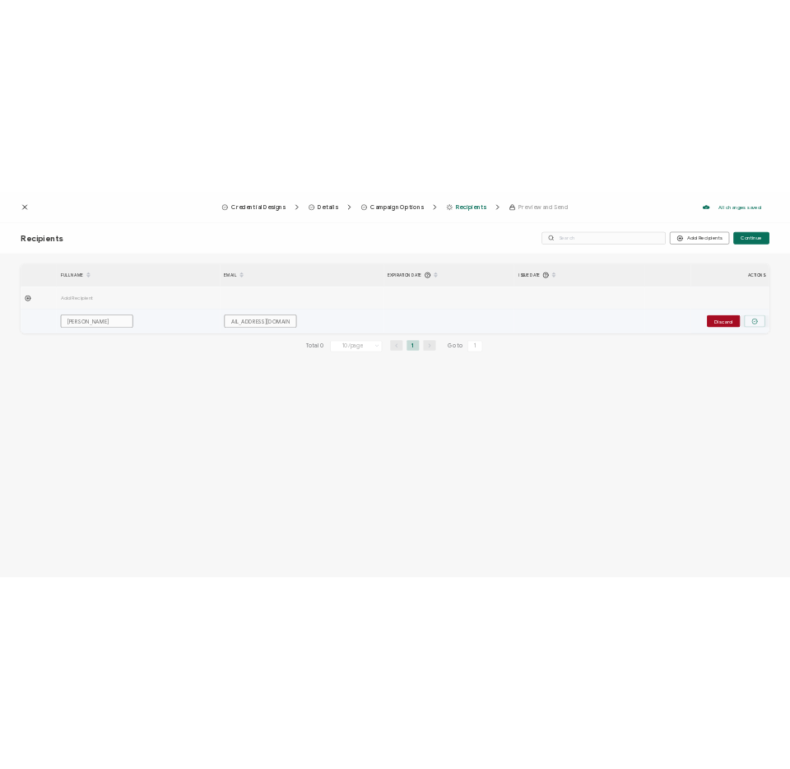
scroll to position [0, 0]
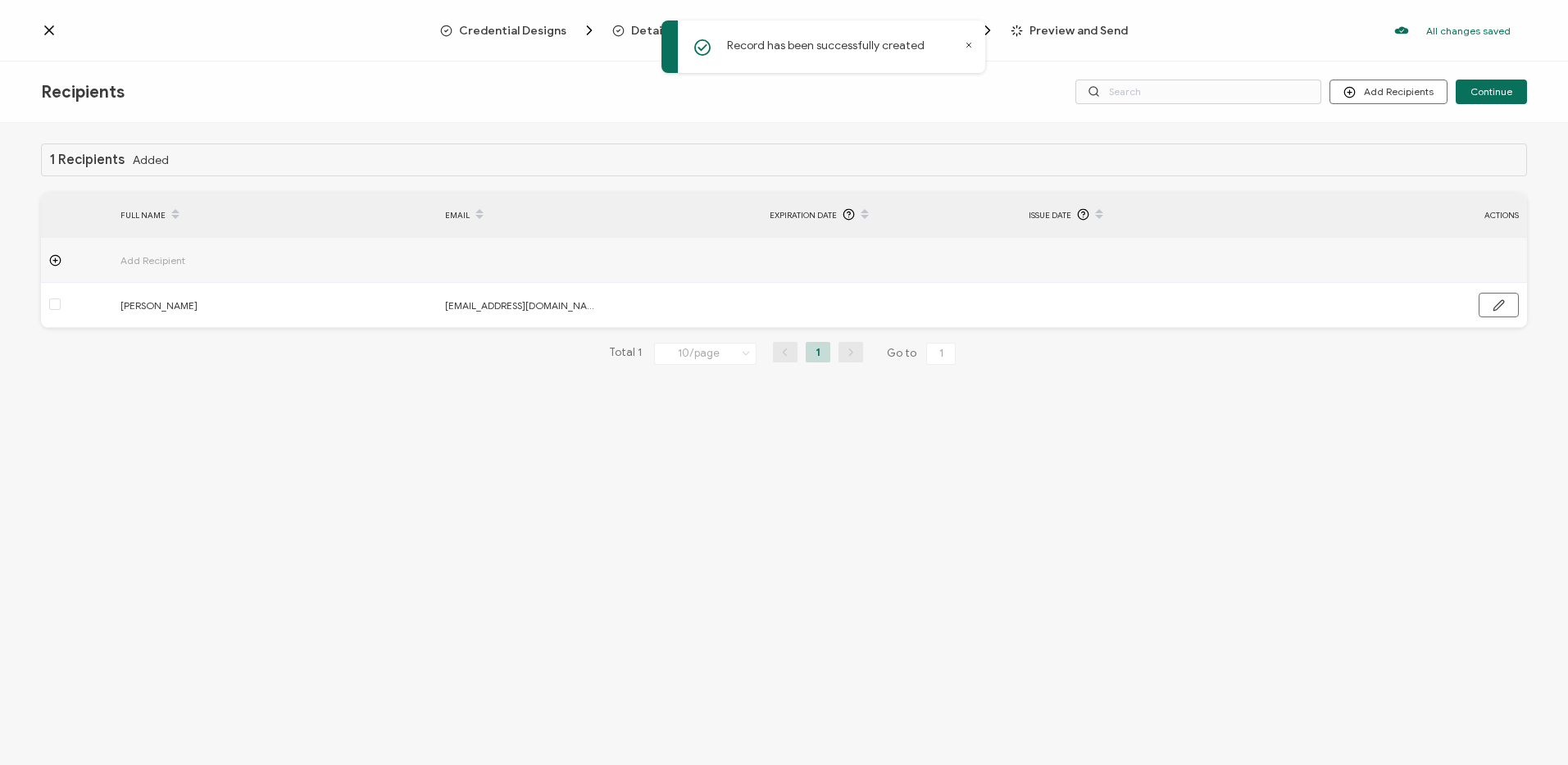
drag, startPoint x: 58, startPoint y: 257, endPoint x: 63, endPoint y: 248, distance: 10.3
click at [58, 257] on icon at bounding box center [55, 260] width 12 height 12
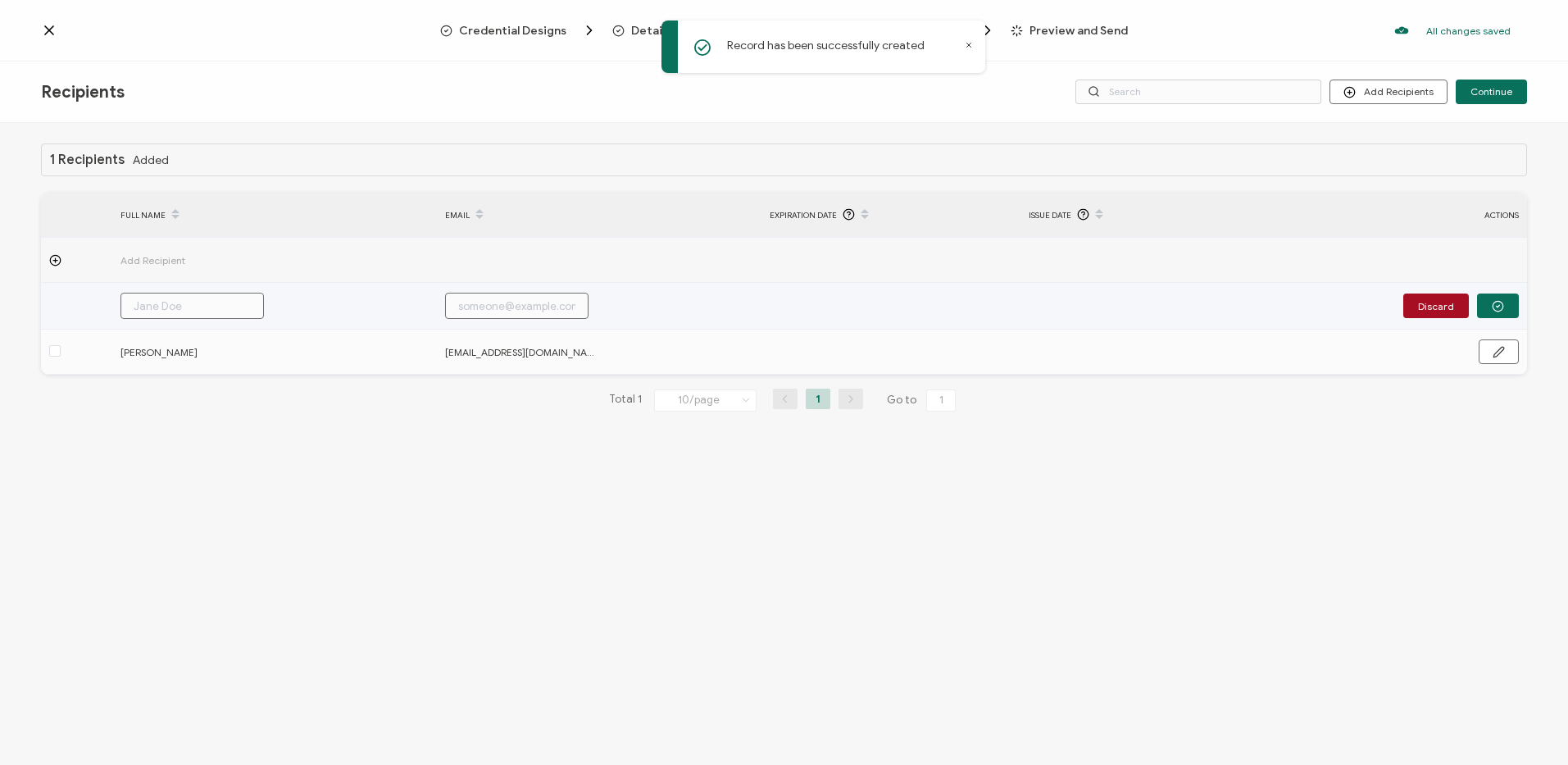
click at [219, 301] on input "text" at bounding box center [192, 306] width 143 height 26
paste input "[PERSON_NAME]"
type input "[PERSON_NAME]"
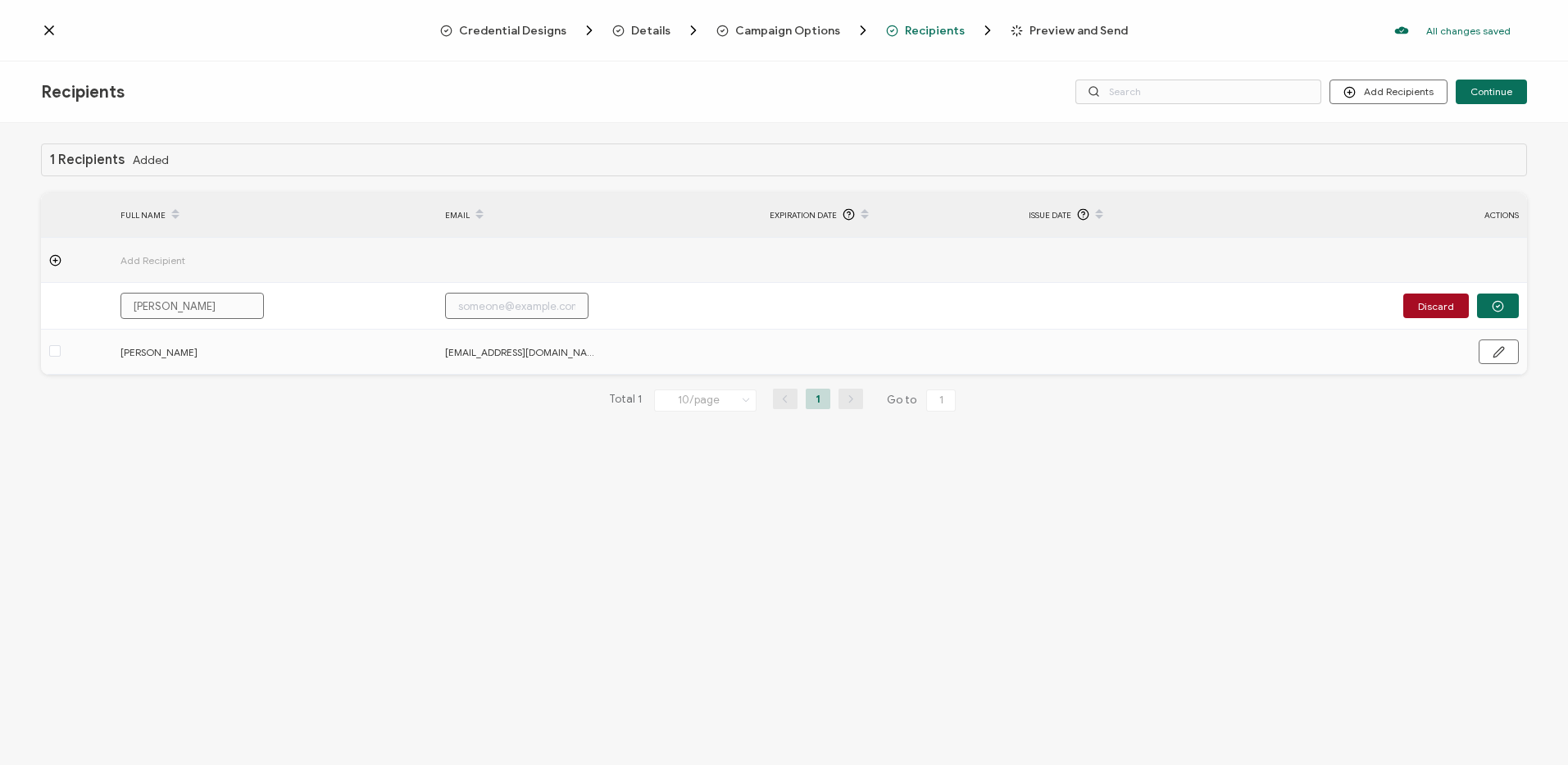
type input "[PERSON_NAME]"
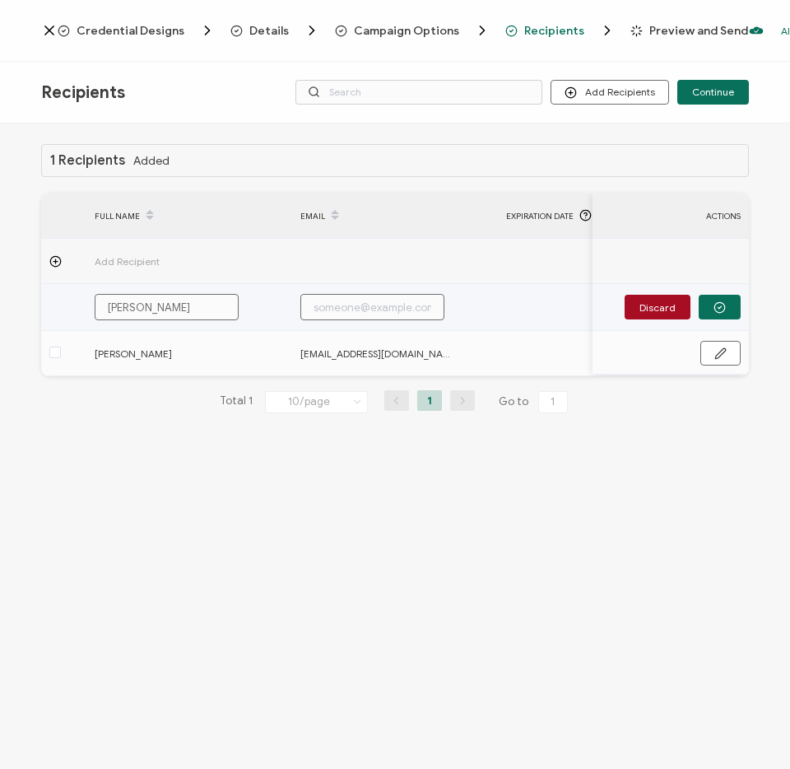
click at [332, 303] on input "text" at bounding box center [372, 307] width 144 height 26
paste input "[EMAIL_ADDRESS][DOMAIN_NAME]"
type input "[EMAIL_ADDRESS][DOMAIN_NAME]"
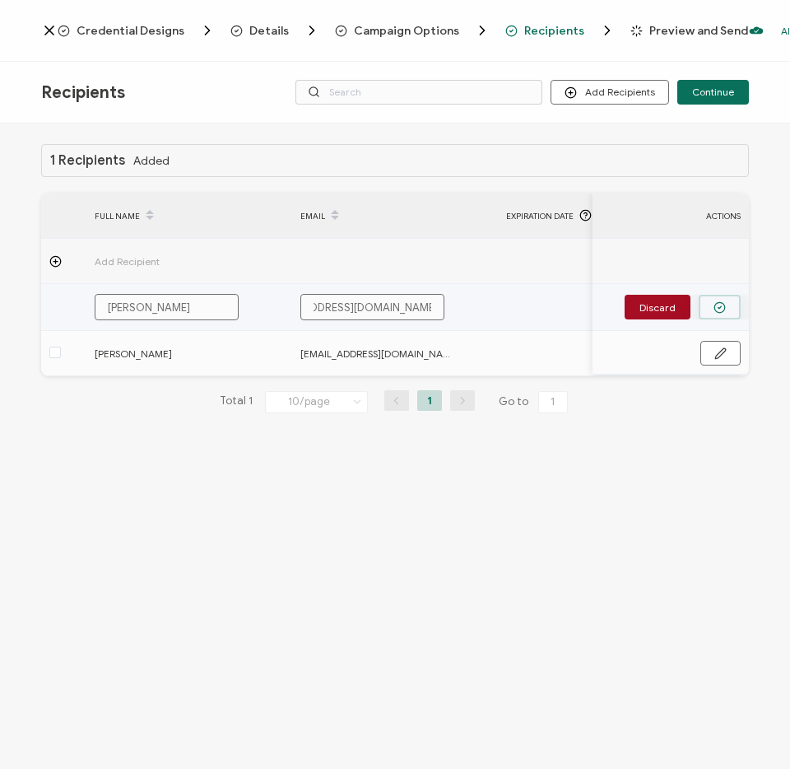
type input "[EMAIL_ADDRESS][DOMAIN_NAME]"
click at [724, 304] on circle "button" at bounding box center [719, 307] width 11 height 11
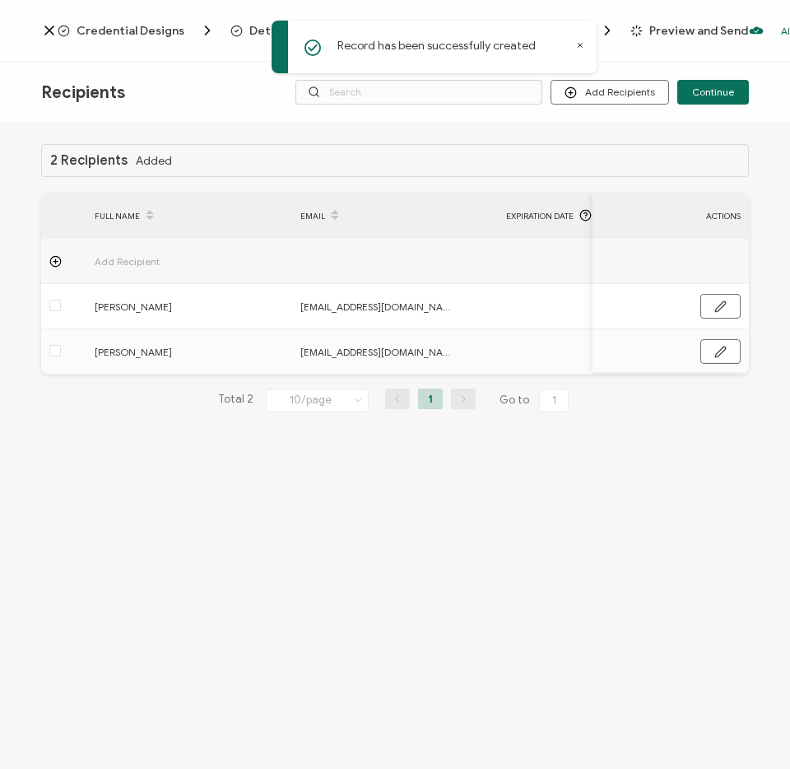
click at [45, 257] on div at bounding box center [63, 261] width 45 height 12
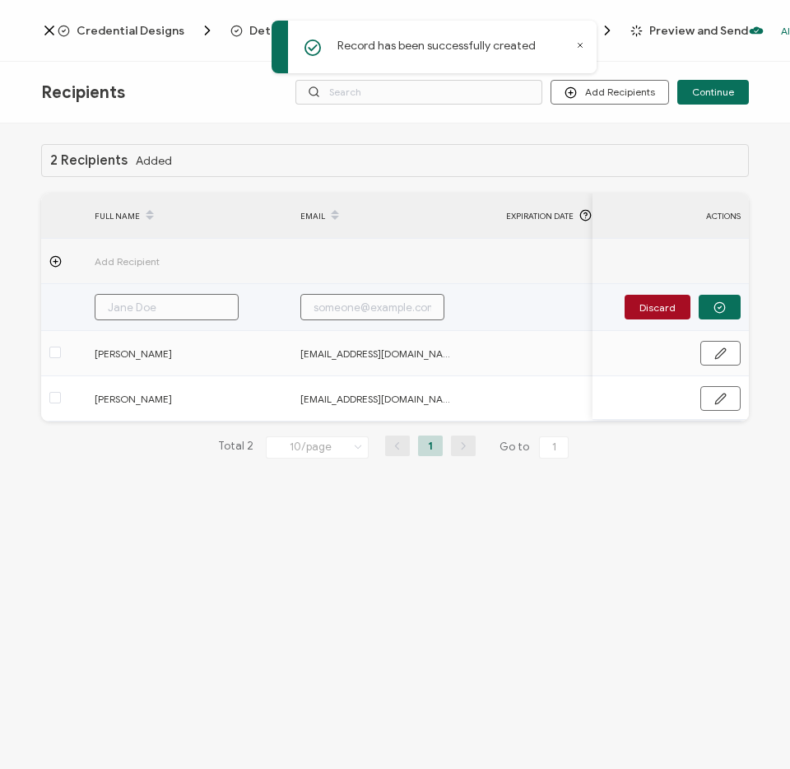
click at [134, 305] on input "text" at bounding box center [167, 307] width 144 height 26
paste input "[PERSON_NAME]"
type input "[PERSON_NAME]"
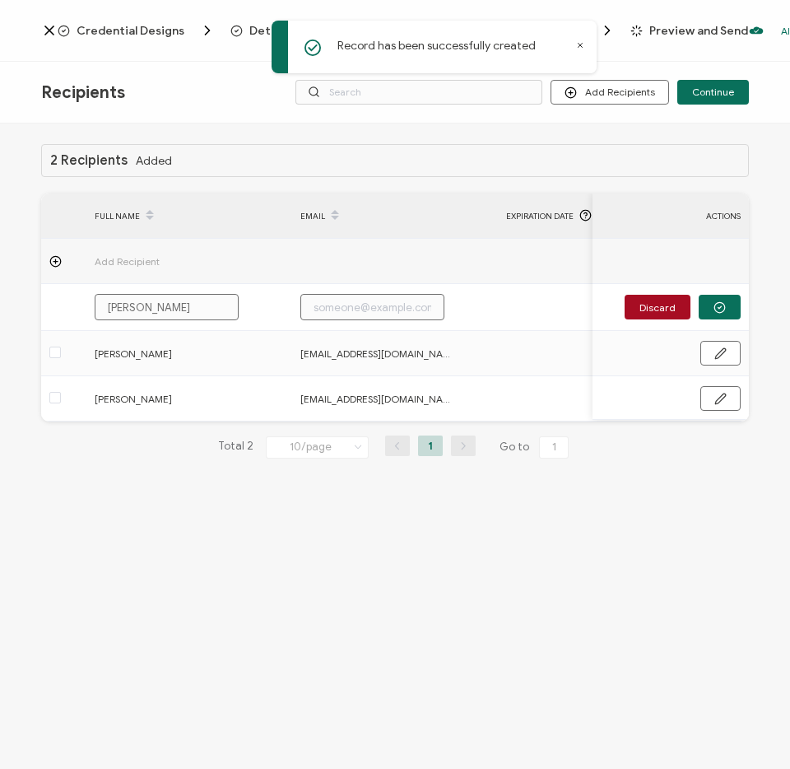
type input "[PERSON_NAME]"
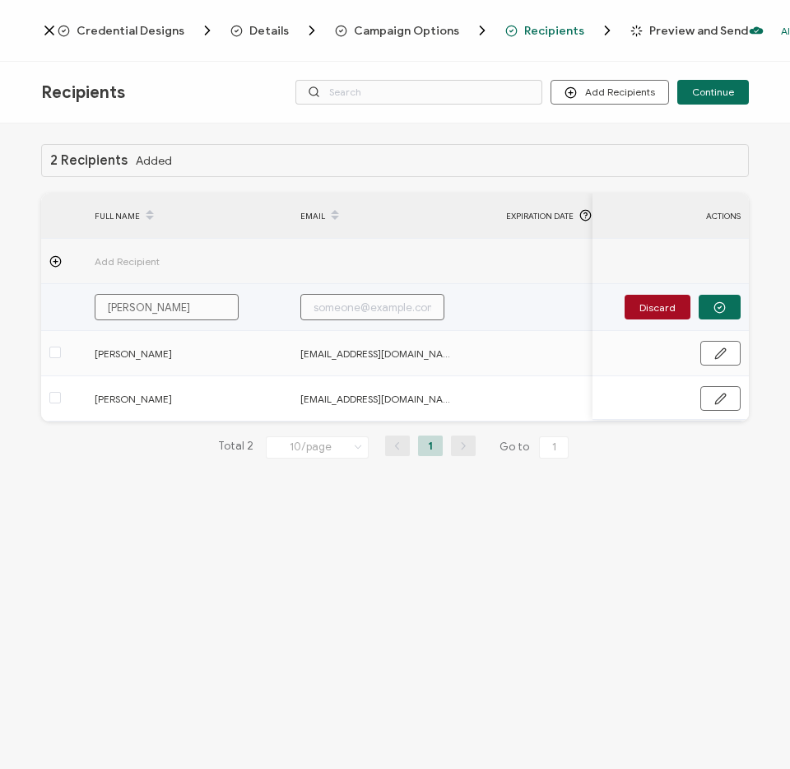
click at [330, 309] on input "text" at bounding box center [372, 307] width 144 height 26
paste input "[EMAIL_ADDRESS][DOMAIN_NAME]"
type input "[EMAIL_ADDRESS][DOMAIN_NAME]"
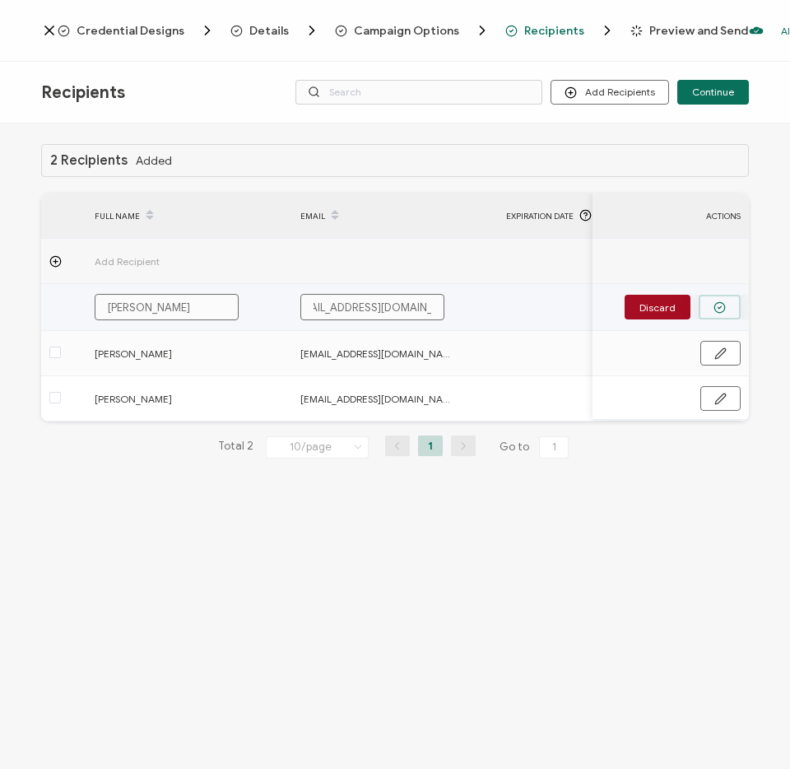
type input "[EMAIL_ADDRESS][DOMAIN_NAME]"
click at [716, 310] on circle "button" at bounding box center [719, 307] width 11 height 11
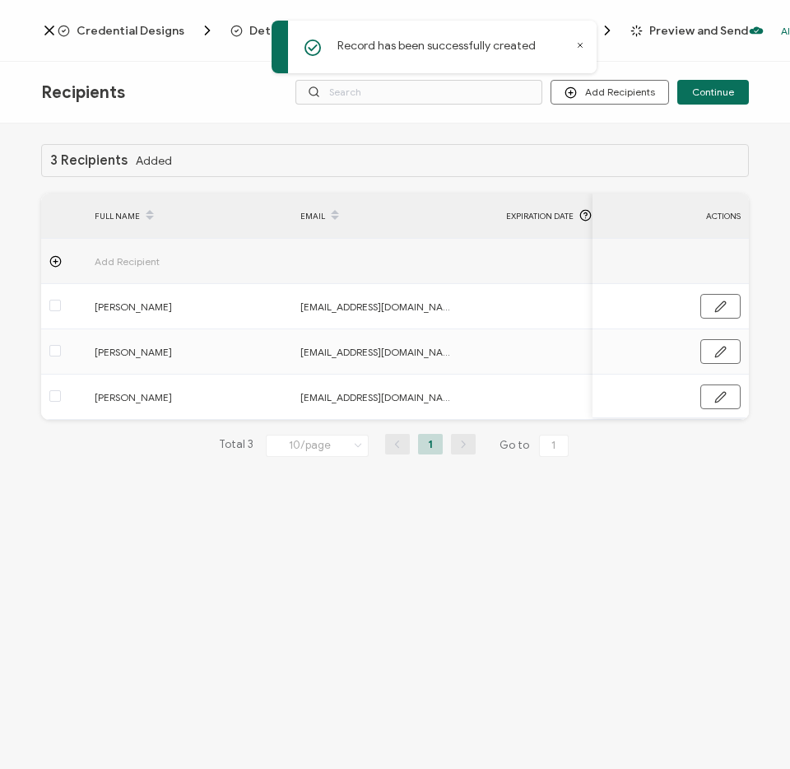
click at [53, 261] on icon at bounding box center [55, 261] width 12 height 12
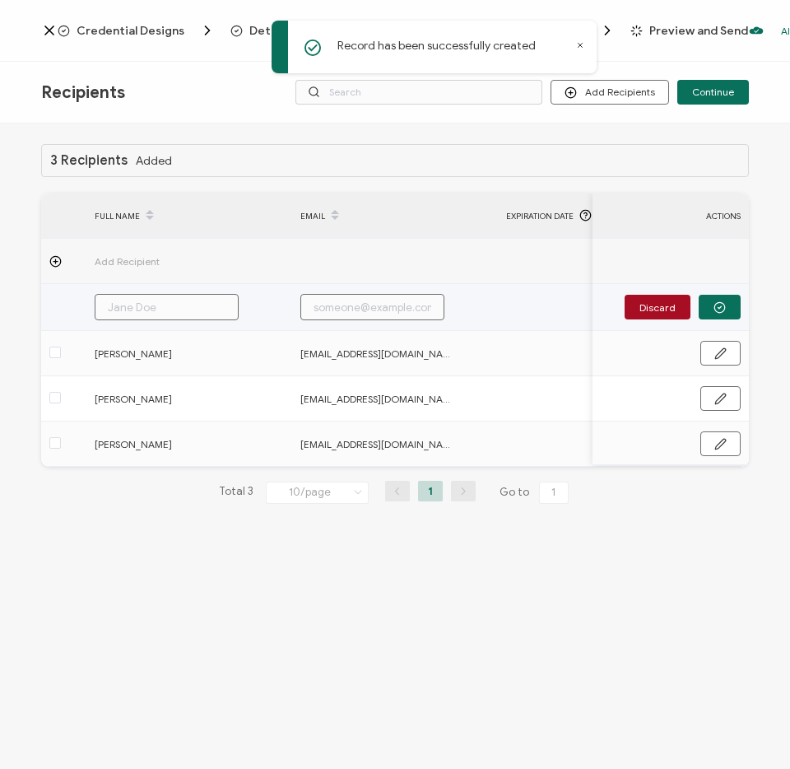
click at [139, 308] on input "text" at bounding box center [167, 307] width 144 height 26
paste input "[PERSON_NAME]"
type input "[PERSON_NAME]"
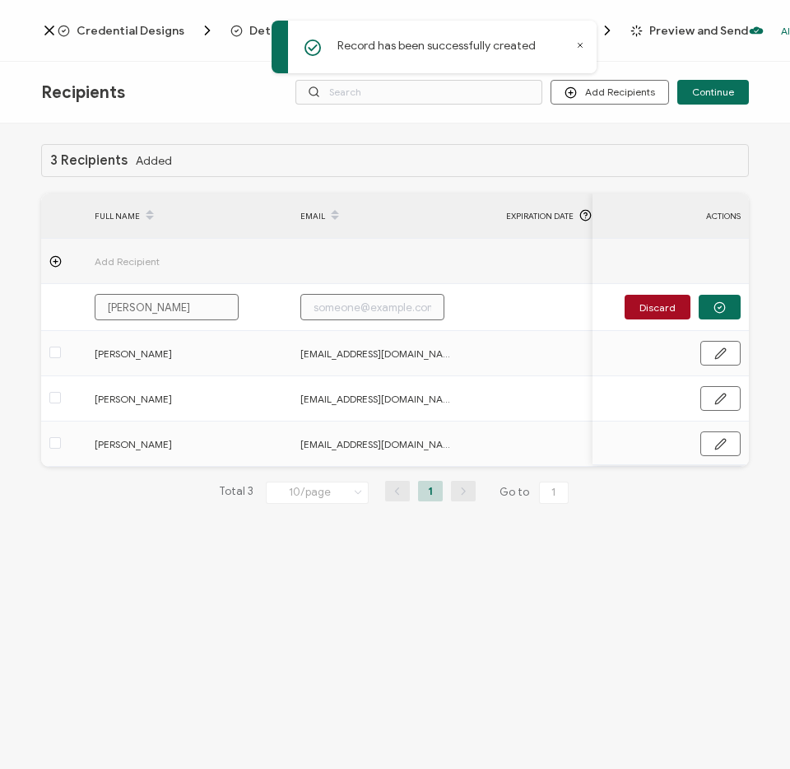
type input "[PERSON_NAME]"
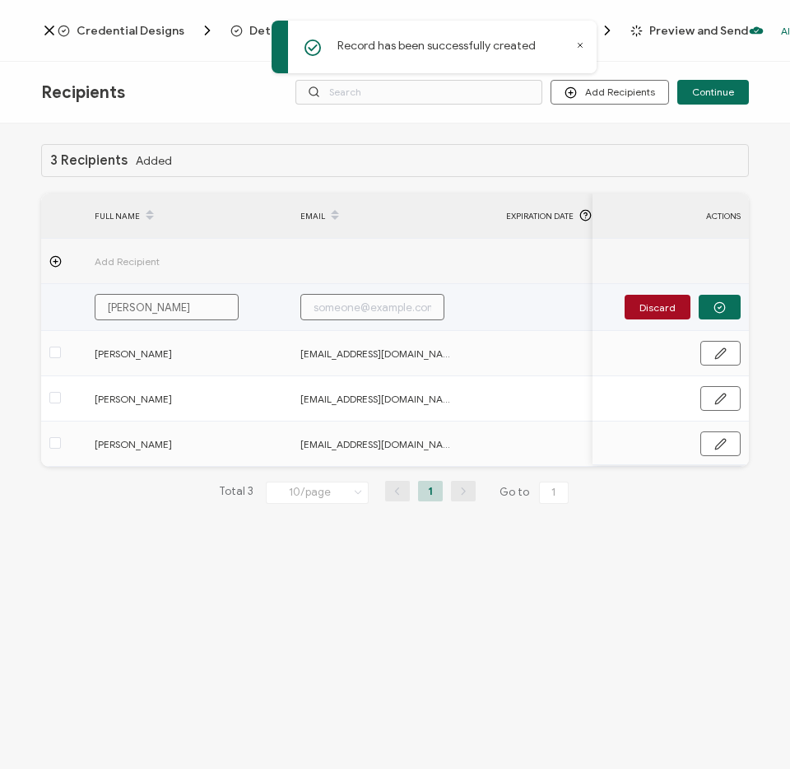
click at [348, 308] on input "text" at bounding box center [372, 307] width 144 height 26
paste input "[EMAIL_ADDRESS][DOMAIN_NAME]"
type input "[EMAIL_ADDRESS][DOMAIN_NAME]"
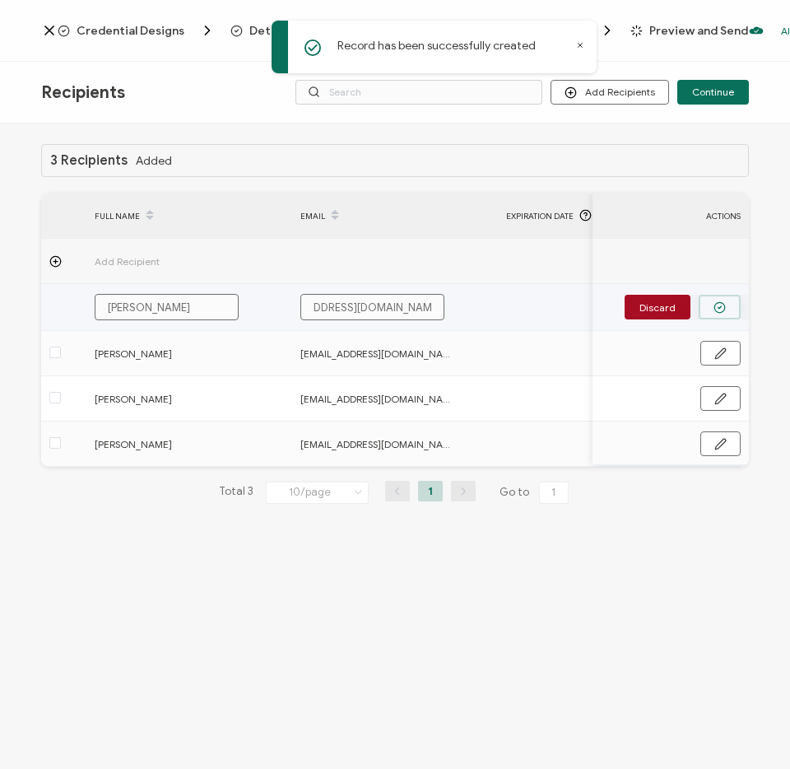
type input "[EMAIL_ADDRESS][DOMAIN_NAME]"
click at [726, 309] on button "button" at bounding box center [720, 307] width 42 height 25
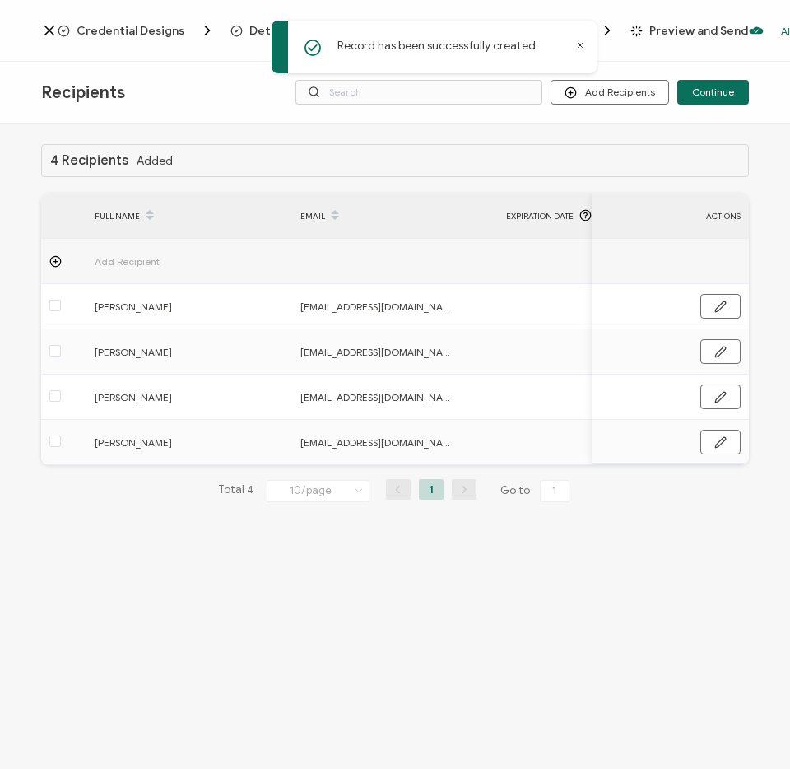
click at [55, 265] on circle at bounding box center [55, 261] width 11 height 11
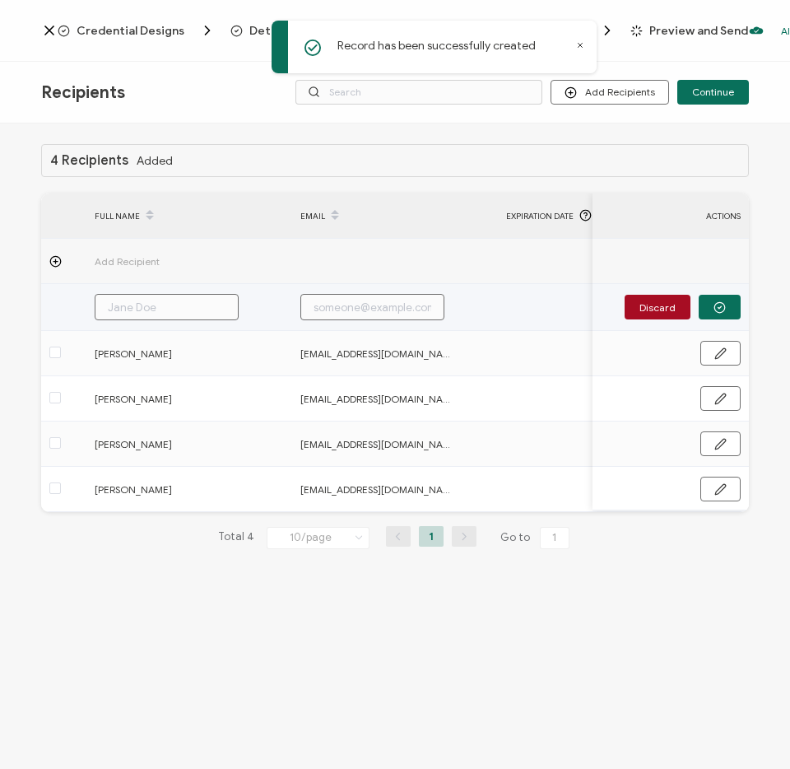
click at [121, 303] on input "text" at bounding box center [167, 307] width 144 height 26
paste input "[PERSON_NAME]"
type input "[PERSON_NAME]"
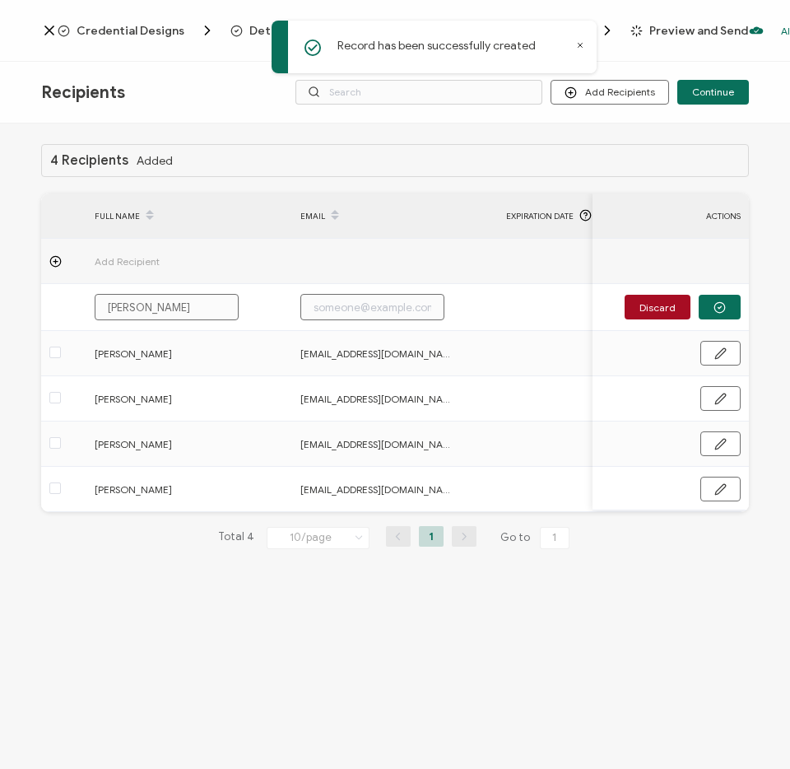
type input "[PERSON_NAME]"
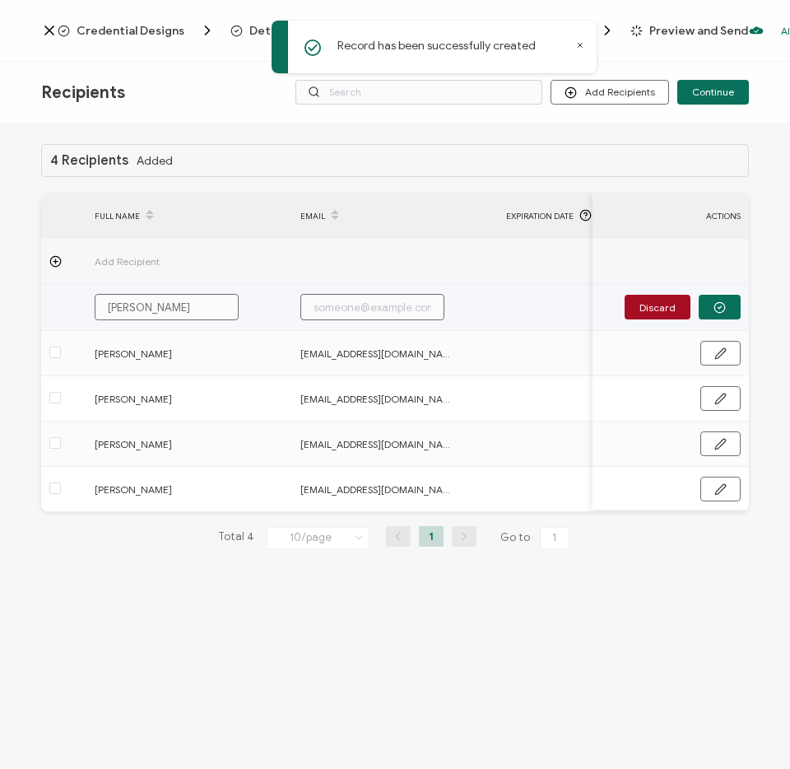
click at [338, 300] on input "text" at bounding box center [372, 307] width 144 height 26
paste input "[EMAIL_ADDRESS][DOMAIN_NAME]"
type input "[EMAIL_ADDRESS][DOMAIN_NAME]"
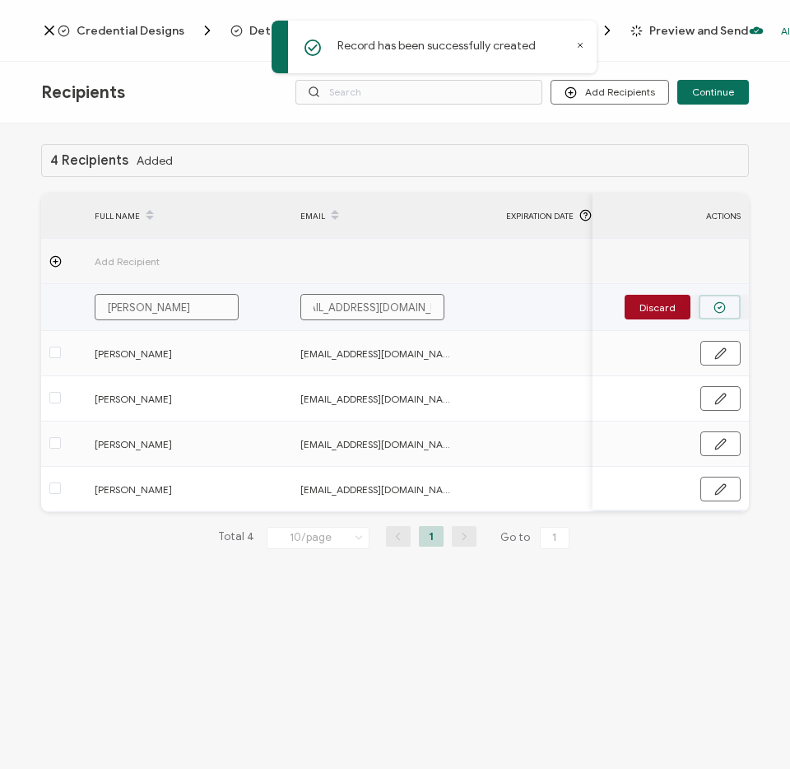
type input "[EMAIL_ADDRESS][DOMAIN_NAME]"
click at [733, 299] on button "button" at bounding box center [720, 307] width 42 height 25
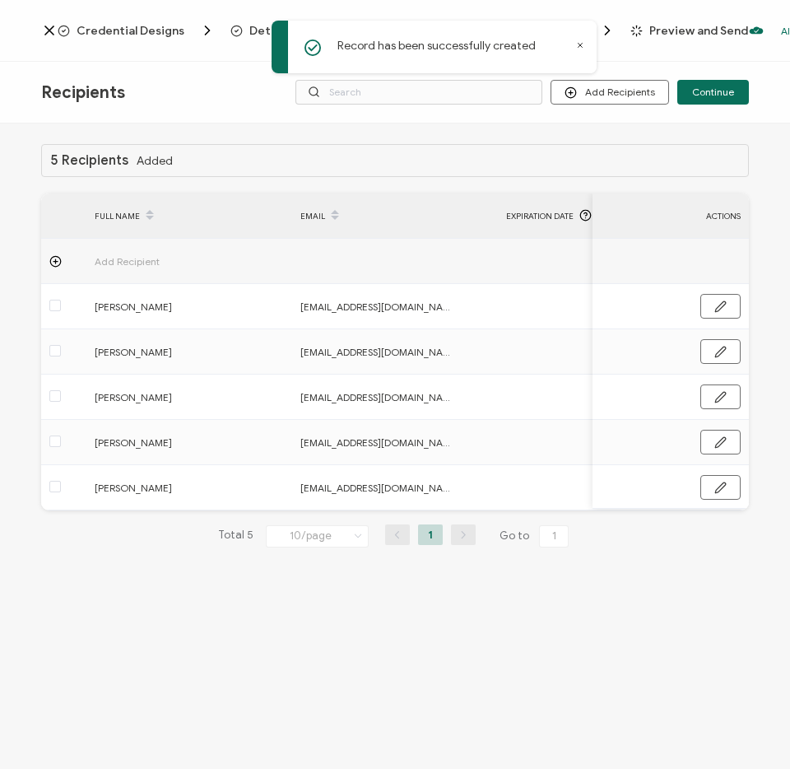
drag, startPoint x: 52, startPoint y: 265, endPoint x: 36, endPoint y: 263, distance: 15.8
click at [52, 265] on circle at bounding box center [55, 261] width 11 height 11
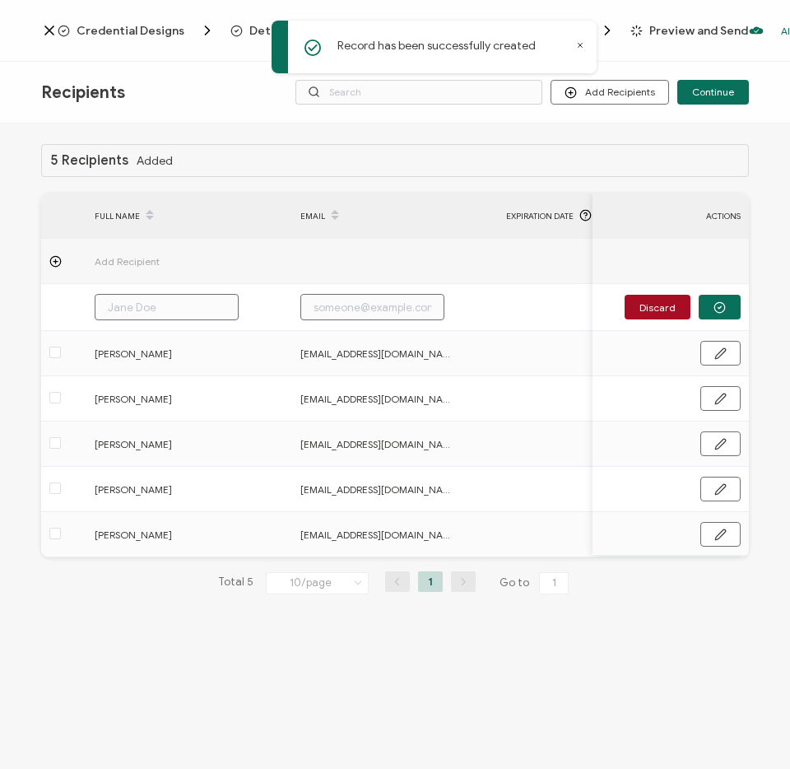
click at [138, 301] on input "text" at bounding box center [167, 307] width 144 height 26
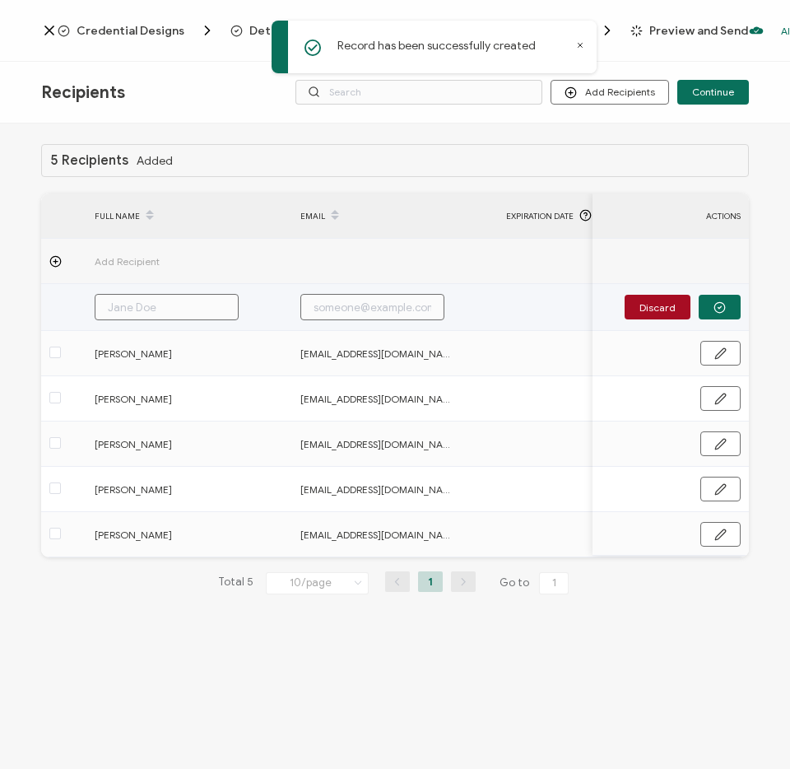
click at [138, 300] on input "text" at bounding box center [167, 307] width 144 height 26
paste input "[PERSON_NAME]"
type input "[PERSON_NAME]"
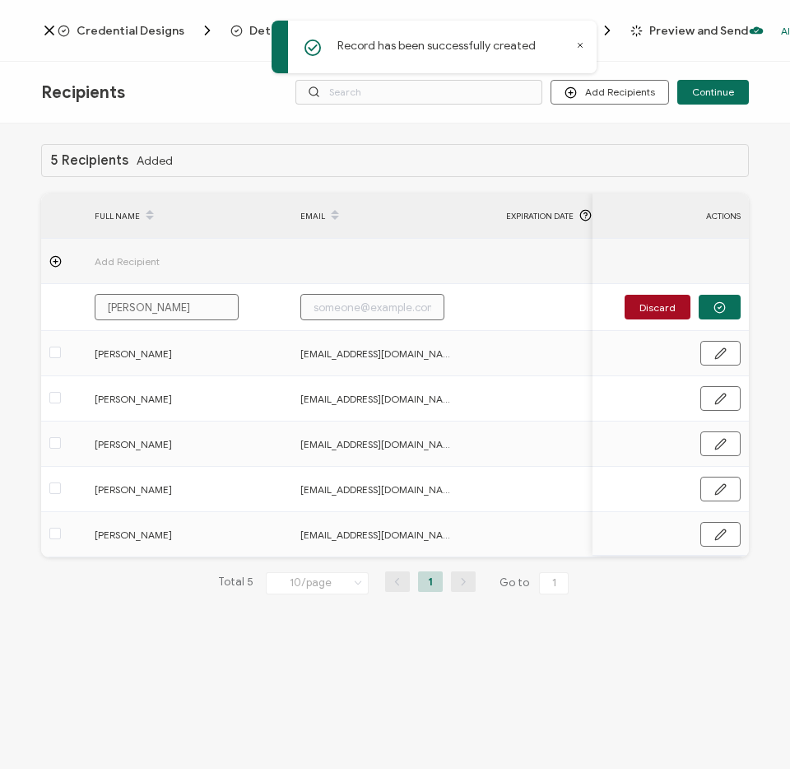
type input "[PERSON_NAME]"
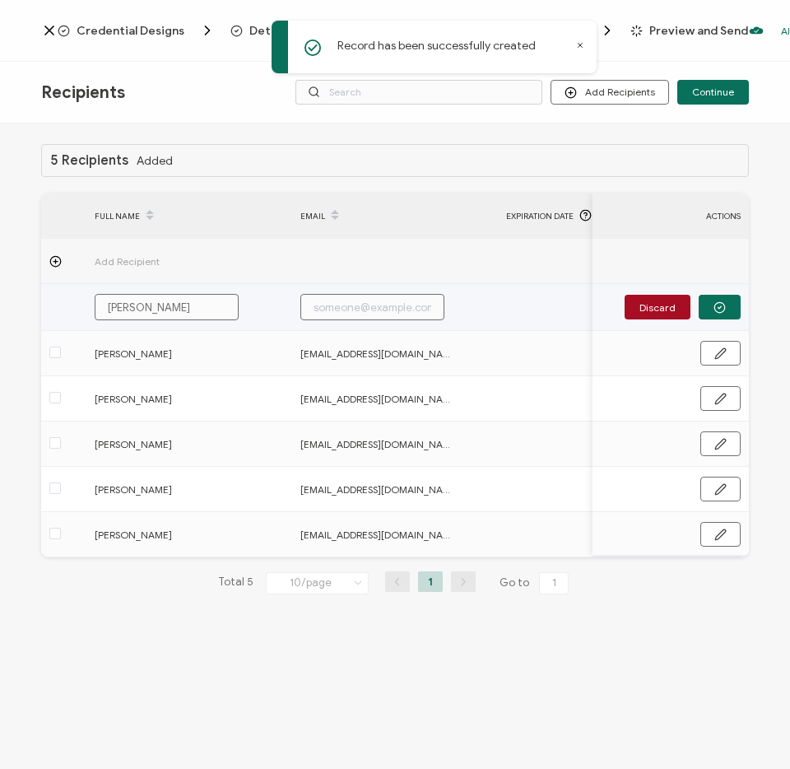
click at [335, 310] on input "text" at bounding box center [372, 307] width 144 height 26
paste input "[EMAIL_ADDRESS][DOMAIN_NAME]"
type input "[EMAIL_ADDRESS][DOMAIN_NAME]"
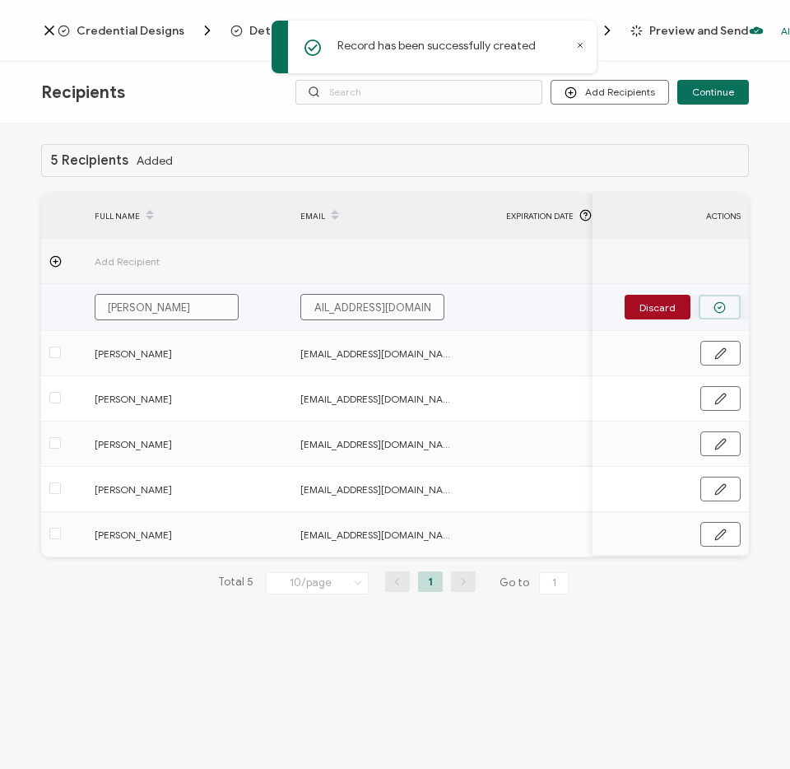
type input "[EMAIL_ADDRESS][DOMAIN_NAME]"
click at [708, 302] on button "button" at bounding box center [720, 307] width 42 height 25
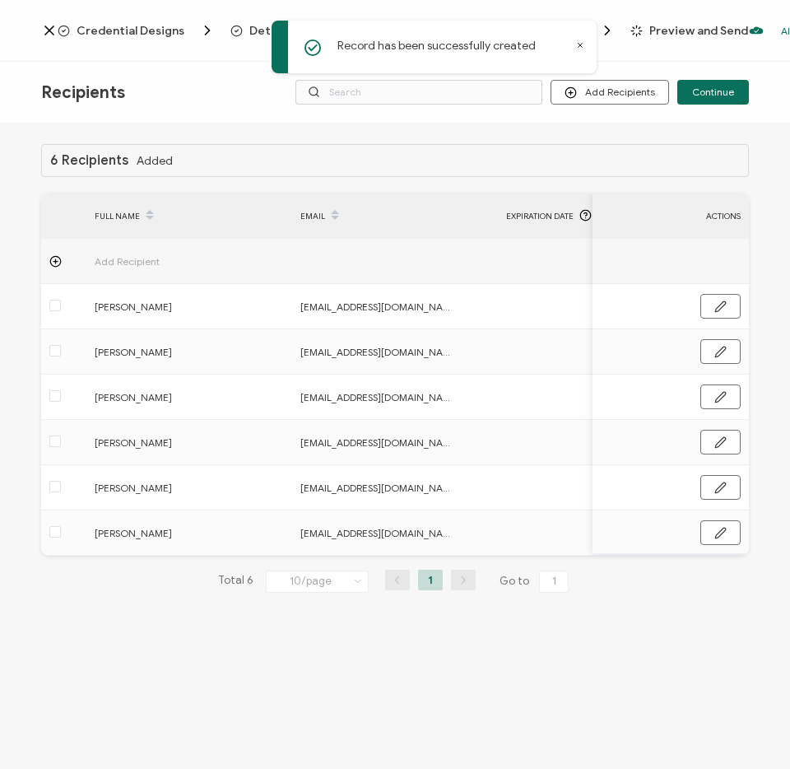
click at [53, 261] on icon at bounding box center [55, 261] width 12 height 12
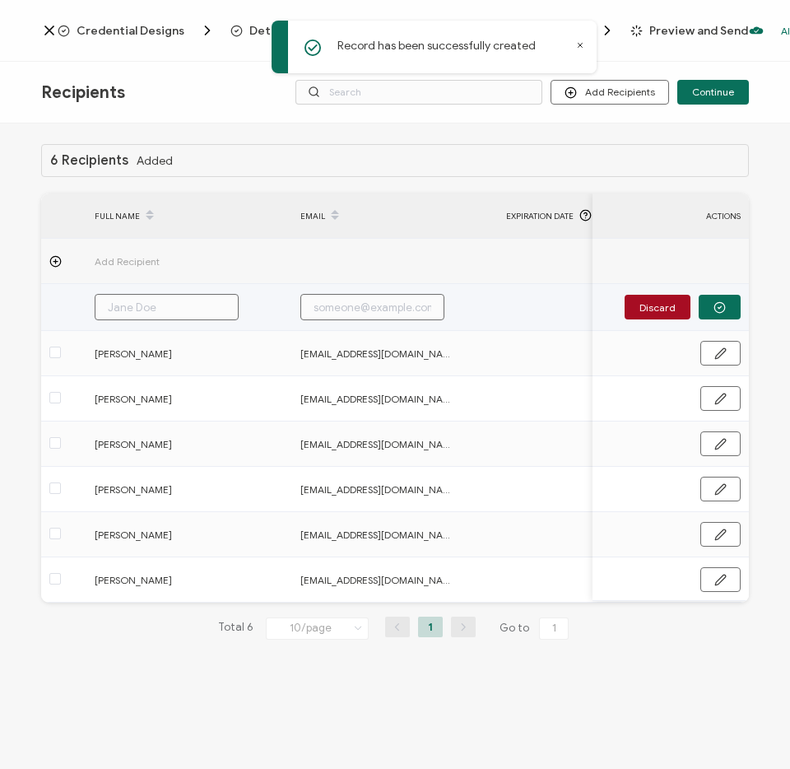
click at [126, 304] on input "text" at bounding box center [167, 307] width 144 height 26
paste input "[PERSON_NAME]"
type input "[PERSON_NAME]"
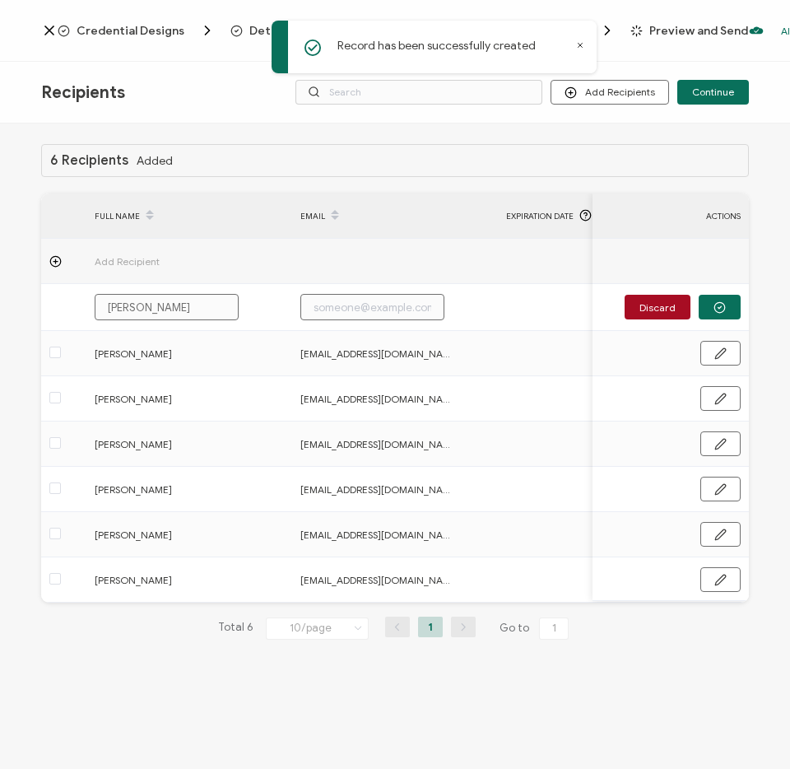
type input "[PERSON_NAME]"
click at [359, 296] on input "text" at bounding box center [372, 307] width 144 height 26
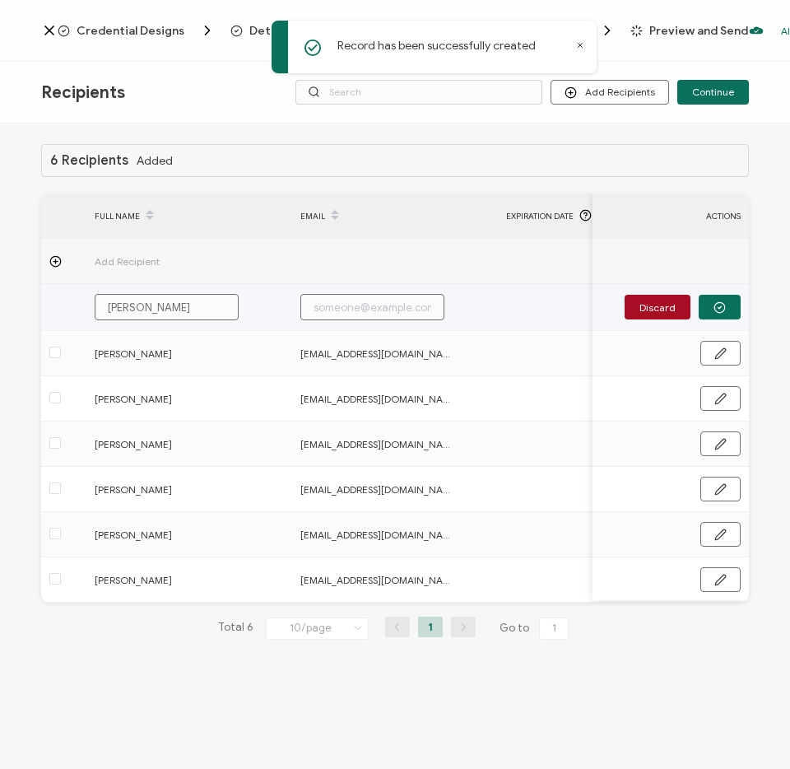
paste input "[EMAIL_ADDRESS][DOMAIN_NAME]"
type input "[EMAIL_ADDRESS][DOMAIN_NAME]"
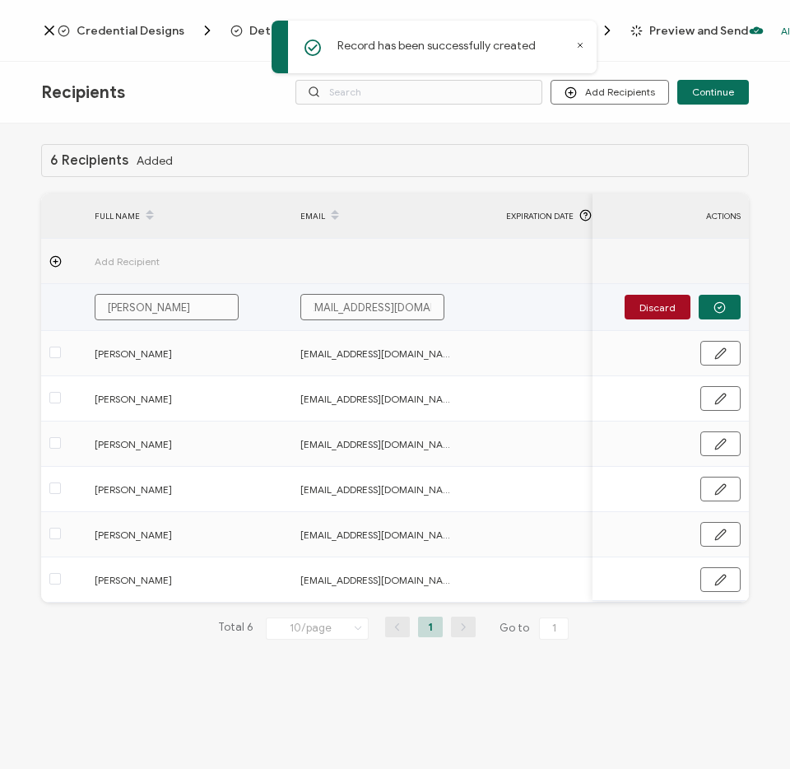
click at [709, 312] on button "button" at bounding box center [720, 307] width 42 height 25
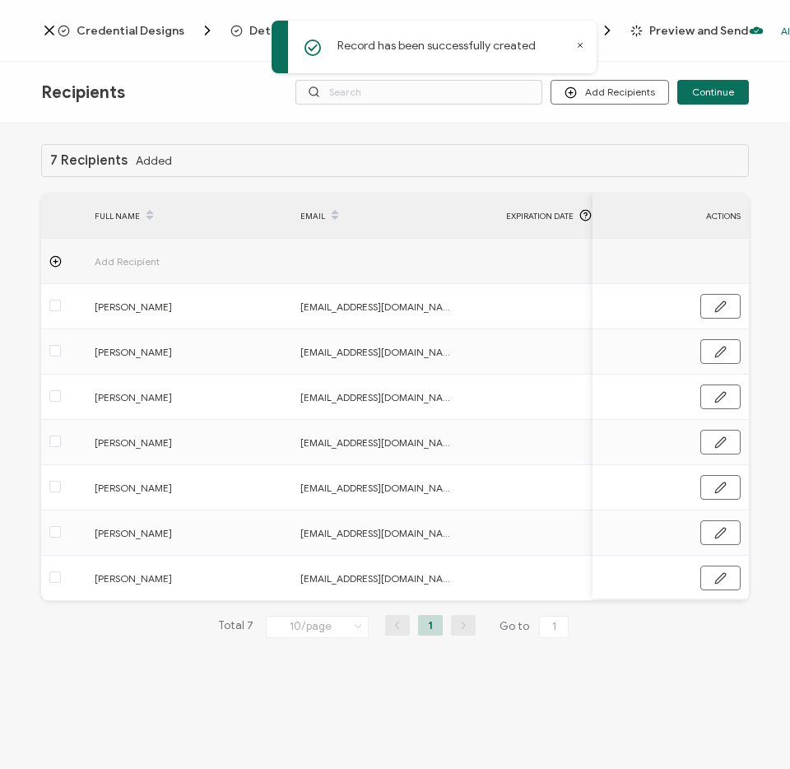
click at [51, 261] on icon at bounding box center [55, 261] width 12 height 12
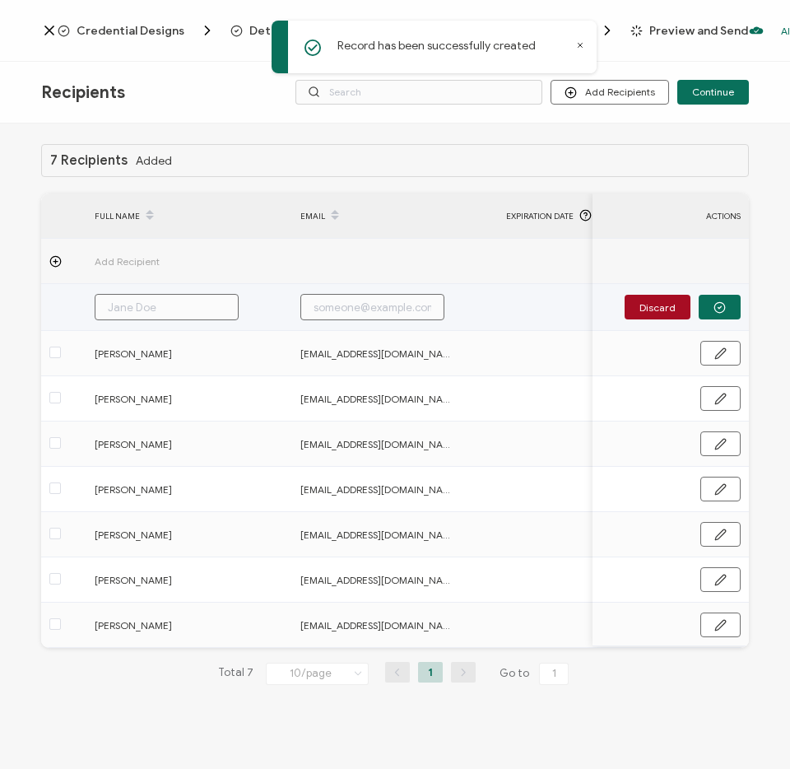
click at [134, 299] on input "text" at bounding box center [167, 307] width 144 height 26
paste input "Phoenix Juneau"
type input "Phoenix Juneau"
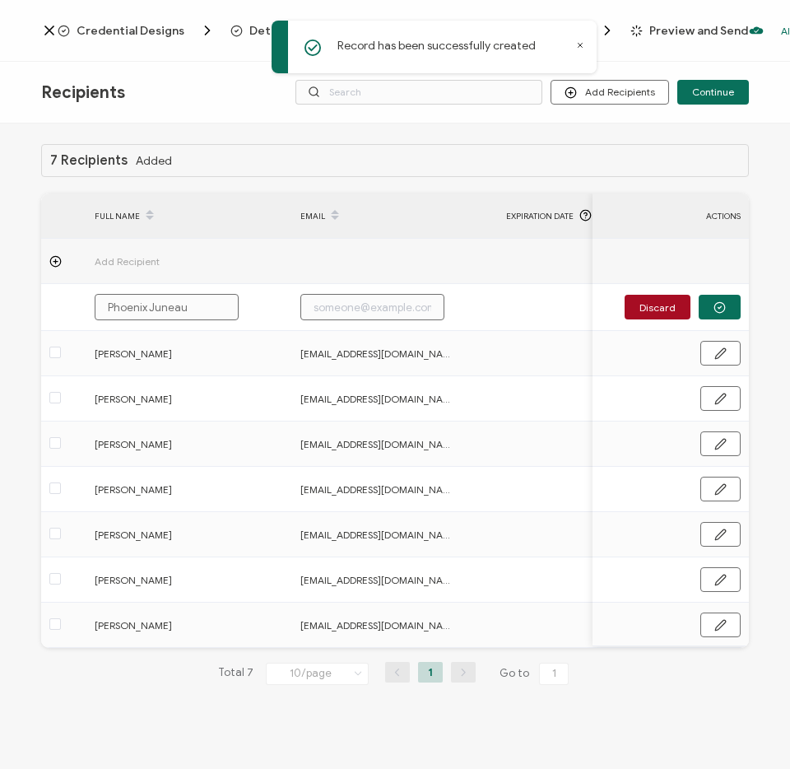
type input "Phoenix Juneau"
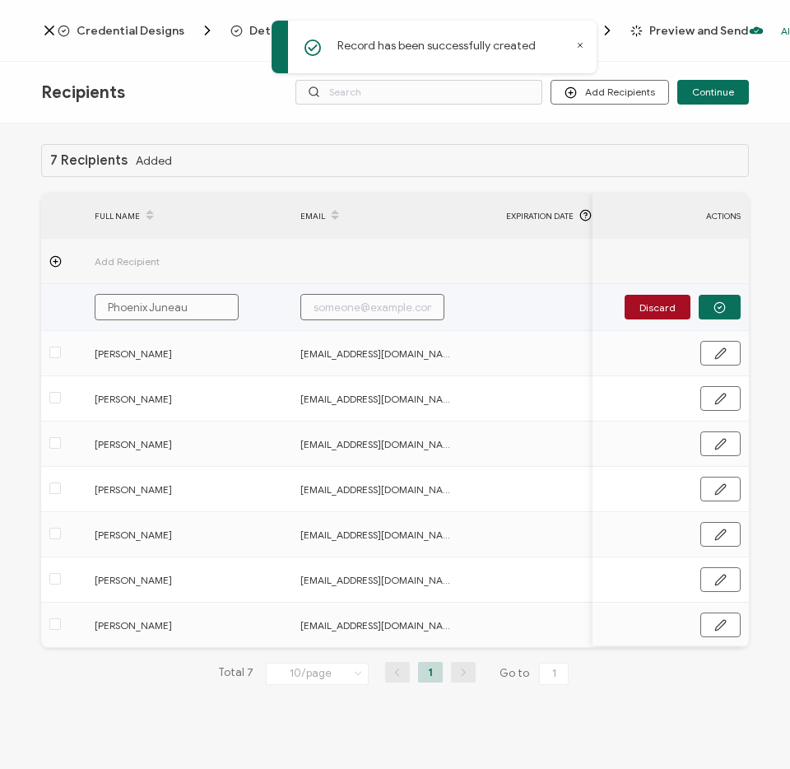
click at [332, 315] on input "text" at bounding box center [372, 307] width 144 height 26
paste input "[EMAIL_ADDRESS][DOMAIN_NAME]"
type input "[EMAIL_ADDRESS][DOMAIN_NAME]"
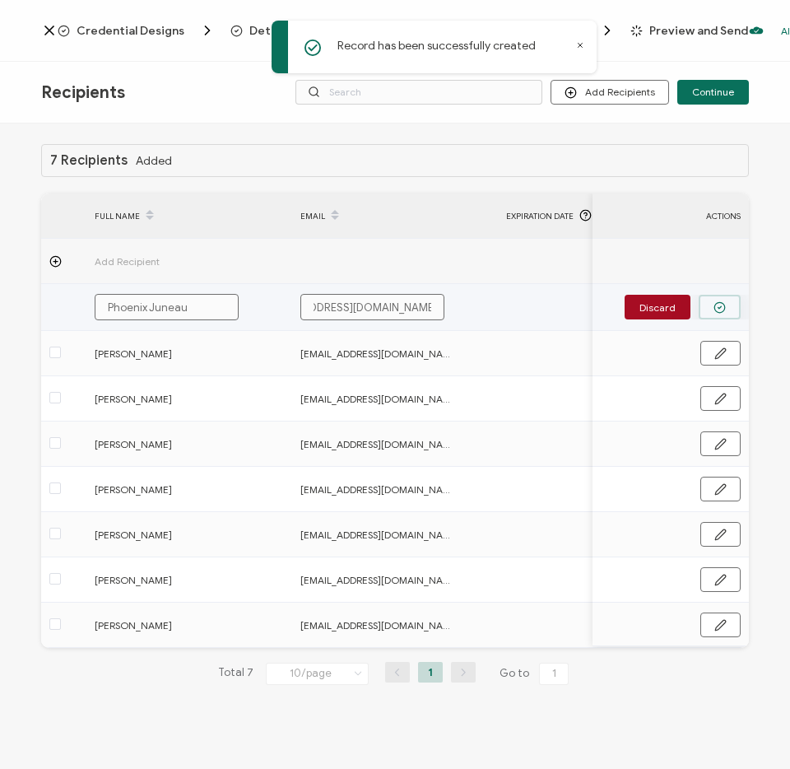
type input "[EMAIL_ADDRESS][DOMAIN_NAME]"
click at [702, 302] on button "button" at bounding box center [720, 307] width 42 height 25
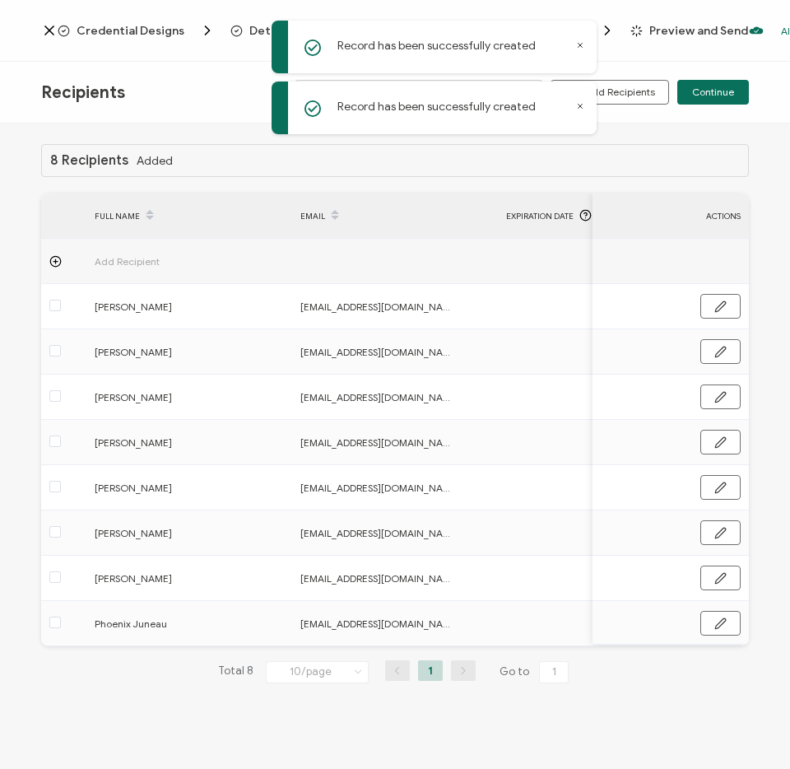
click at [51, 263] on circle at bounding box center [55, 261] width 11 height 11
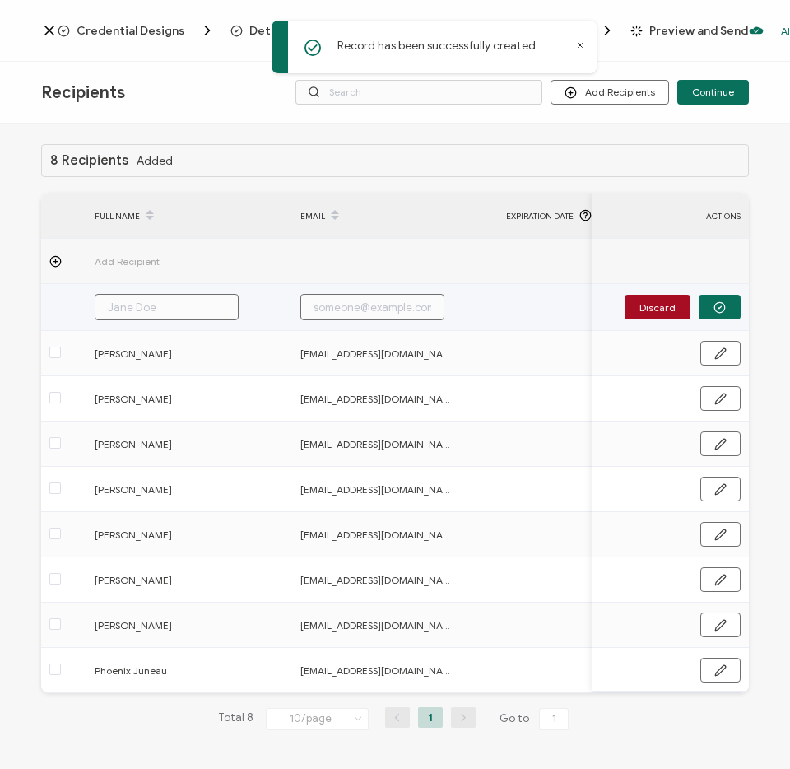
click at [189, 305] on input "text" at bounding box center [167, 307] width 144 height 26
paste input "[PERSON_NAME]"
type input "[PERSON_NAME]"
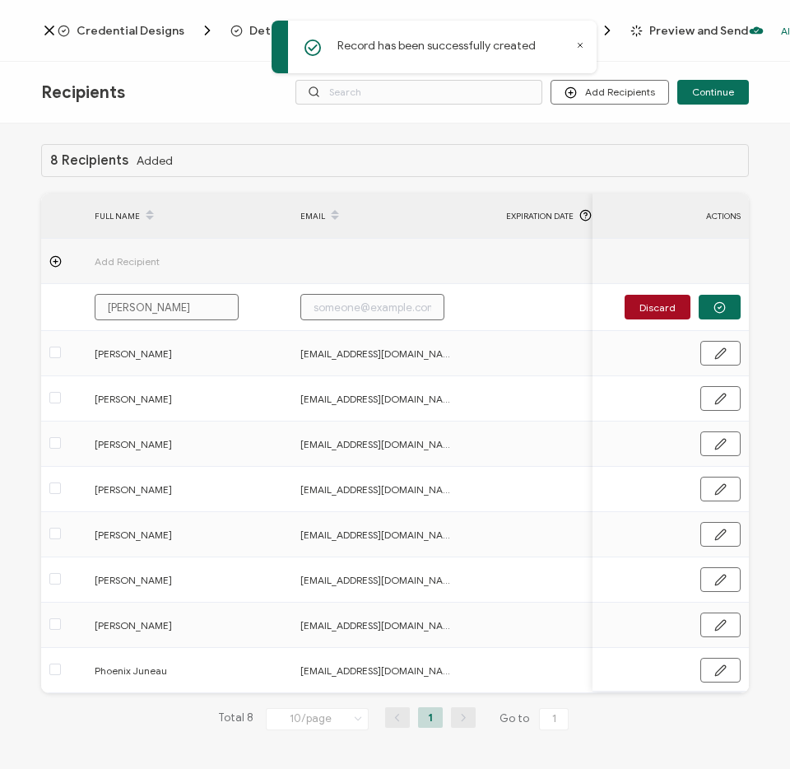
type input "[PERSON_NAME]"
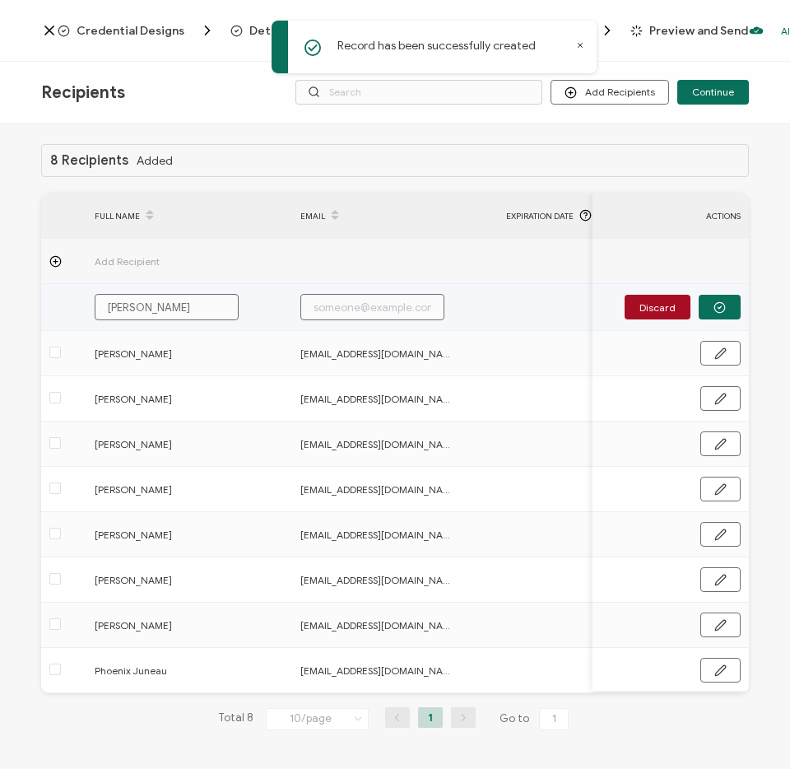
click at [346, 311] on input "text" at bounding box center [372, 307] width 144 height 26
paste input "[EMAIL_ADDRESS][DOMAIN_NAME]"
type input "[EMAIL_ADDRESS][DOMAIN_NAME]"
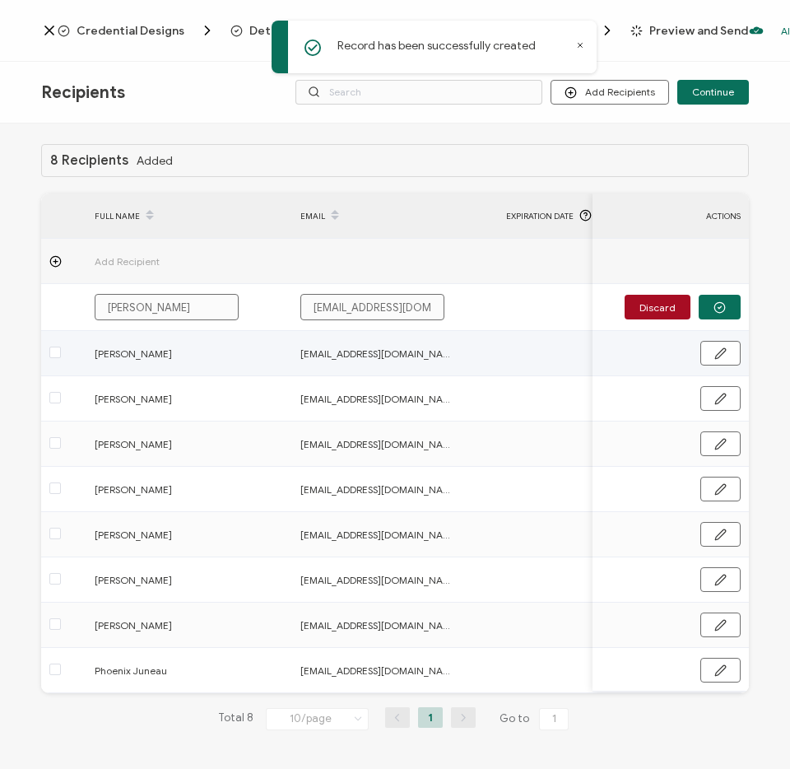
type input "[EMAIL_ADDRESS][DOMAIN_NAME]"
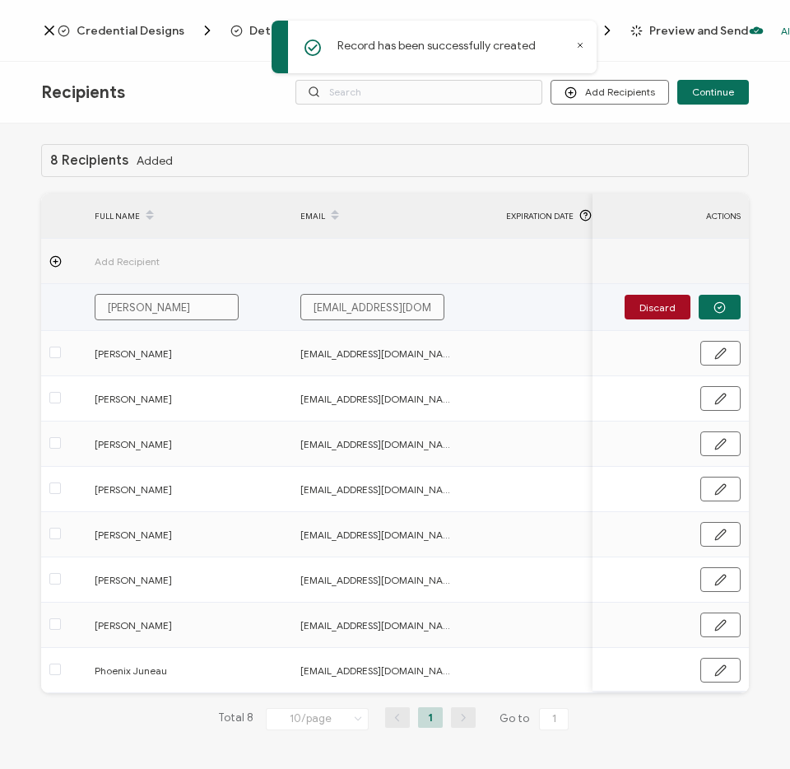
click at [723, 321] on td "Discard" at bounding box center [670, 307] width 156 height 47
click at [713, 315] on button "button" at bounding box center [720, 307] width 42 height 25
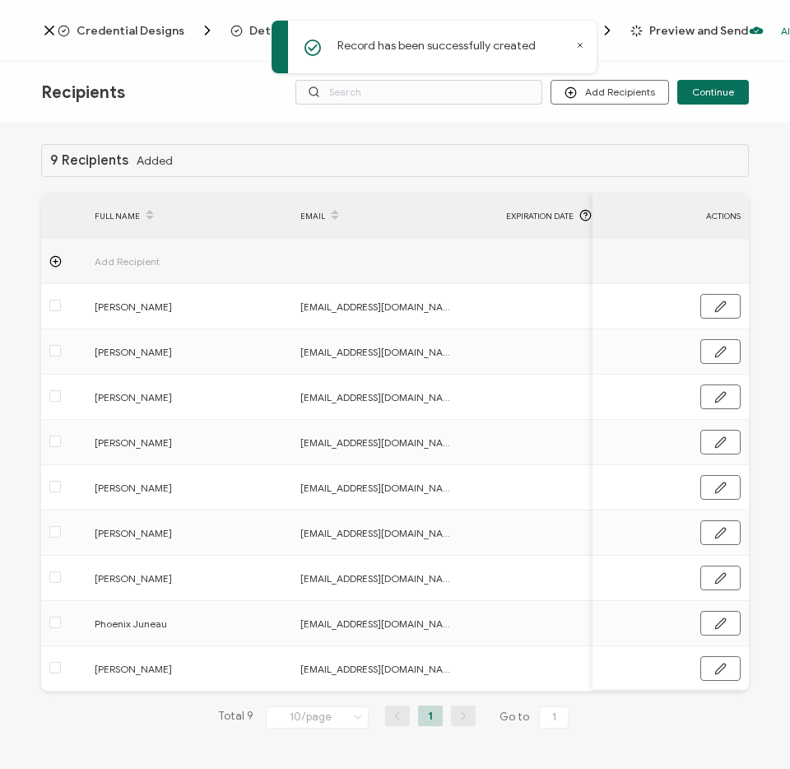
drag, startPoint x: 60, startPoint y: 254, endPoint x: 14, endPoint y: 256, distance: 46.1
click at [60, 255] on icon at bounding box center [55, 261] width 12 height 12
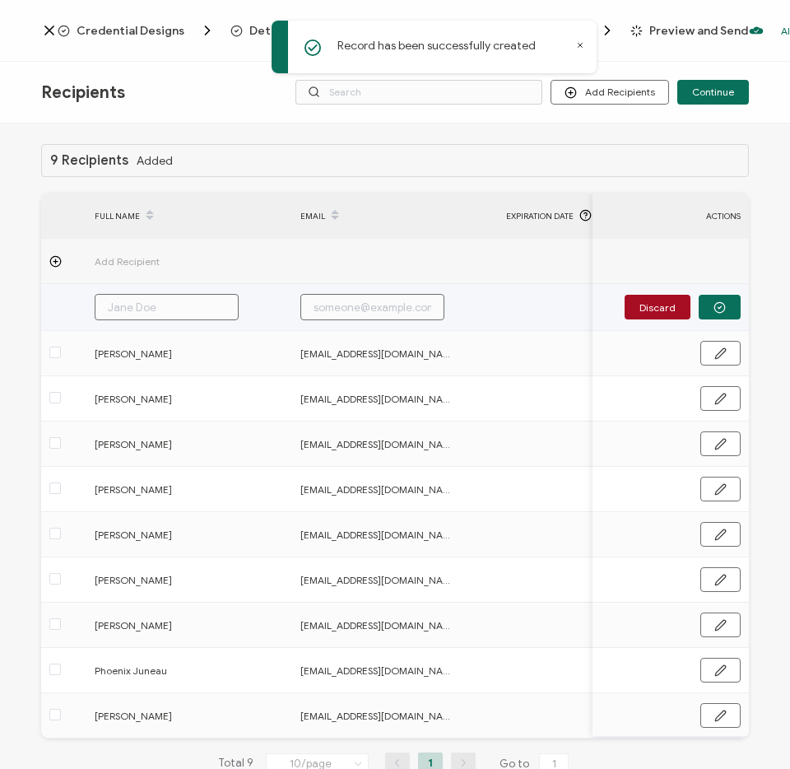
click at [144, 311] on input "text" at bounding box center [167, 307] width 144 height 26
paste input "[PERSON_NAME]"
type input "[PERSON_NAME]"
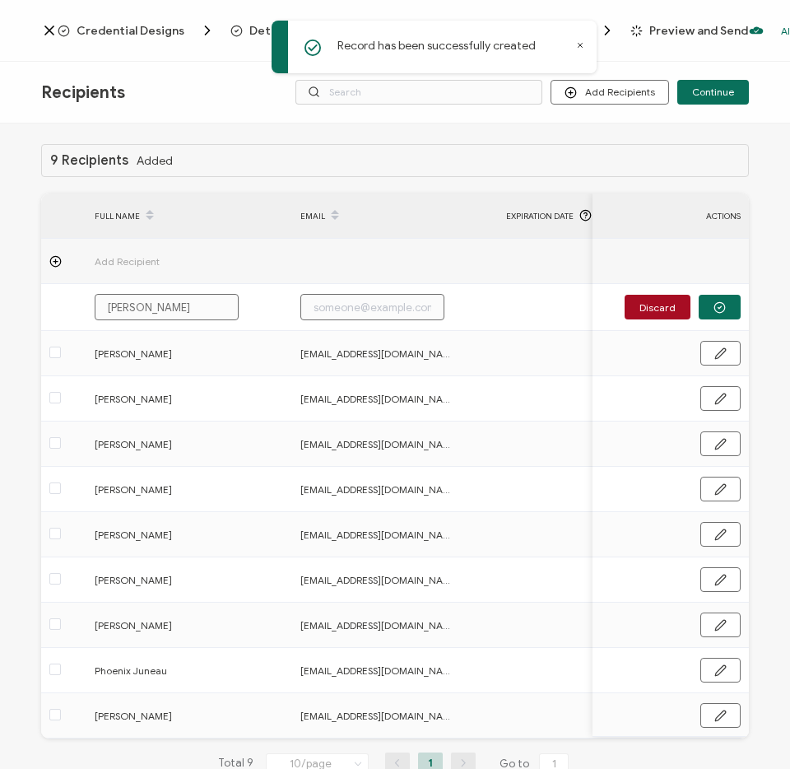
type input "[PERSON_NAME]"
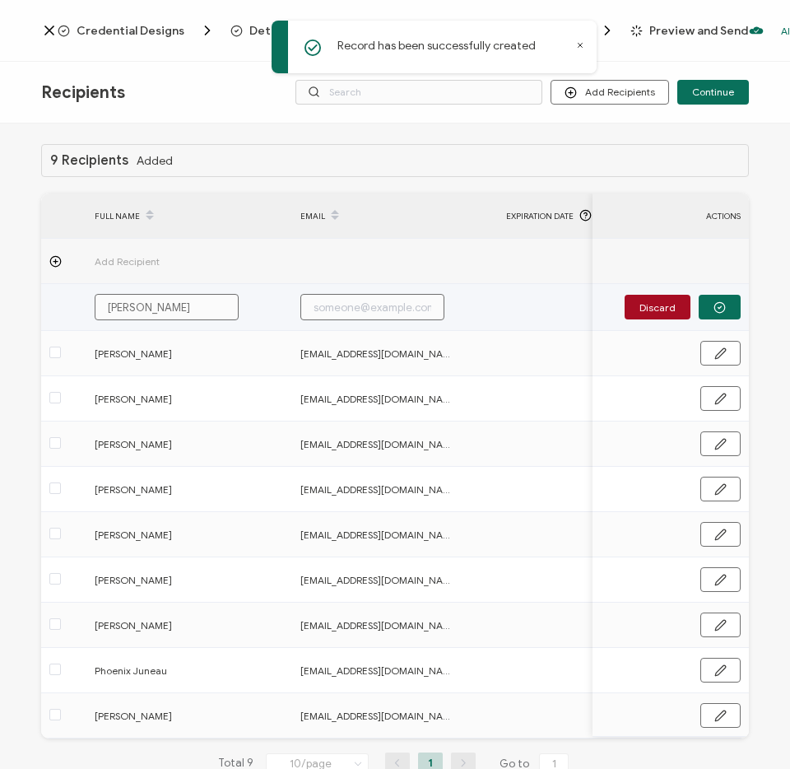
click at [353, 311] on input "text" at bounding box center [372, 307] width 144 height 26
paste input "[EMAIL_ADDRESS][DOMAIN_NAME]"
type input "[EMAIL_ADDRESS][DOMAIN_NAME]"
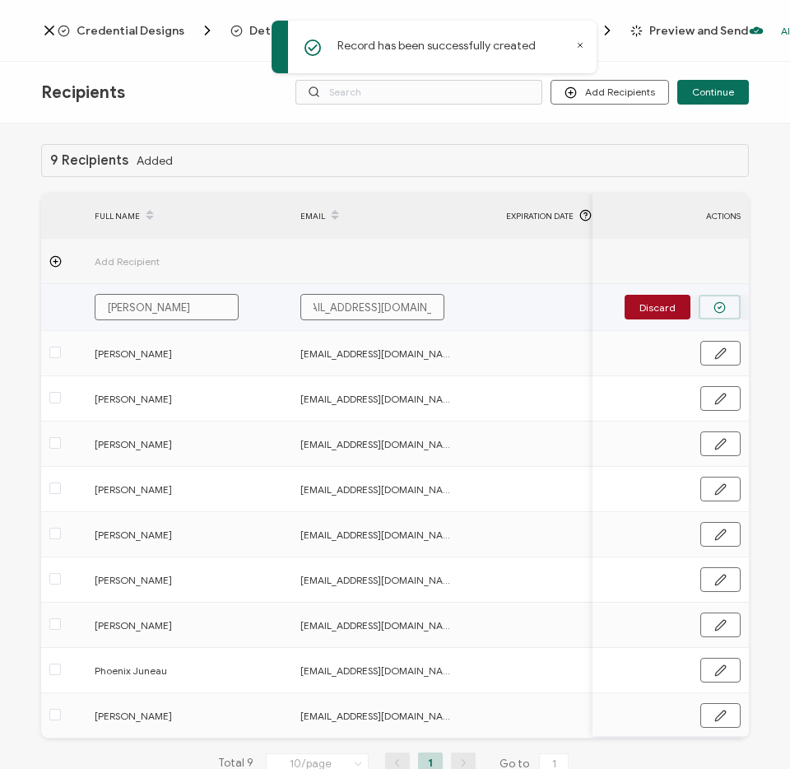
type input "[EMAIL_ADDRESS][DOMAIN_NAME]"
click at [722, 304] on button "button" at bounding box center [720, 307] width 42 height 25
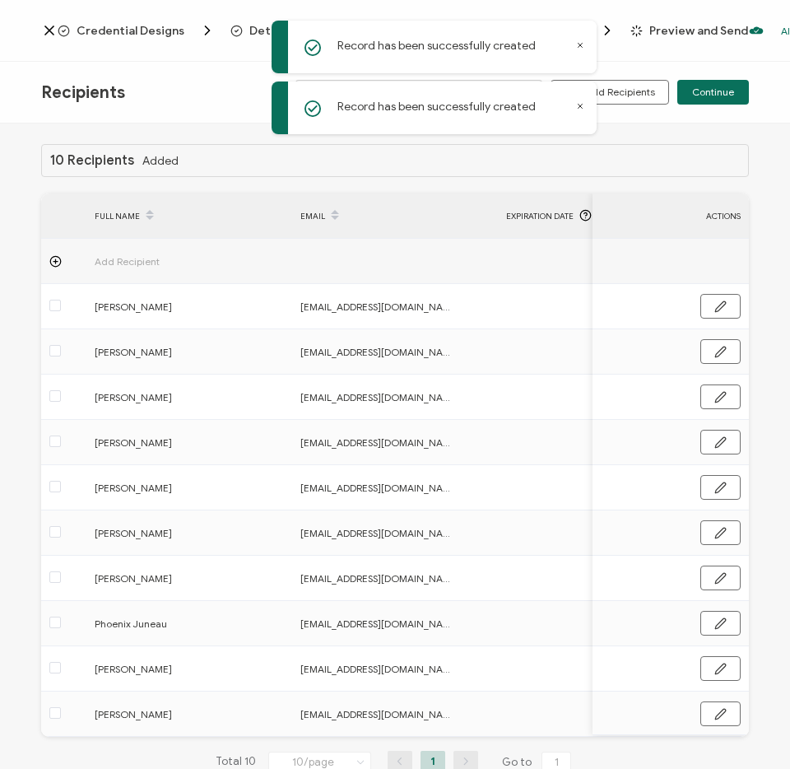
click at [53, 262] on icon at bounding box center [55, 261] width 12 height 12
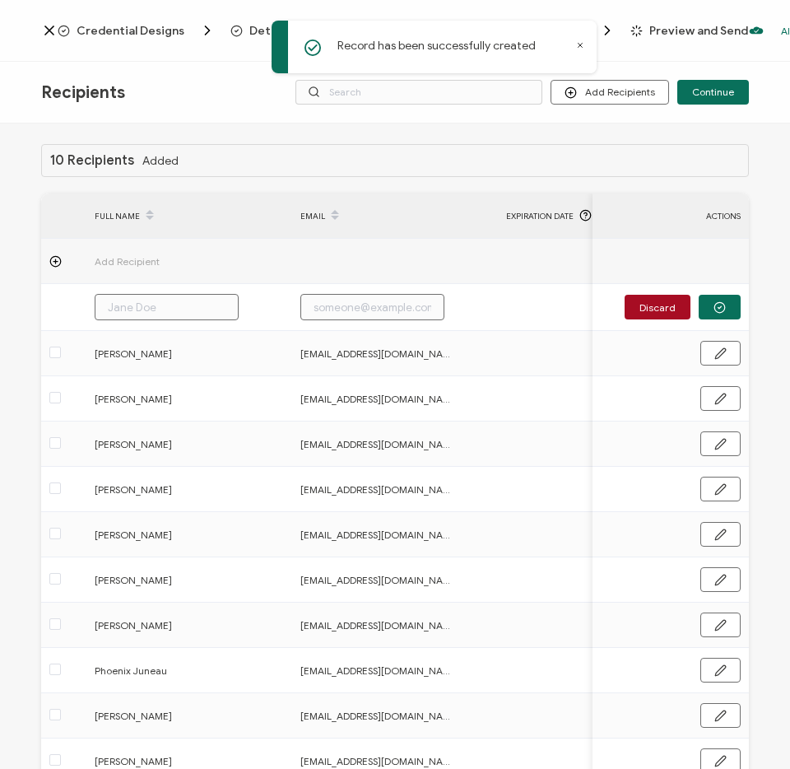
click at [121, 304] on input "text" at bounding box center [167, 307] width 144 height 26
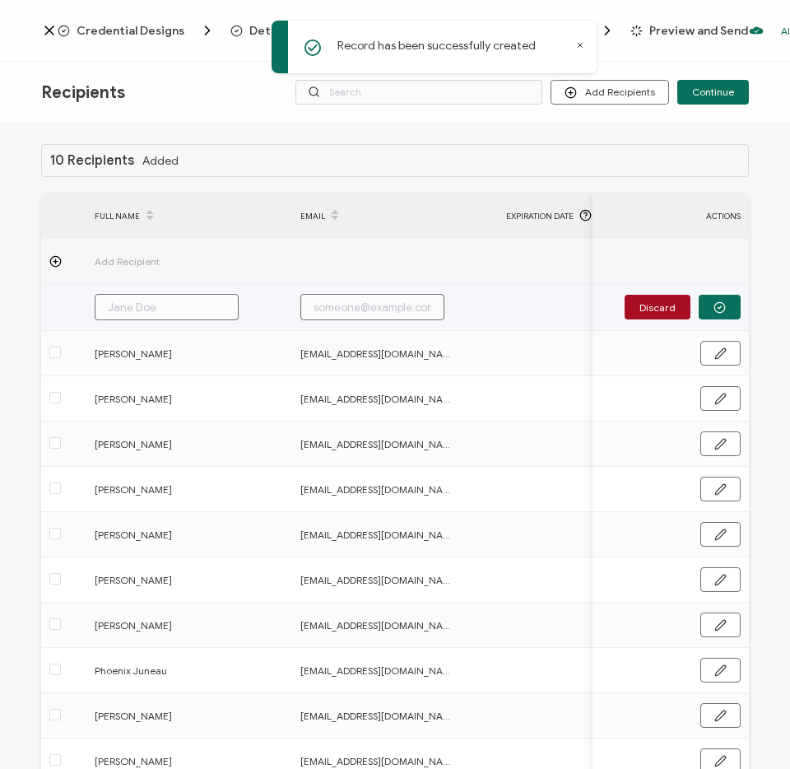
paste input "[PERSON_NAME]"
type input "[PERSON_NAME]"
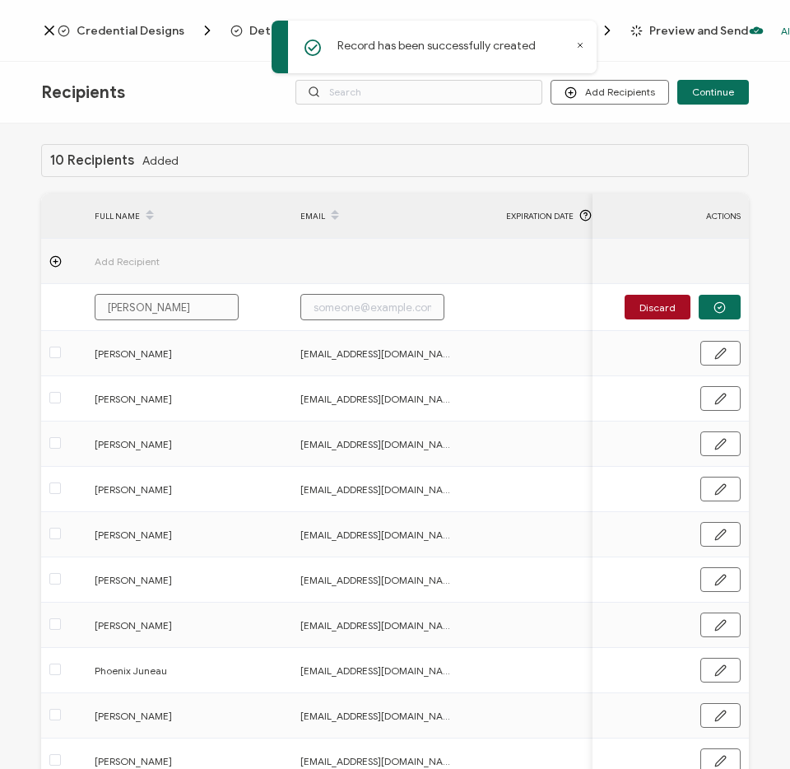
type input "[PERSON_NAME]"
click at [377, 299] on input "text" at bounding box center [372, 307] width 144 height 26
click at [377, 300] on input "text" at bounding box center [372, 307] width 144 height 26
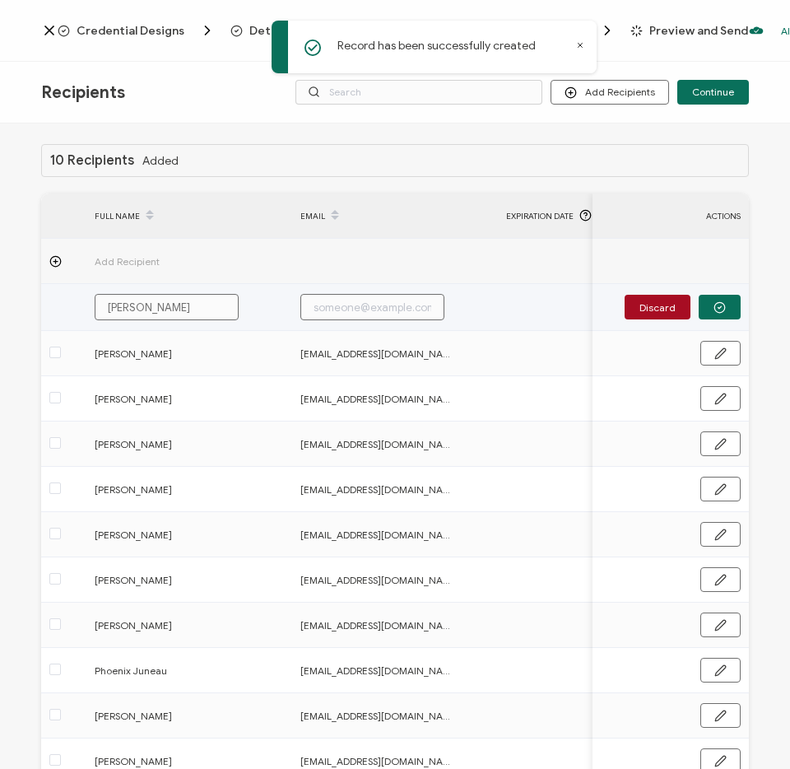
paste input "[EMAIL_ADDRESS][DOMAIN_NAME]"
type input "[EMAIL_ADDRESS][DOMAIN_NAME]"
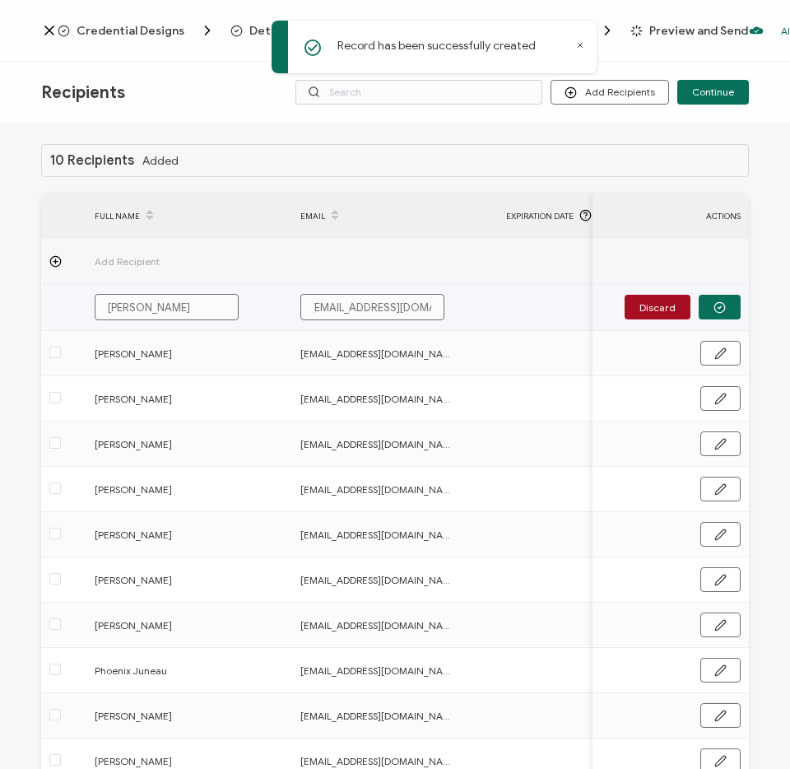
scroll to position [0, 0]
click at [723, 309] on button "button" at bounding box center [720, 307] width 42 height 25
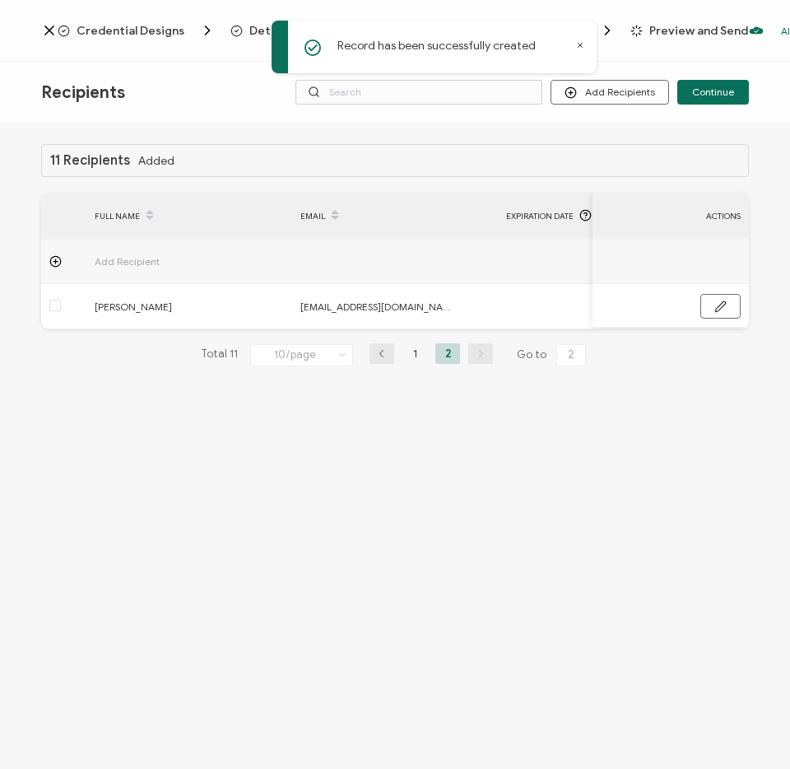
click at [56, 263] on icon at bounding box center [56, 261] width 0 height 4
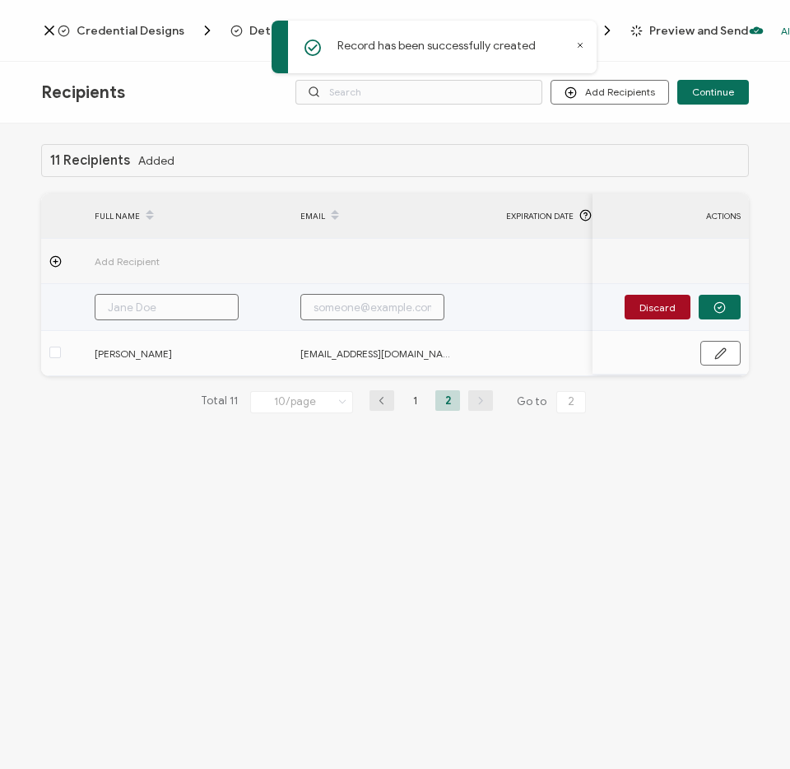
click at [151, 299] on input "text" at bounding box center [167, 307] width 144 height 26
paste input "[PERSON_NAME]"
type input "[PERSON_NAME]"
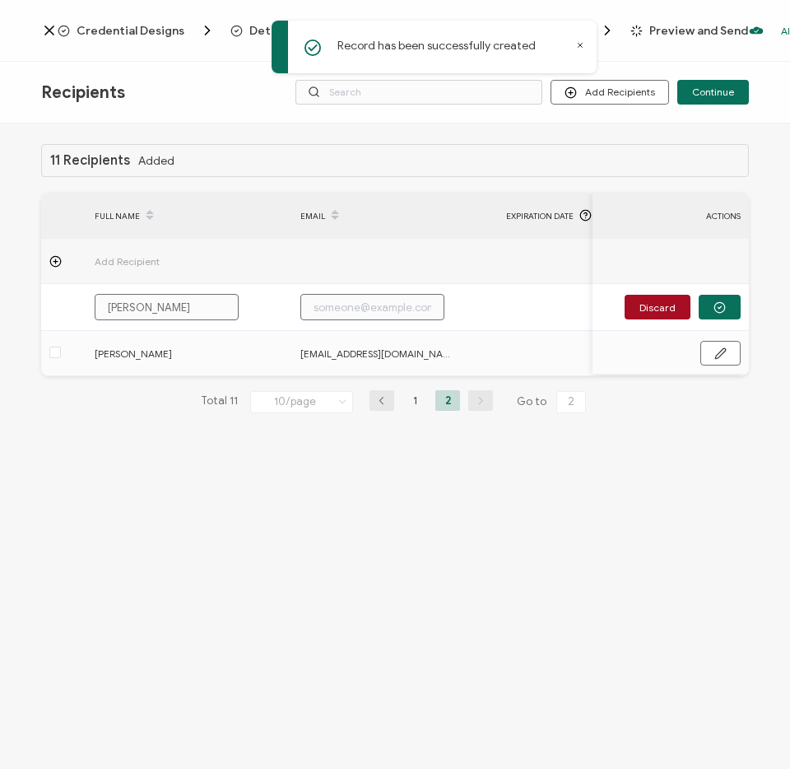
type input "[PERSON_NAME]"
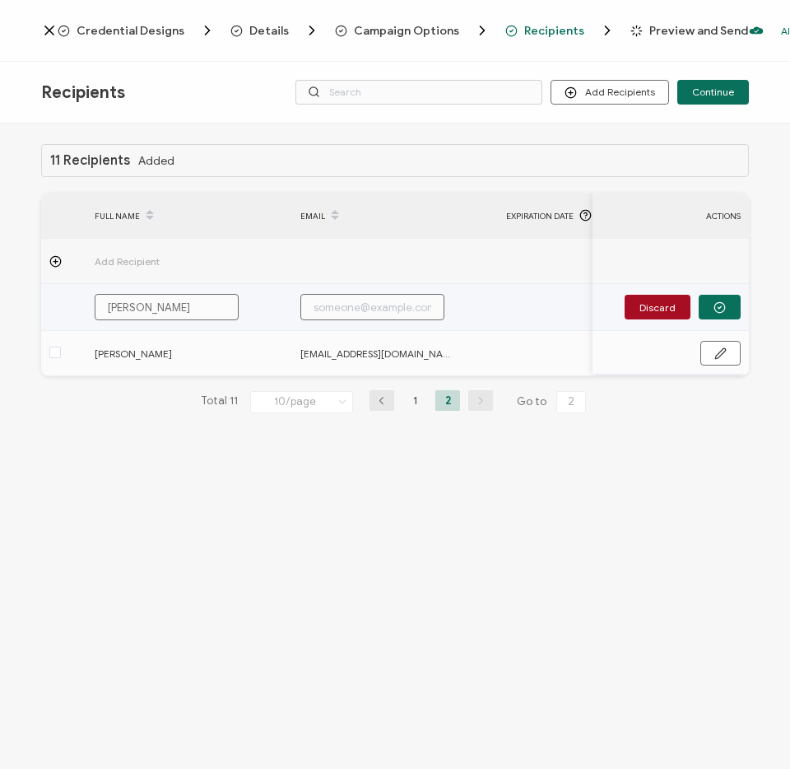
click at [355, 296] on input "text" at bounding box center [372, 307] width 144 height 26
paste input "[EMAIL_ADDRESS][DOMAIN_NAME]"
type input "[EMAIL_ADDRESS][DOMAIN_NAME]"
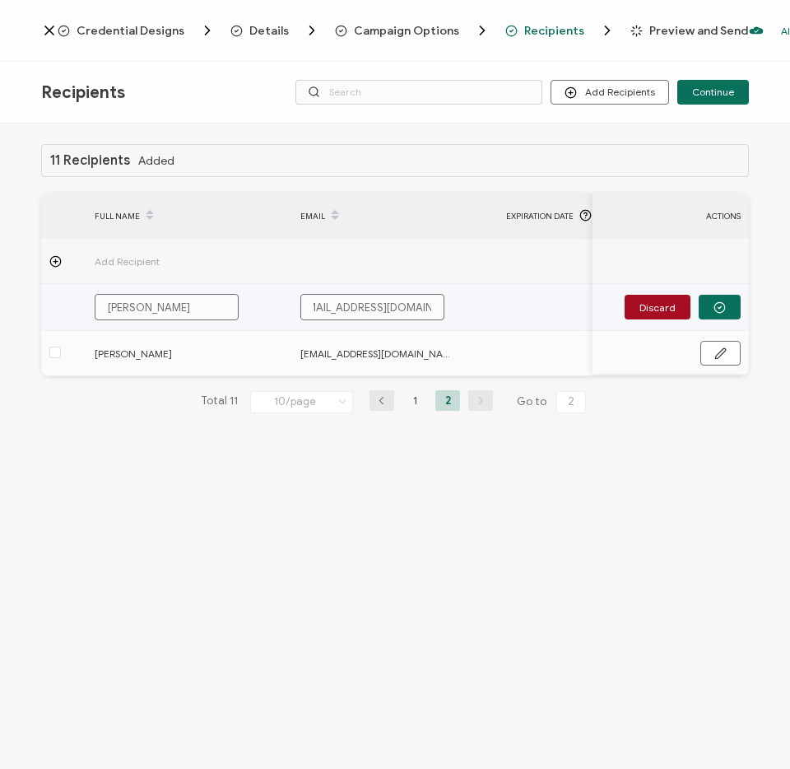
type input "[EMAIL_ADDRESS][DOMAIN_NAME]"
click at [720, 309] on icon "button" at bounding box center [719, 307] width 12 height 12
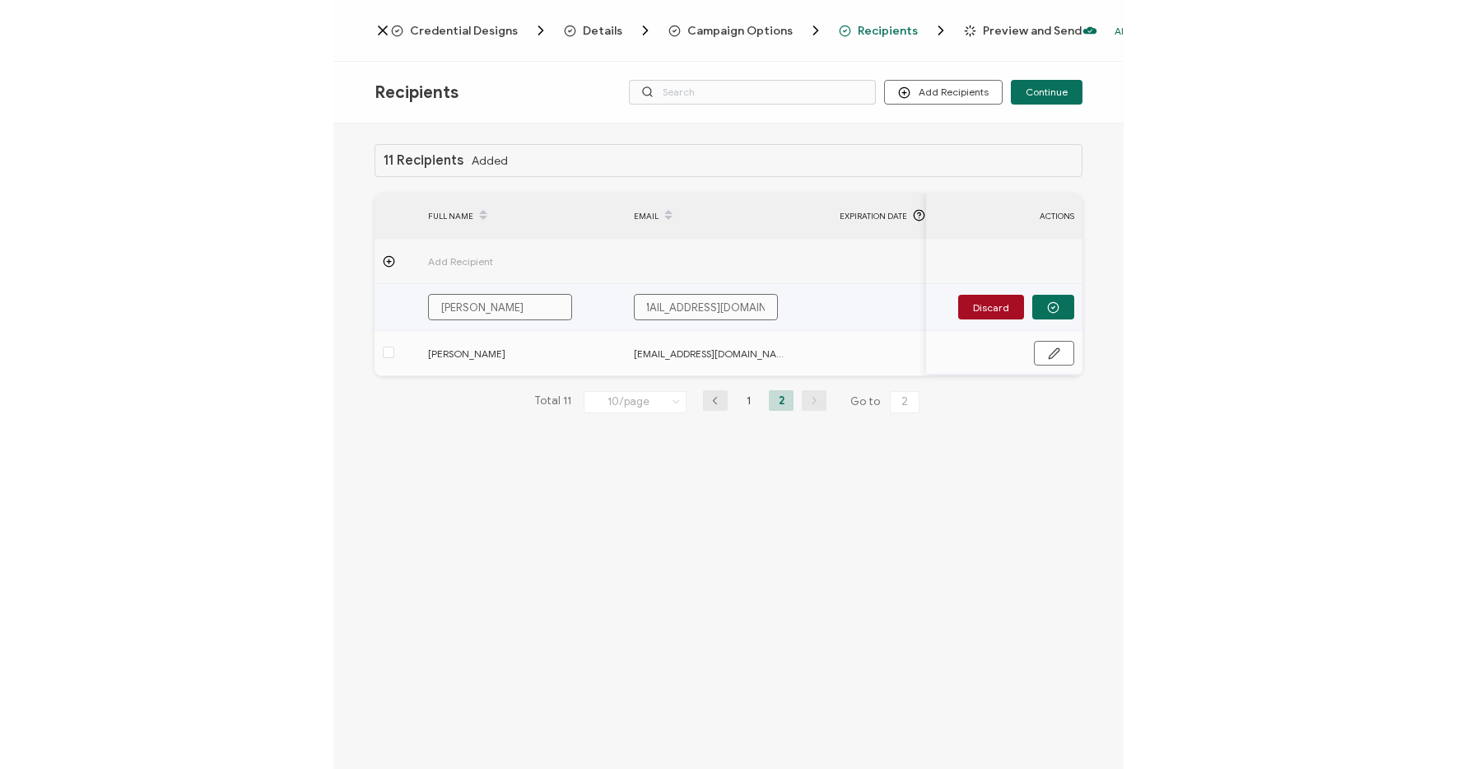
scroll to position [0, 0]
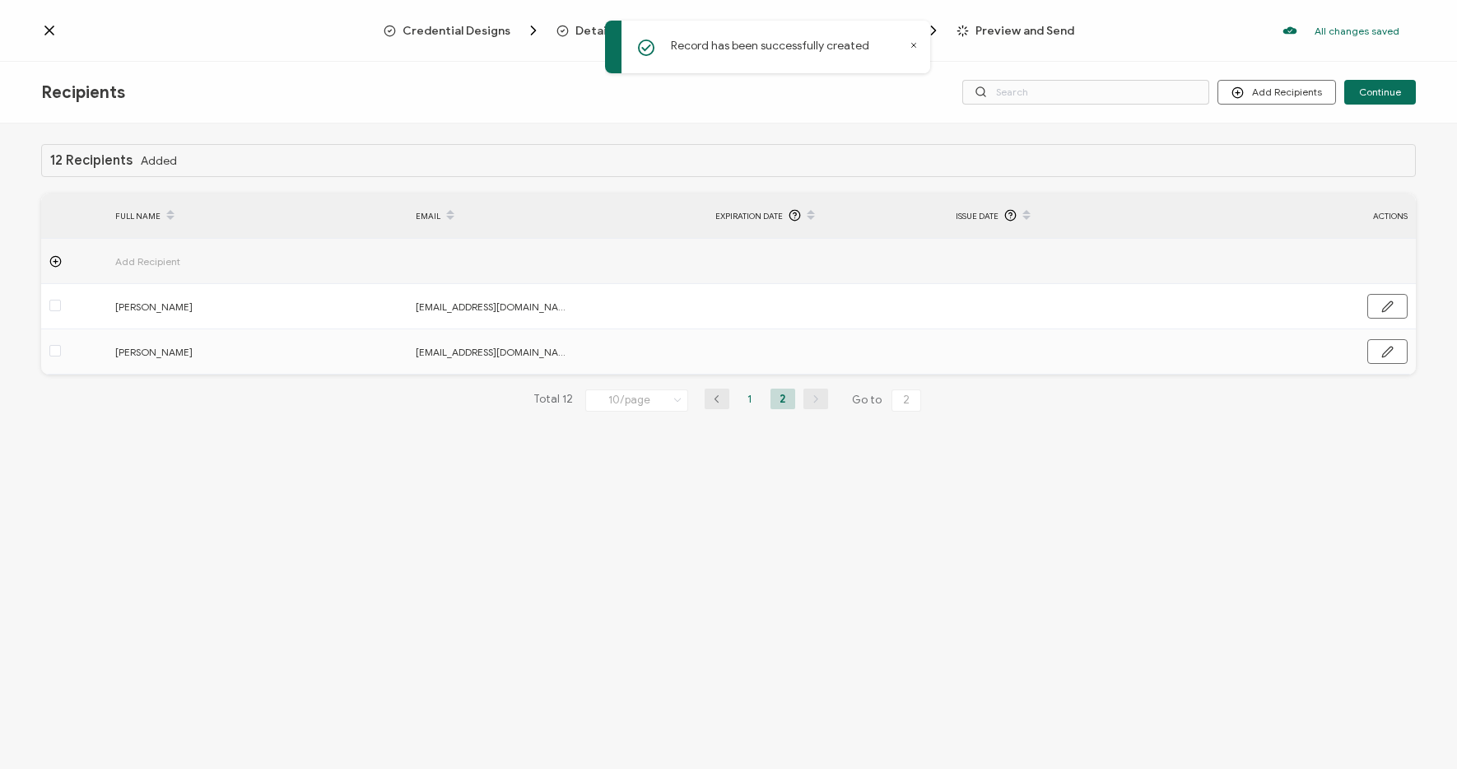
click at [746, 402] on li "1" at bounding box center [749, 398] width 25 height 21
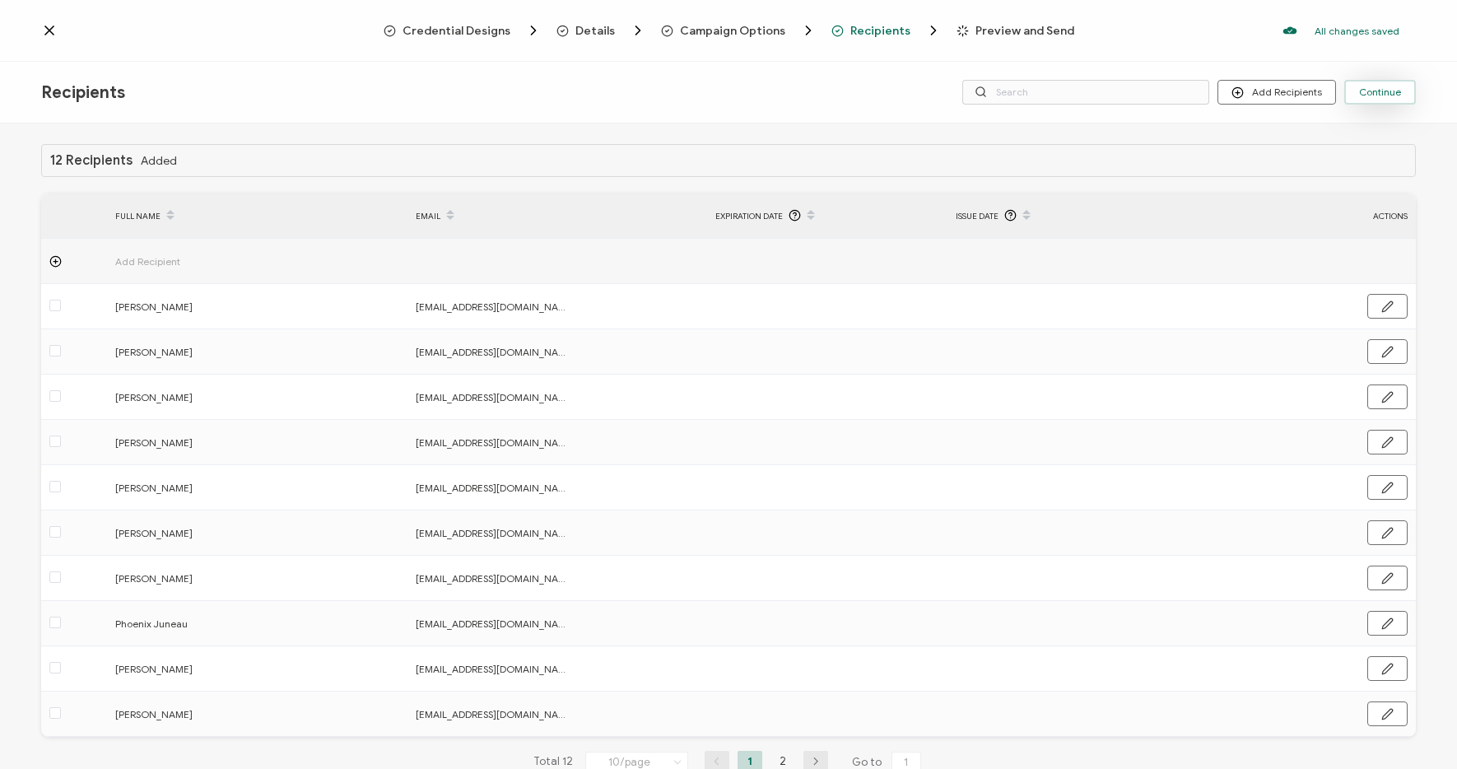
click at [1378, 93] on span "Continue" at bounding box center [1380, 92] width 42 height 10
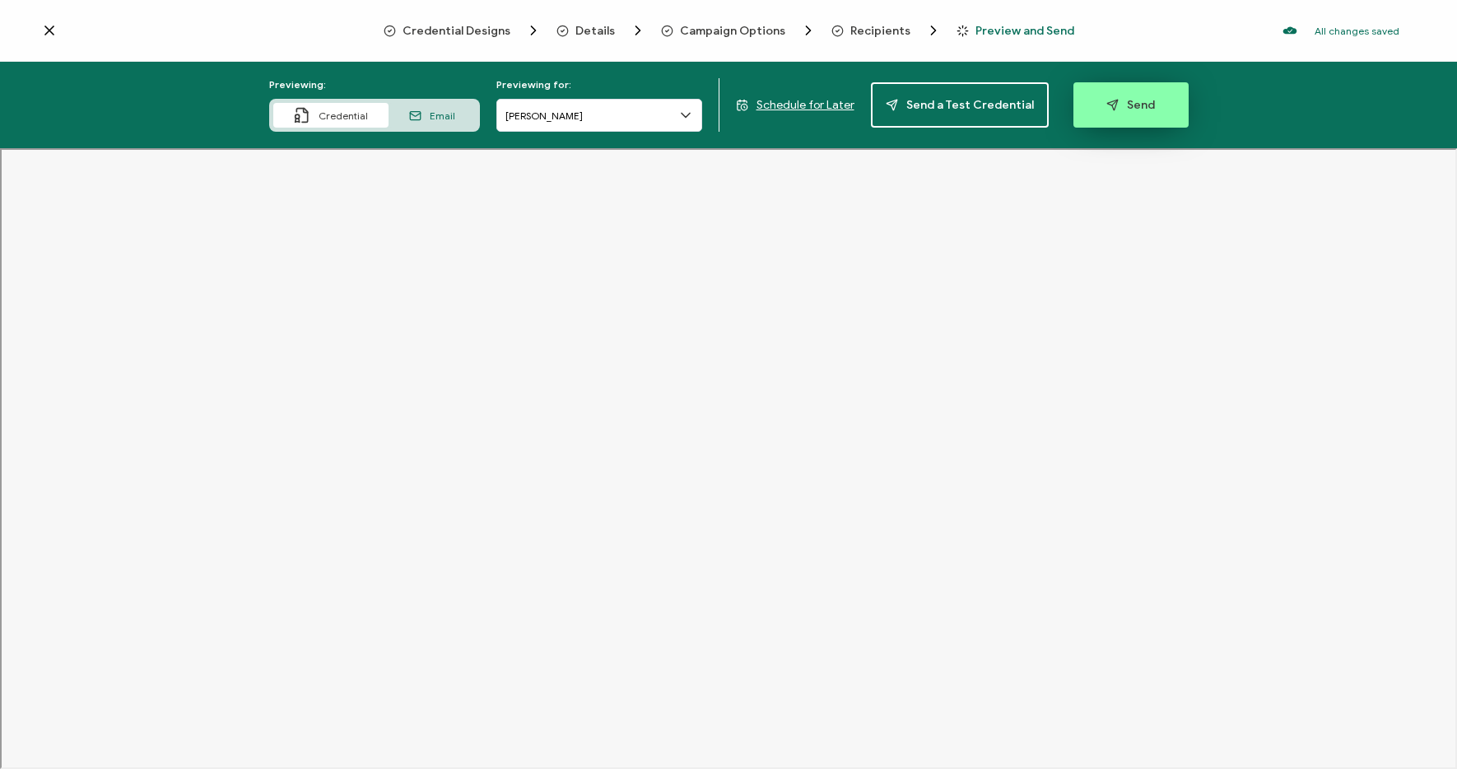
click at [1108, 112] on button "Send" at bounding box center [1130, 104] width 115 height 45
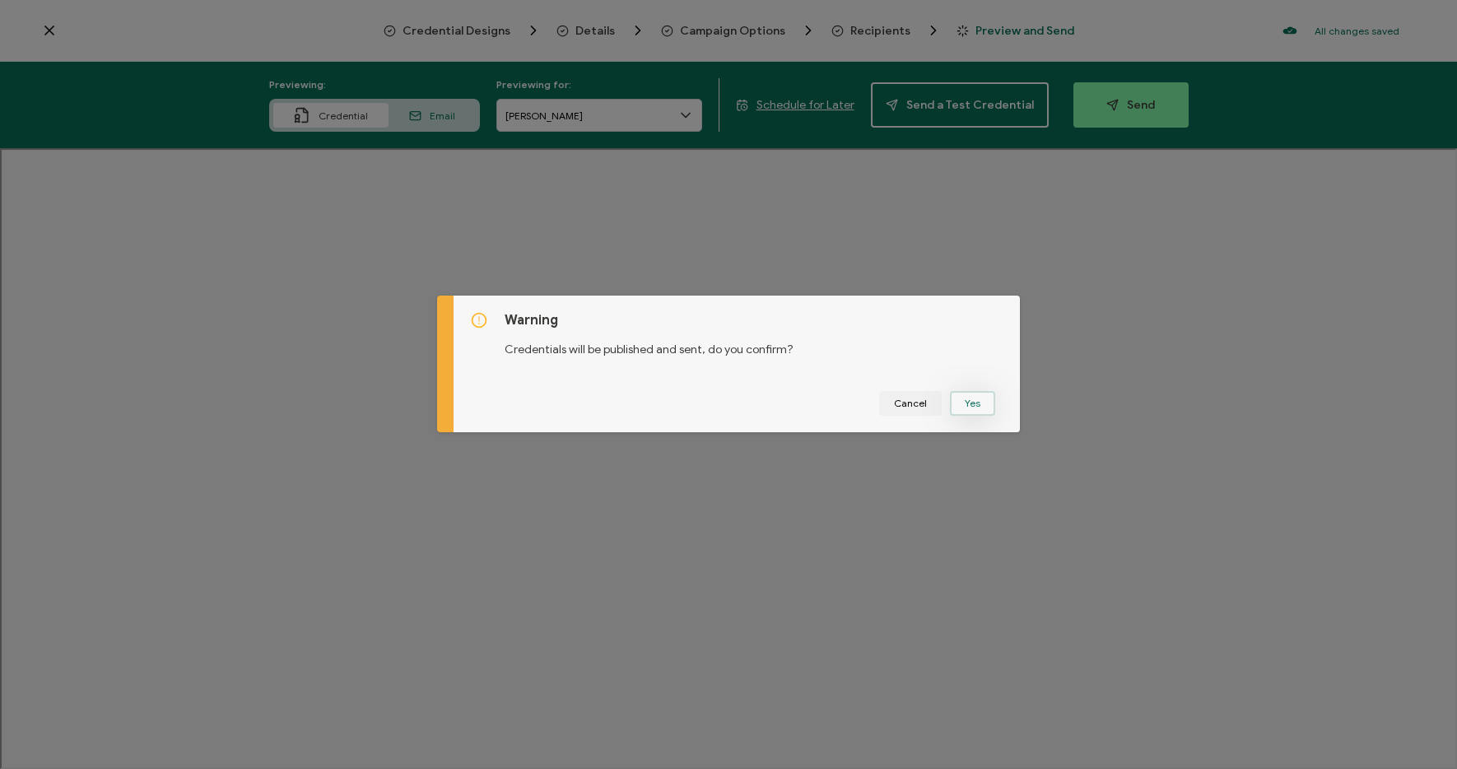
click at [967, 397] on button "Yes" at bounding box center [972, 403] width 45 height 25
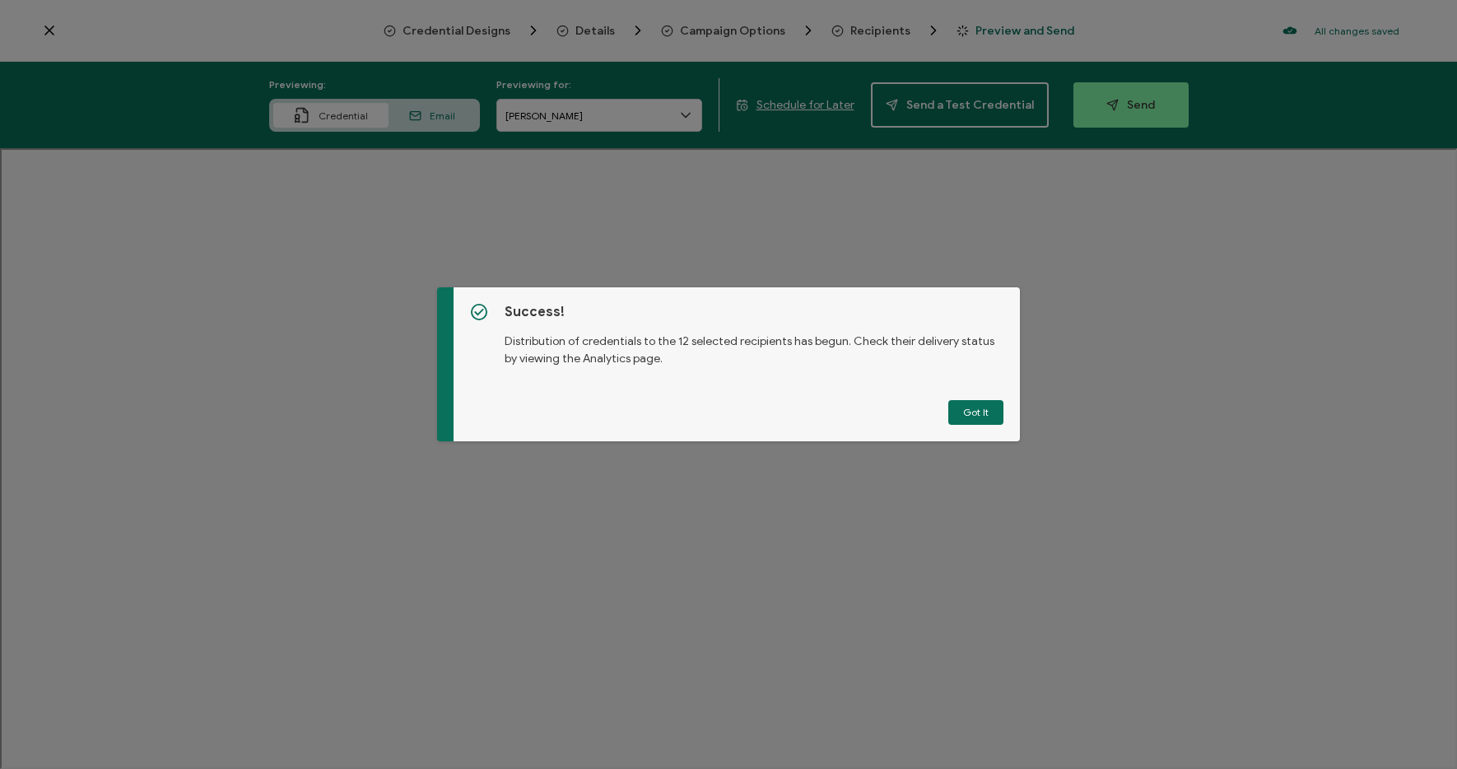
click at [957, 411] on button "Got It" at bounding box center [975, 412] width 55 height 25
